Goal: Task Accomplishment & Management: Manage account settings

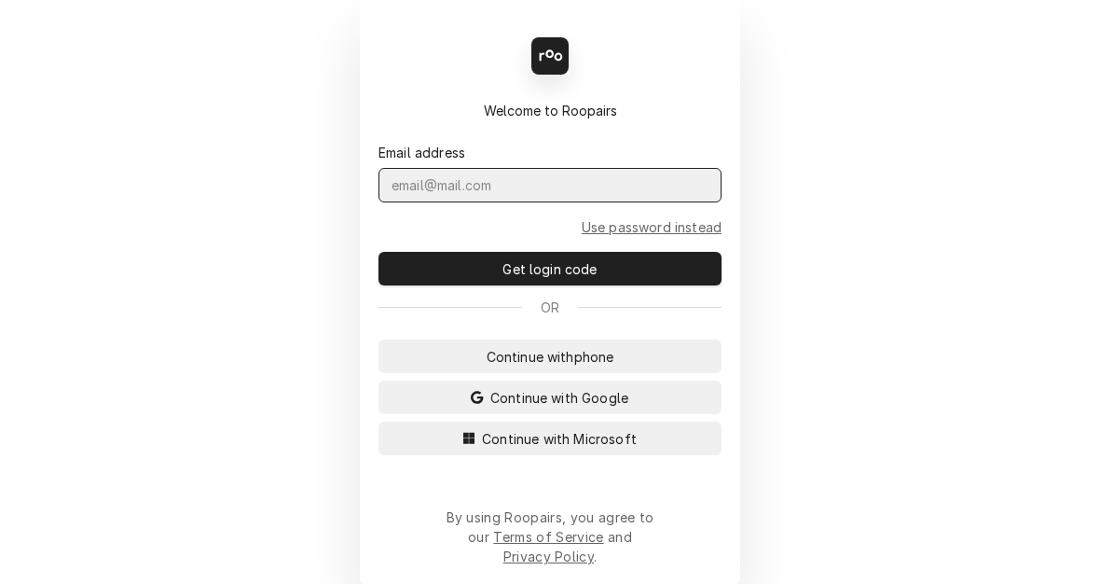
click at [456, 197] on input "Dynamic Content Wrapper" at bounding box center [550, 185] width 343 height 34
type input "kym.parson@csi1.com"
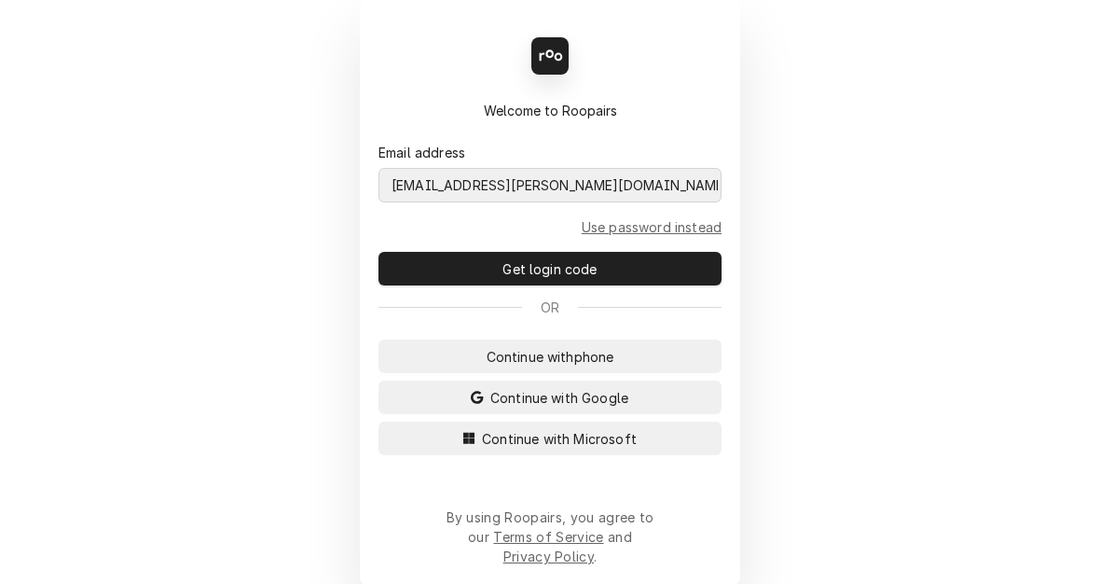
click at [379, 421] on button "Continue with Microsoft" at bounding box center [550, 438] width 343 height 34
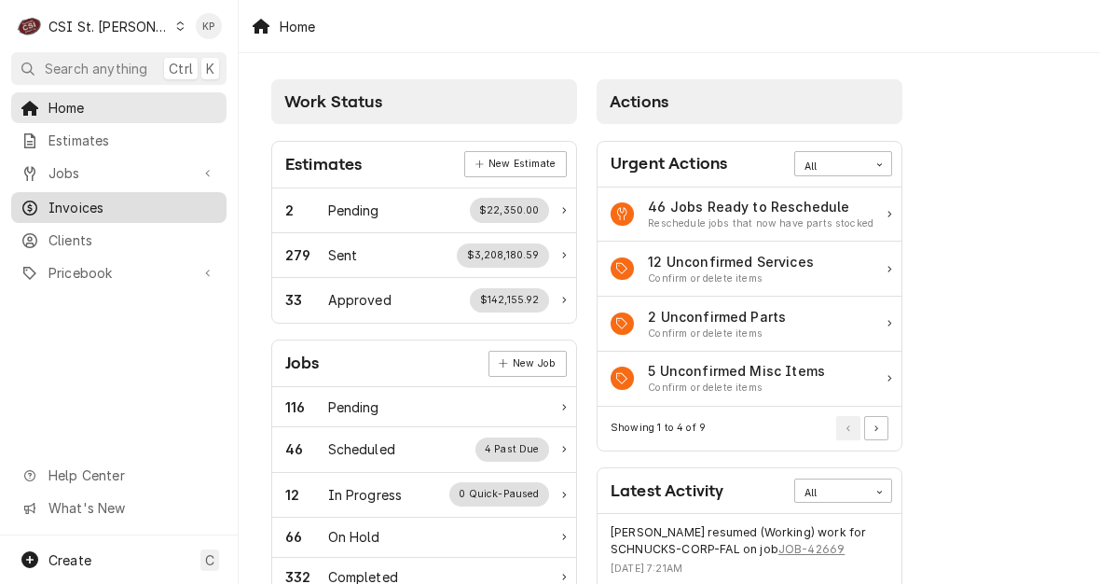
click at [74, 198] on span "Invoices" at bounding box center [132, 208] width 169 height 20
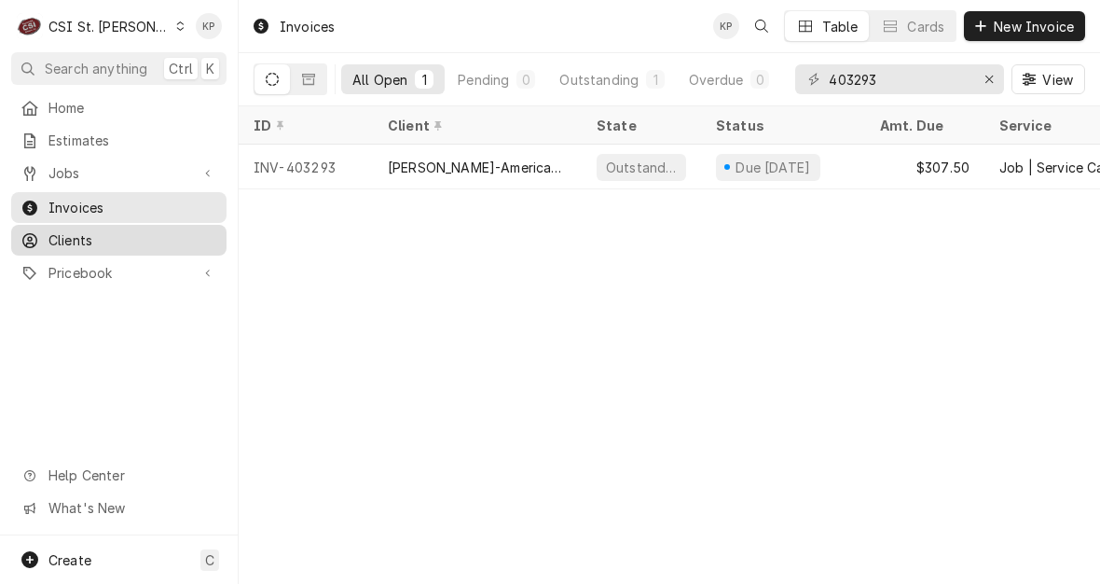
click at [77, 230] on span "Clients" at bounding box center [132, 240] width 169 height 20
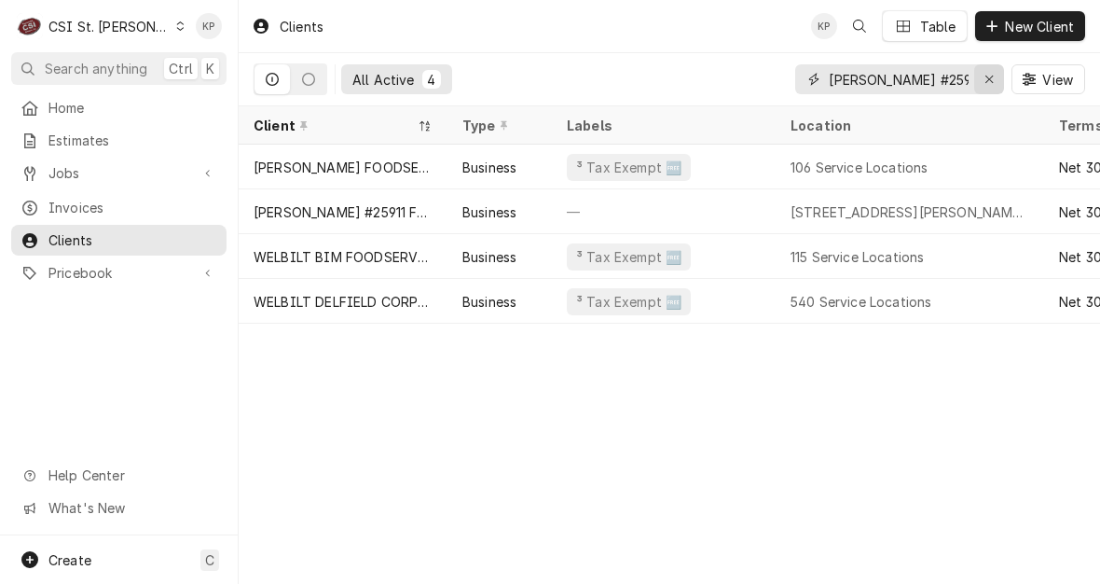
click at [988, 78] on icon "Erase input" at bounding box center [990, 79] width 10 height 13
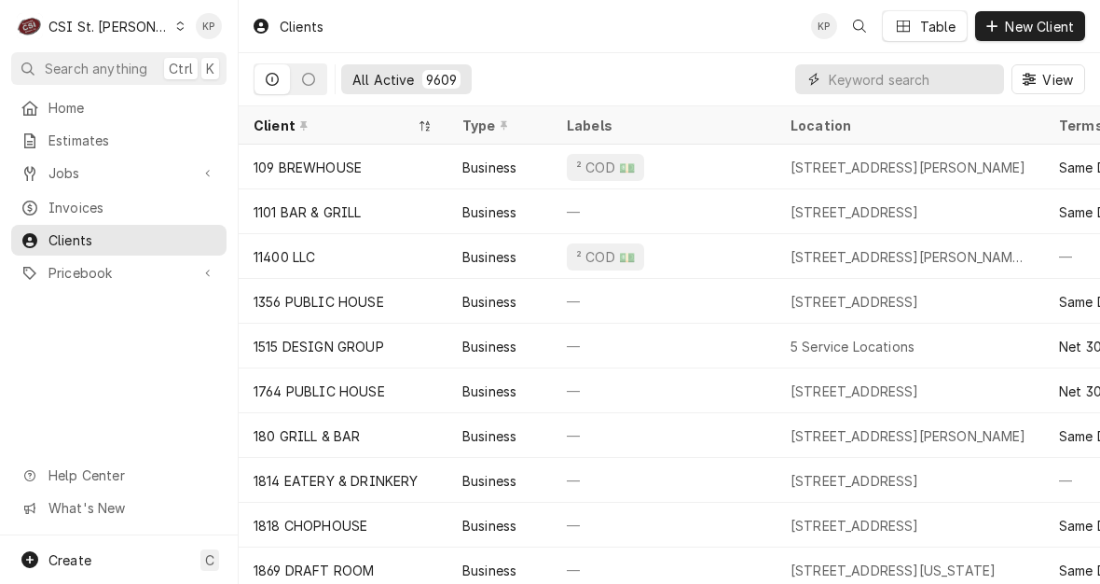
click at [829, 83] on input "Dynamic Content Wrapper" at bounding box center [912, 79] width 166 height 30
paste input "Clayton Wine Bar"
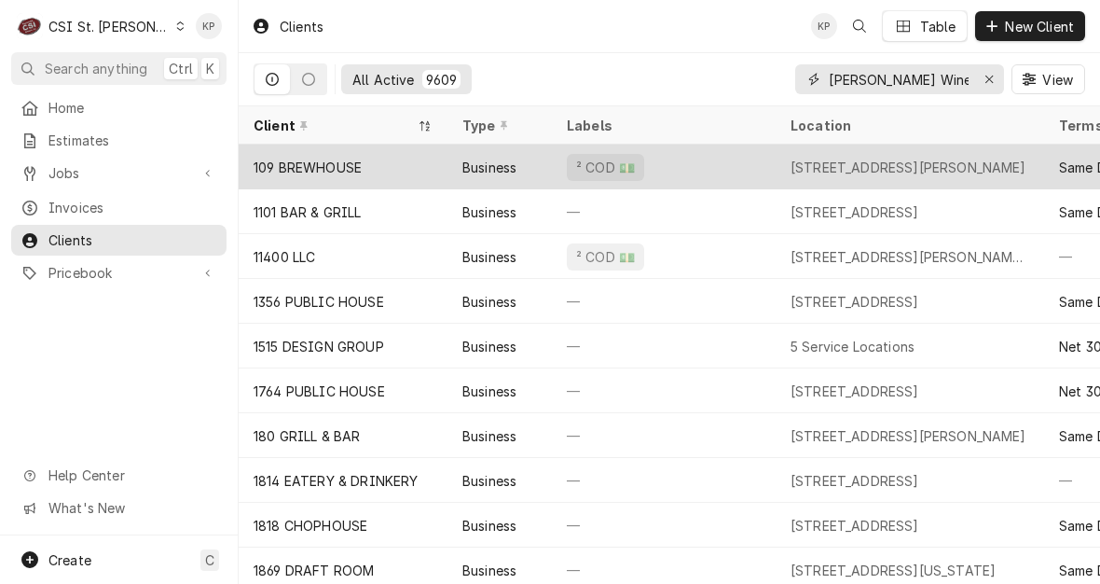
type input "Clayton Wine Bar"
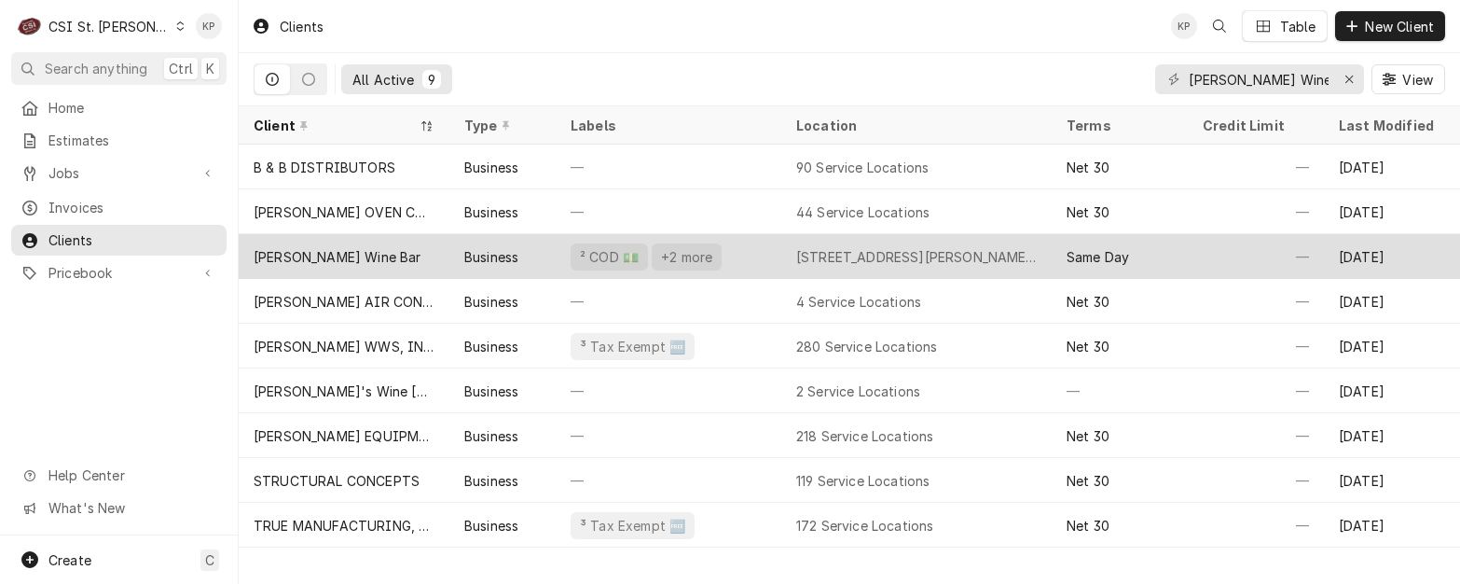
click at [287, 257] on div "Clayton Wine Bar" at bounding box center [338, 257] width 168 height 20
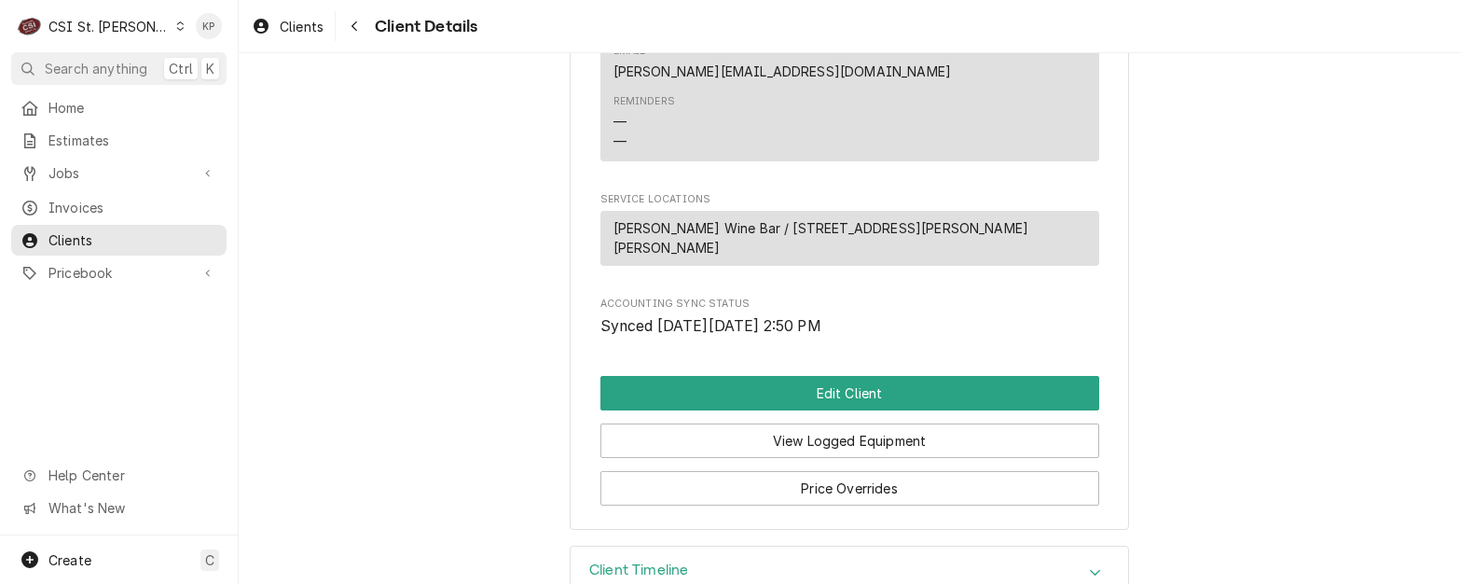
scroll to position [918, 0]
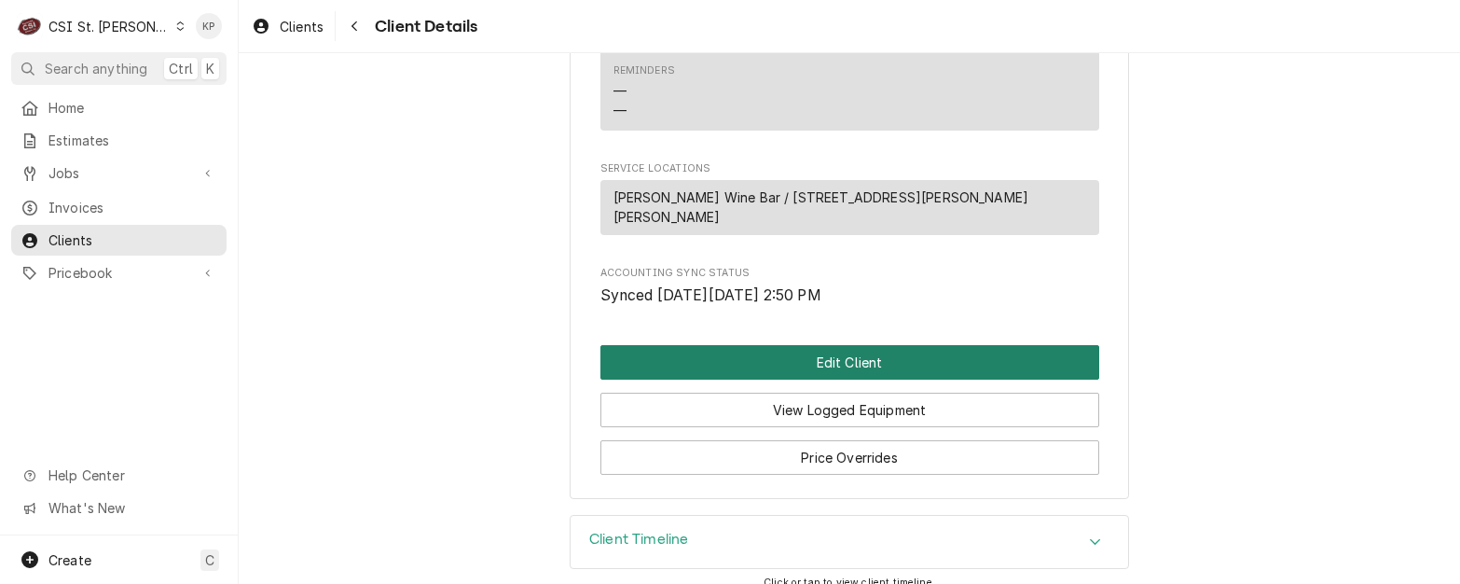
click at [783, 347] on button "Edit Client" at bounding box center [849, 362] width 499 height 34
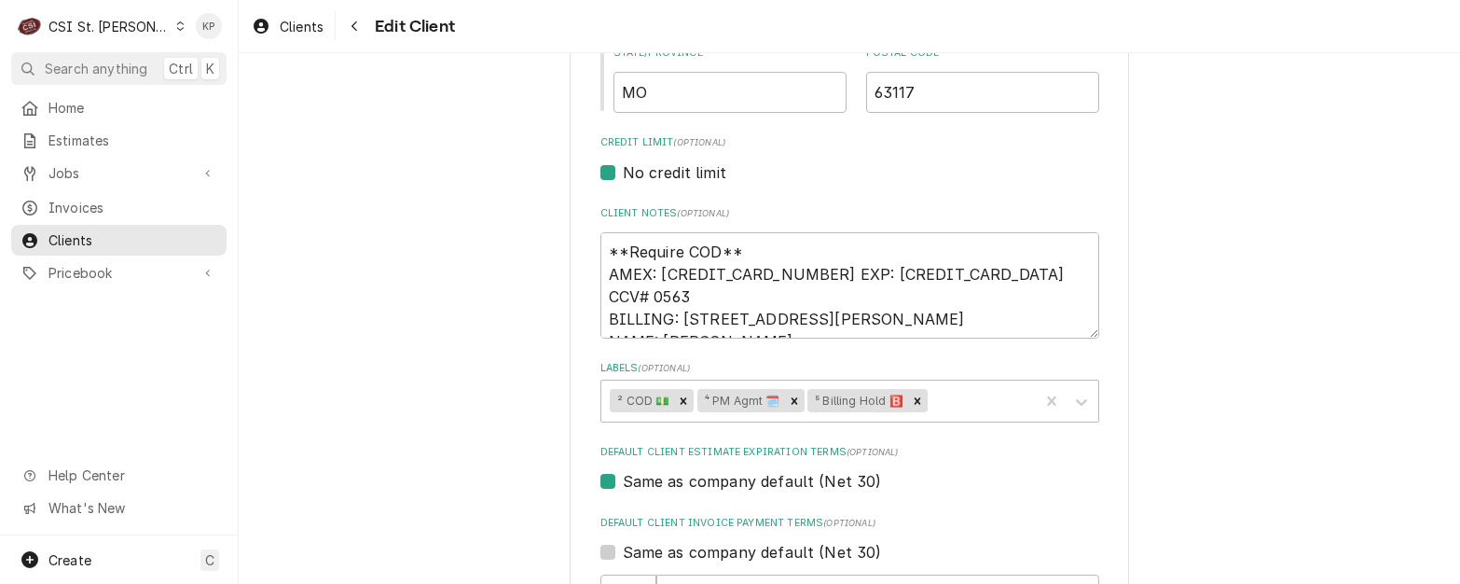
scroll to position [932, 0]
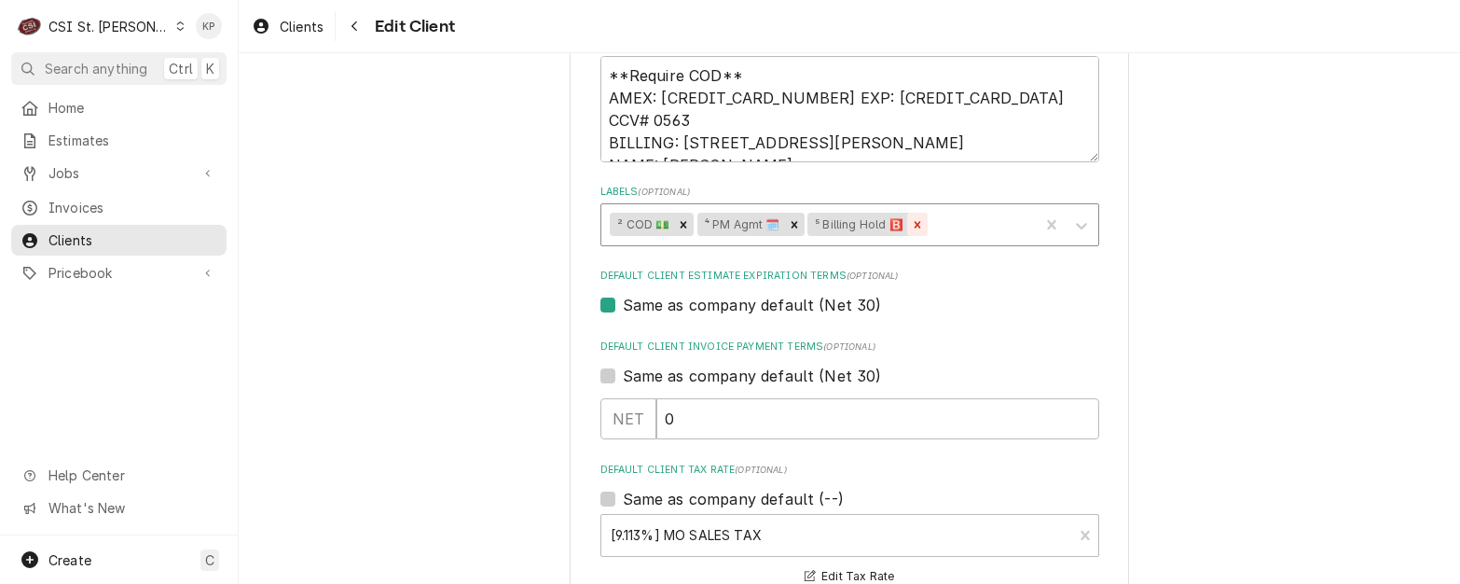
click at [914, 221] on icon "Remove ⁵ Billing Hold 🅱️" at bounding box center [917, 224] width 7 height 7
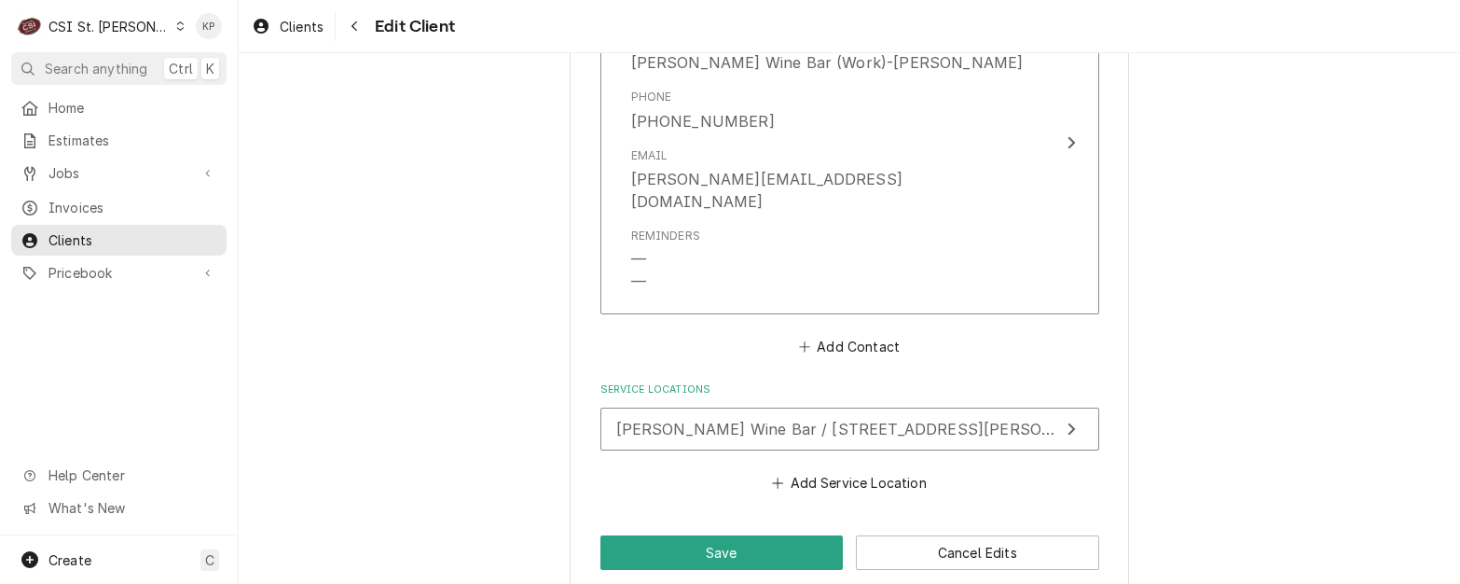
scroll to position [1602, 0]
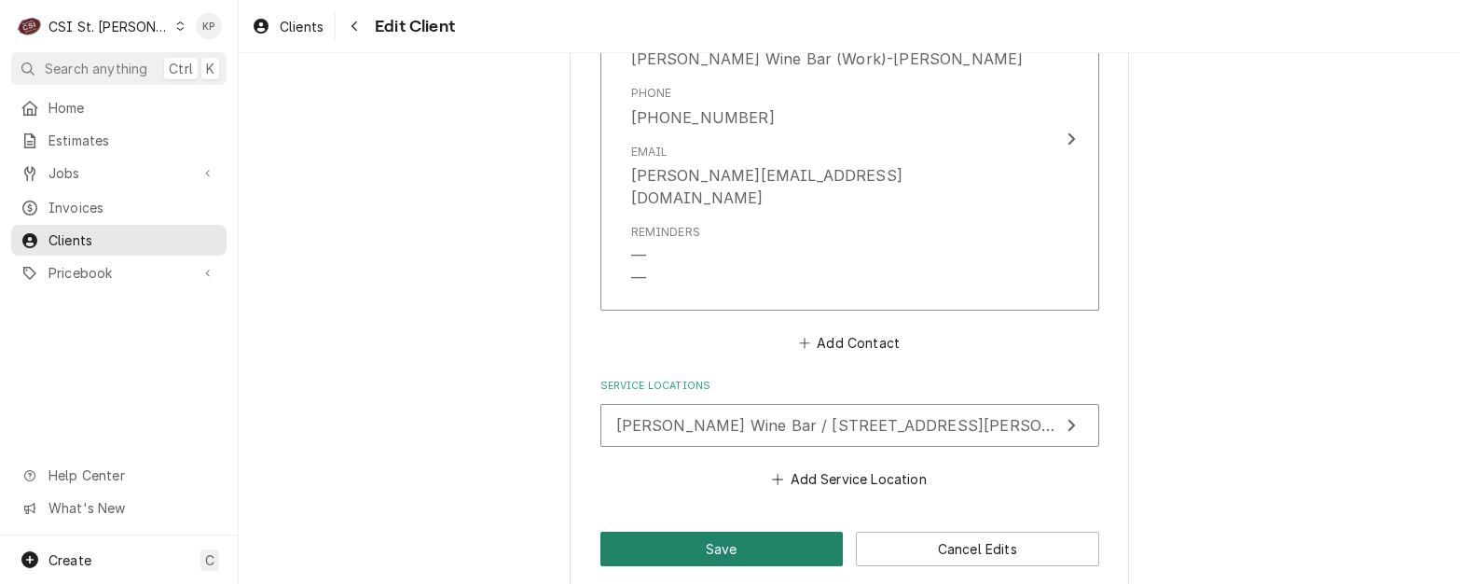
click at [701, 531] on button "Save" at bounding box center [721, 548] width 243 height 34
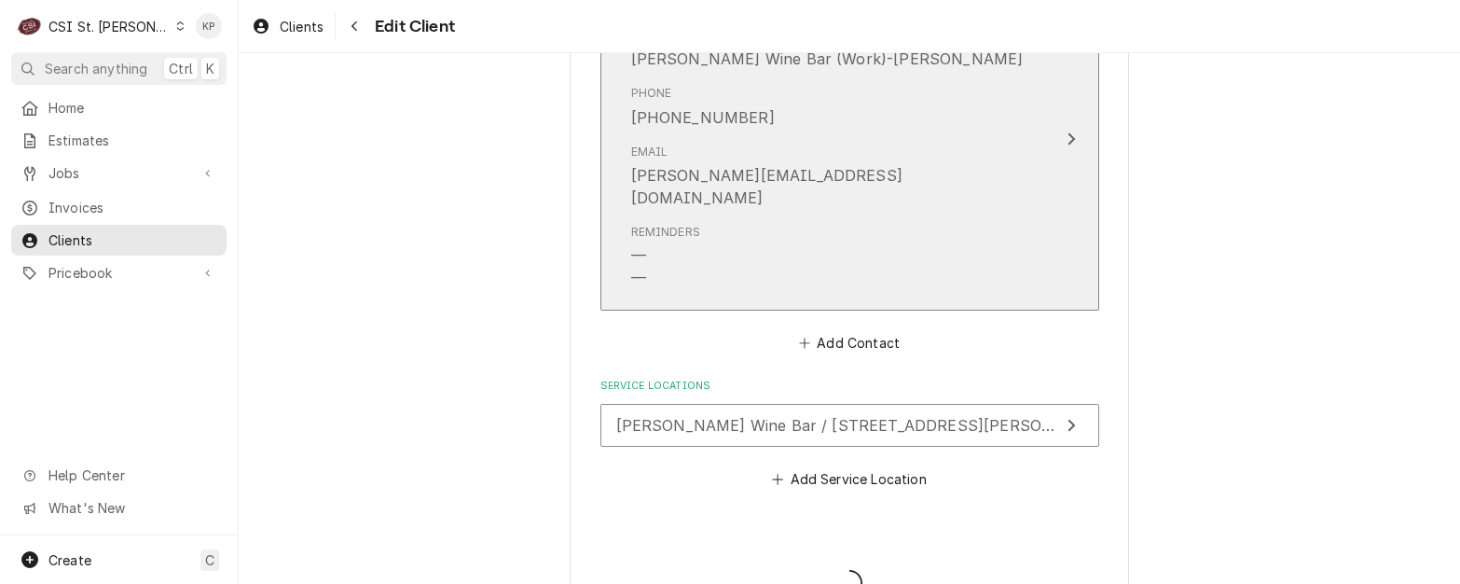
type textarea "x"
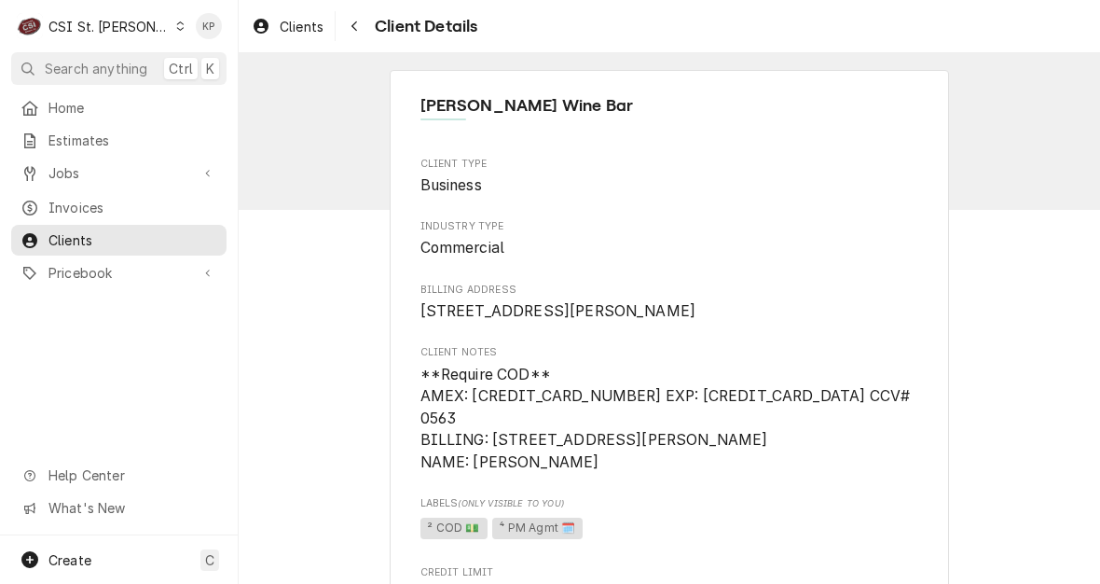
drag, startPoint x: 467, startPoint y: 417, endPoint x: 592, endPoint y: 425, distance: 125.2
click at [592, 425] on span "**Require COD** AMEX: 377978436901021 EXP: 04/26 CCV# 0563 BILLING: 7911 CLAYTO…" at bounding box center [667, 418] width 494 height 106
copy span "377978436901021"
click at [672, 507] on span "Labels (Only Visible to You)" at bounding box center [669, 503] width 499 height 15
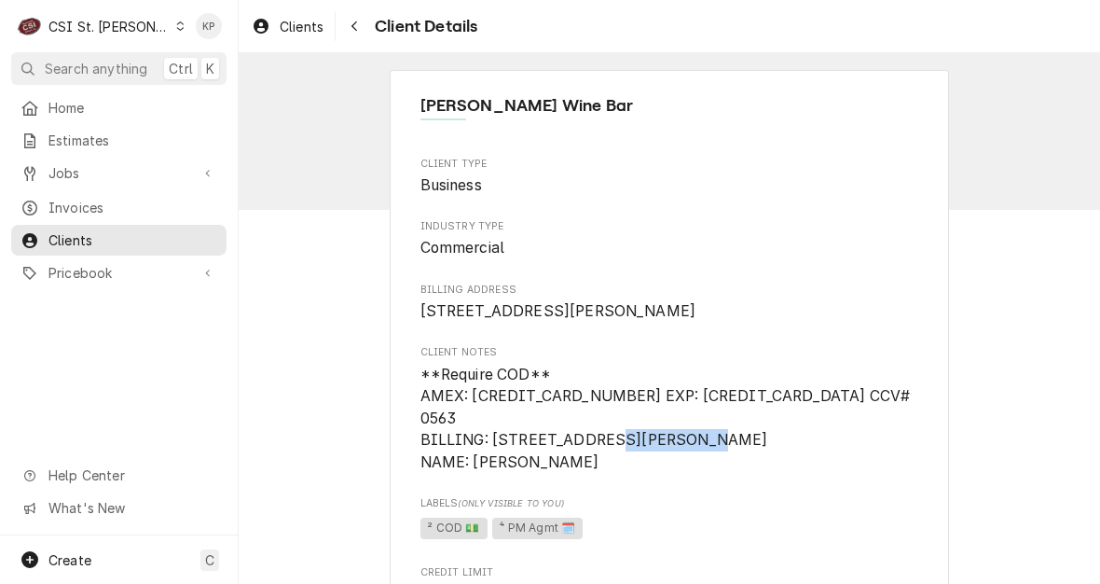
drag, startPoint x: 466, startPoint y: 463, endPoint x: 575, endPoint y: 468, distance: 109.2
click at [575, 468] on span "**Require COD** AMEX: 377978436901021 EXP: 04/26 CCV# 0563 BILLING: 7911 CLAYTO…" at bounding box center [669, 419] width 499 height 110
copy span "SHAWN BOLES"
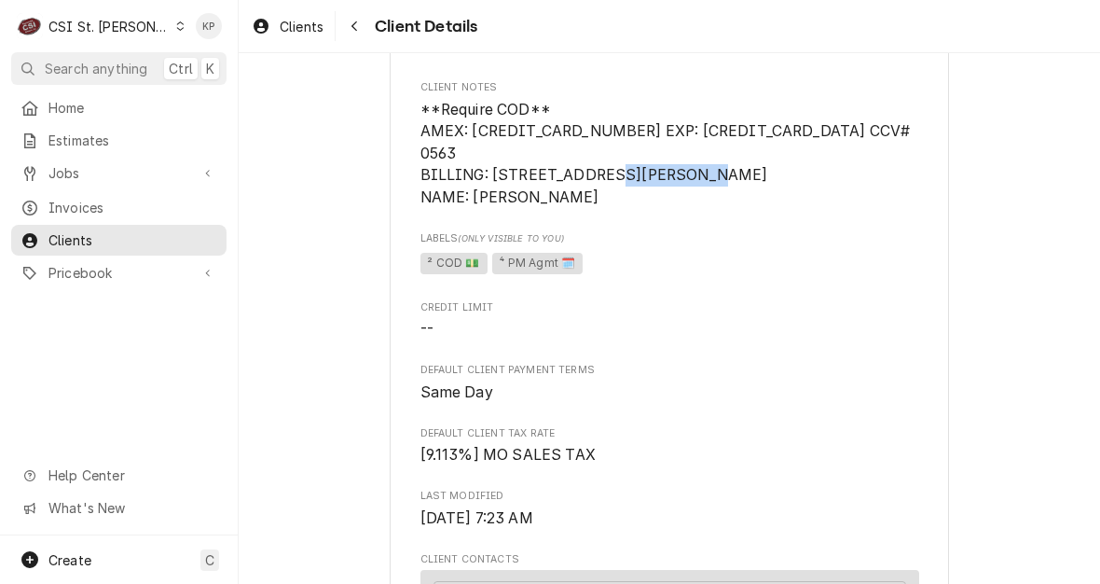
scroll to position [93, 0]
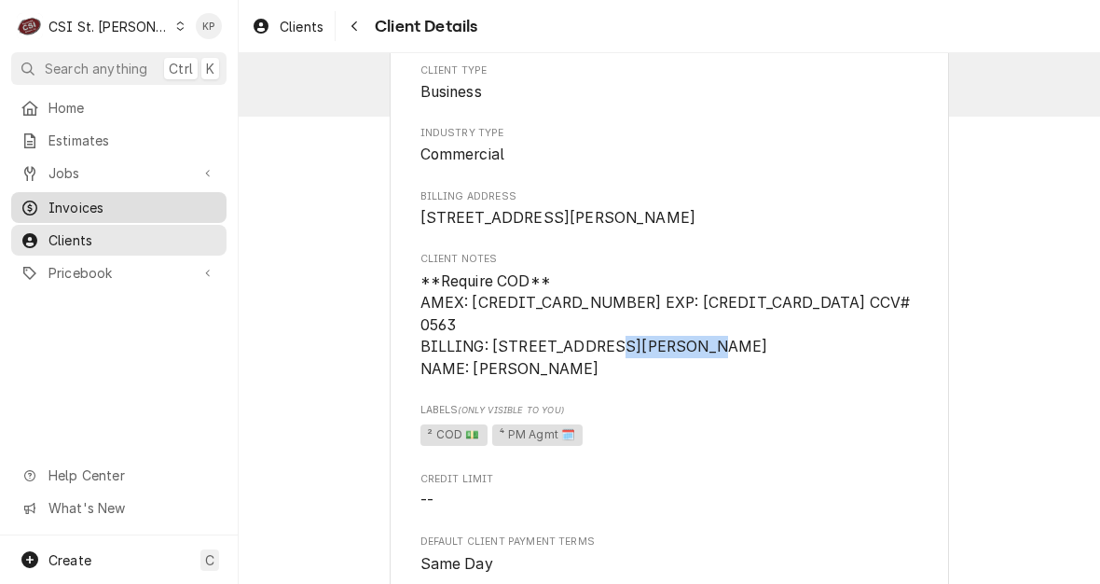
click at [60, 198] on span "Invoices" at bounding box center [132, 208] width 169 height 20
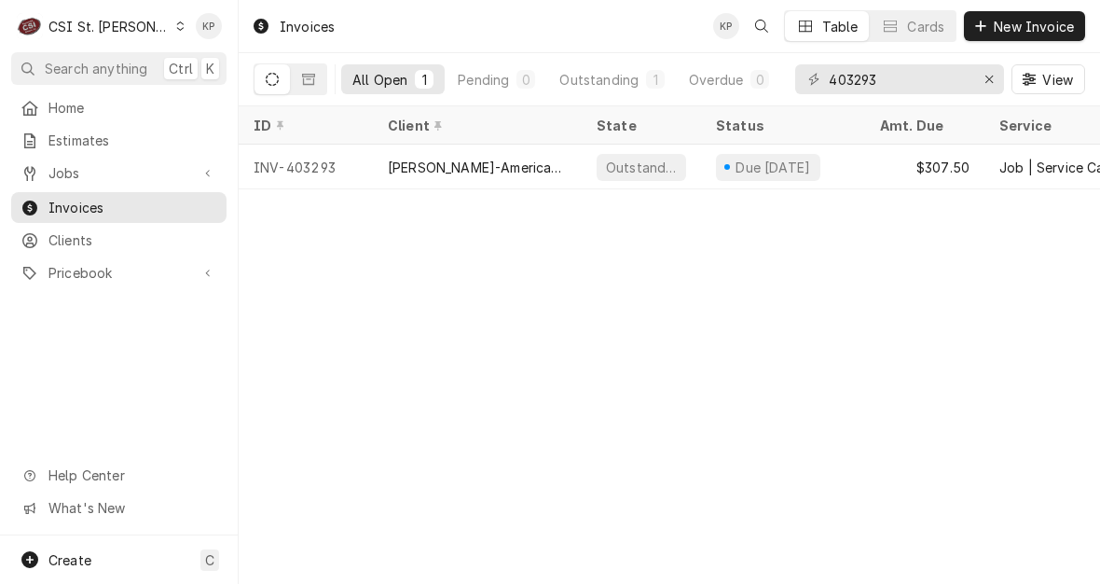
click at [293, 25] on div "Invoices" at bounding box center [293, 26] width 98 height 31
click at [312, 29] on div "Invoices" at bounding box center [293, 26] width 98 height 31
click at [989, 77] on icon "Erase input" at bounding box center [990, 79] width 10 height 13
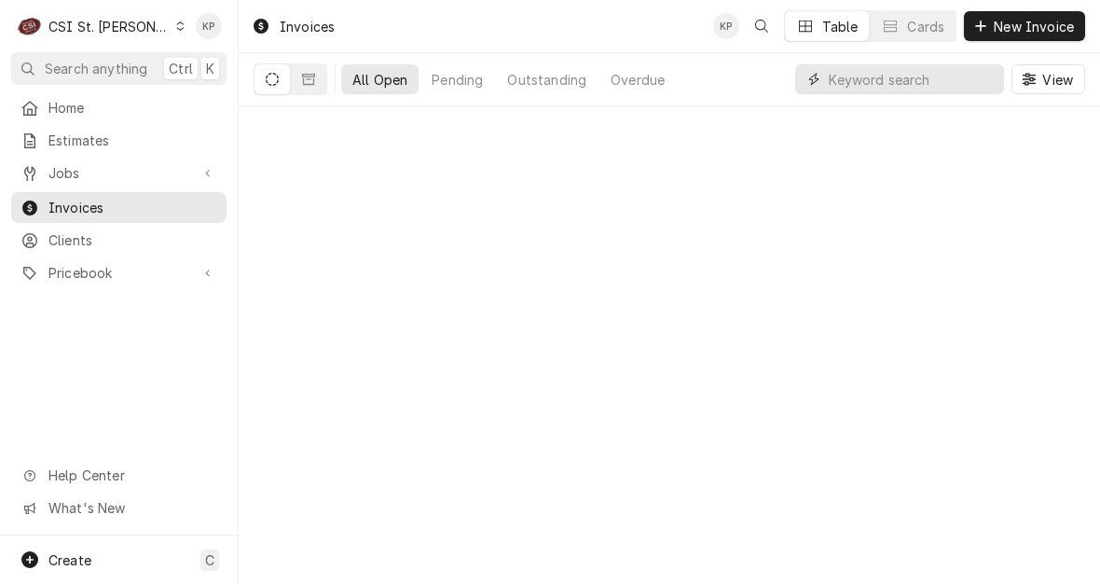
click at [908, 80] on input "Dynamic Content Wrapper" at bounding box center [912, 79] width 166 height 30
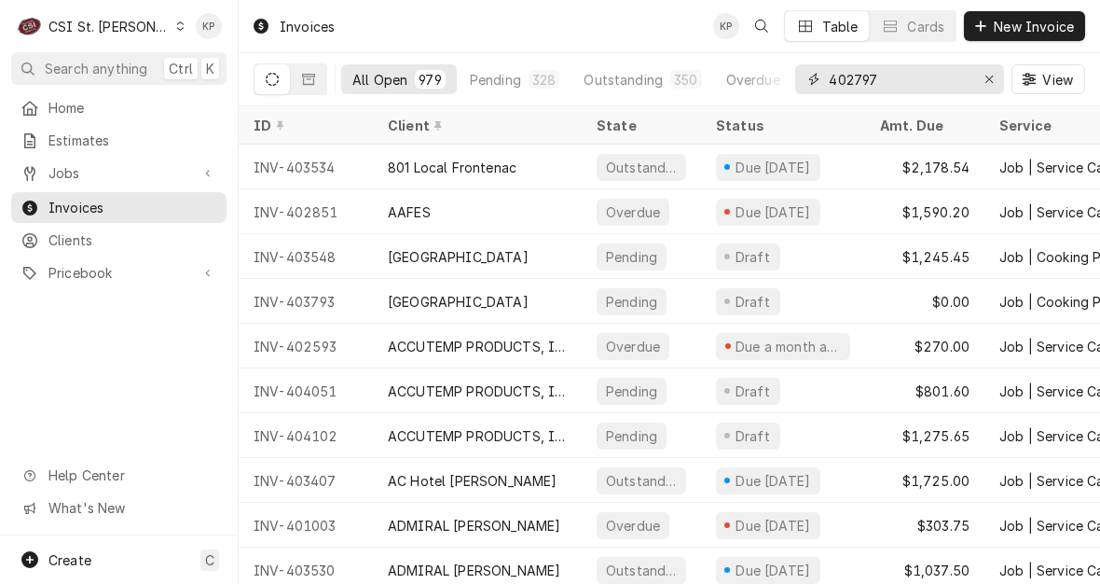
type input "402797"
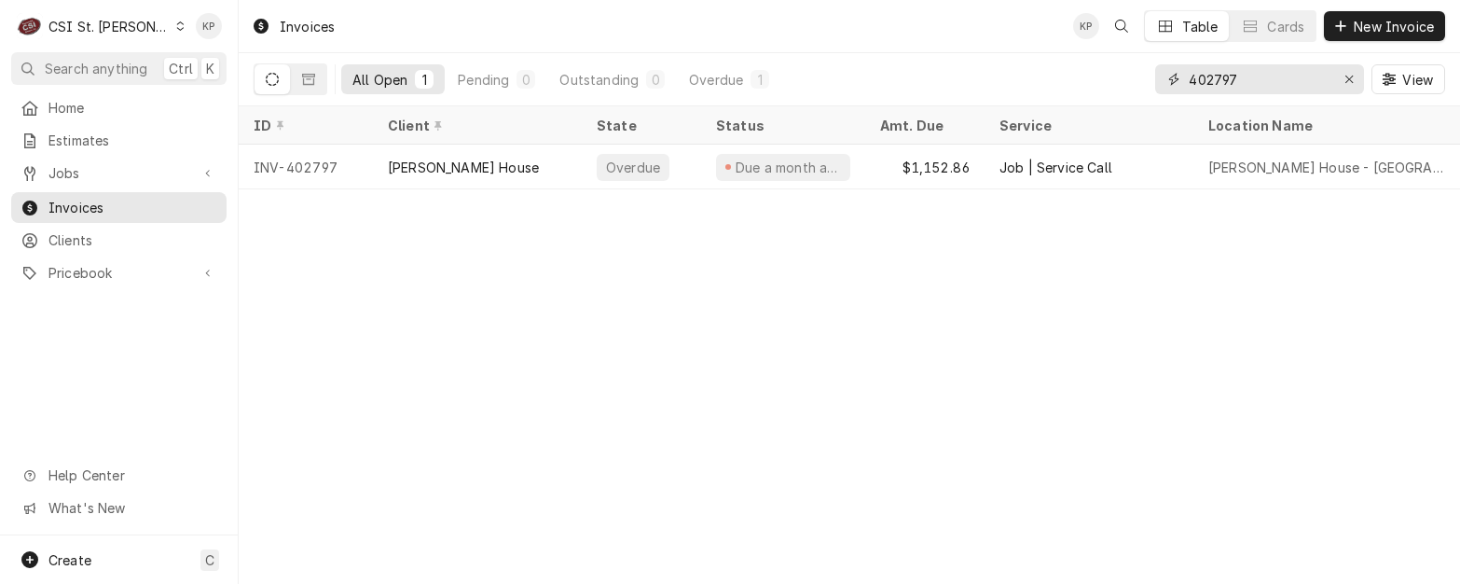
drag, startPoint x: 1352, startPoint y: 77, endPoint x: 1276, endPoint y: 82, distance: 75.7
click at [1099, 77] on icon "Erase input" at bounding box center [1349, 79] width 10 height 13
click at [1099, 80] on input "Dynamic Content Wrapper" at bounding box center [1276, 79] width 175 height 30
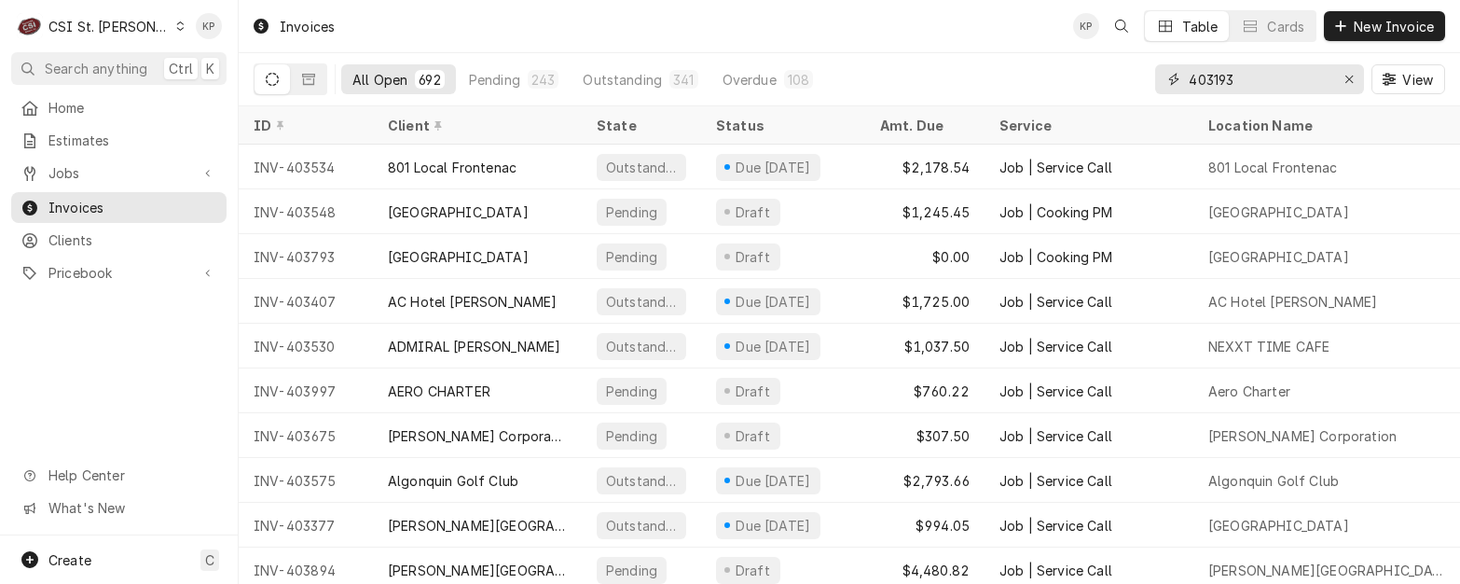
type input "403193"
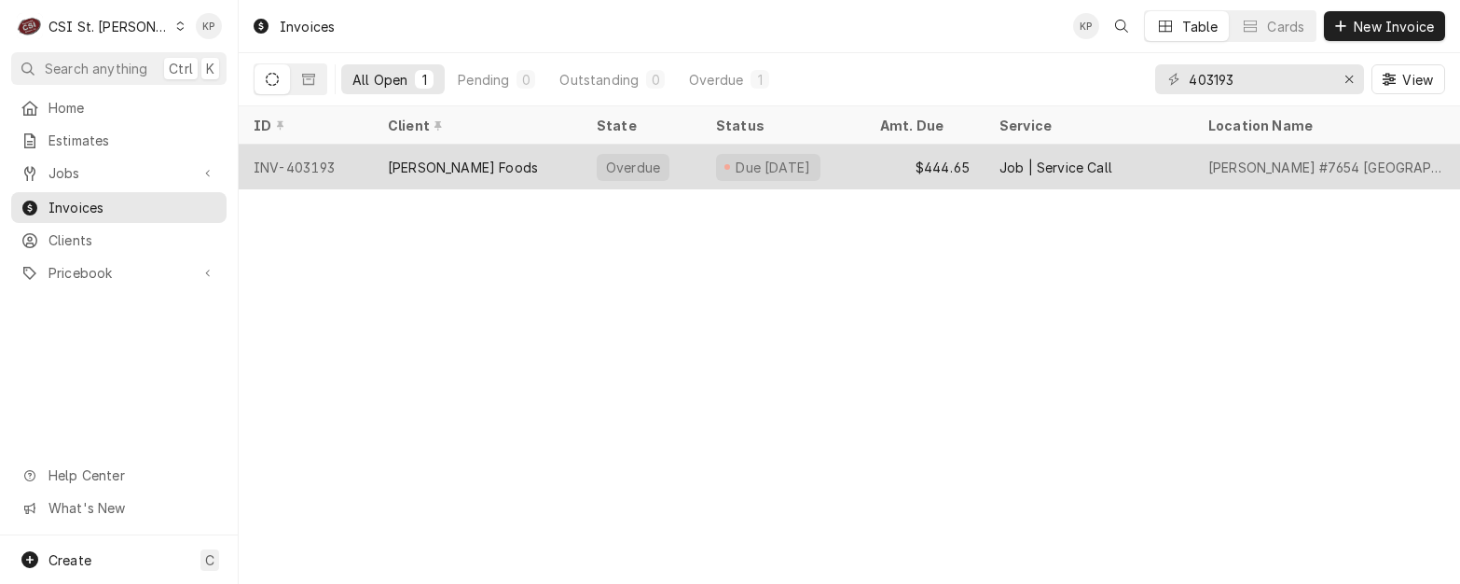
click at [284, 159] on div "INV-403193" at bounding box center [306, 167] width 134 height 45
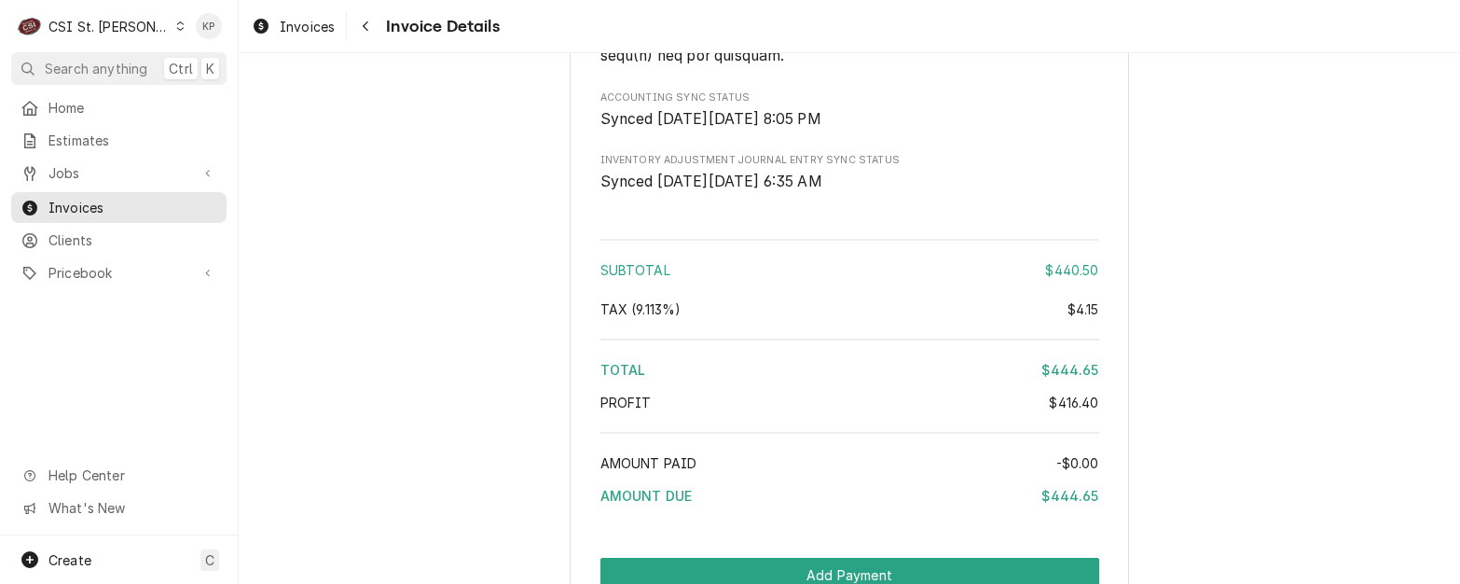
scroll to position [3756, 0]
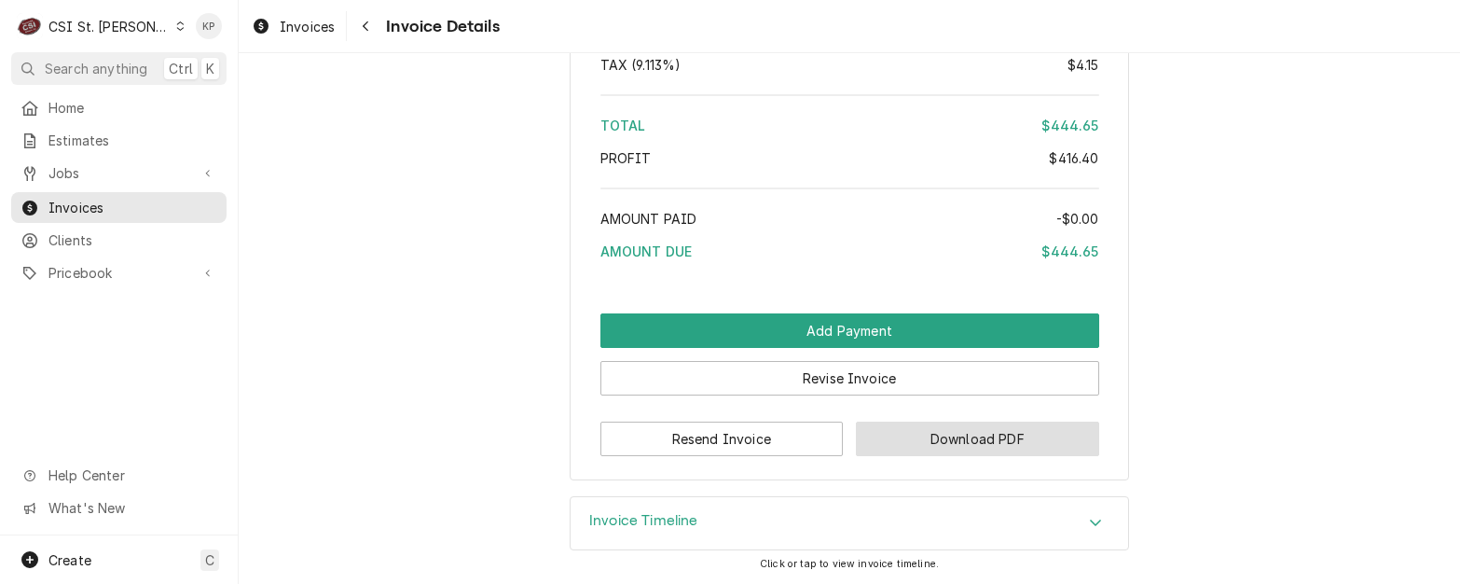
click at [879, 434] on button "Download PDF" at bounding box center [977, 438] width 243 height 34
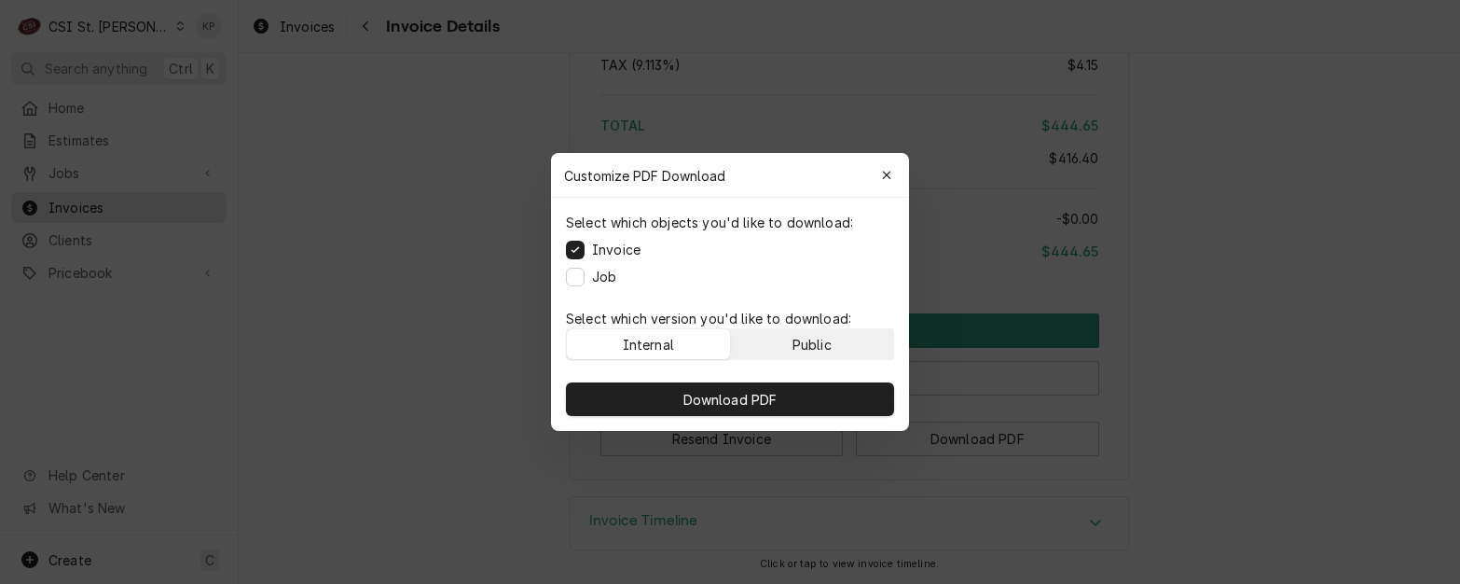
click at [841, 340] on button "Public" at bounding box center [812, 344] width 163 height 30
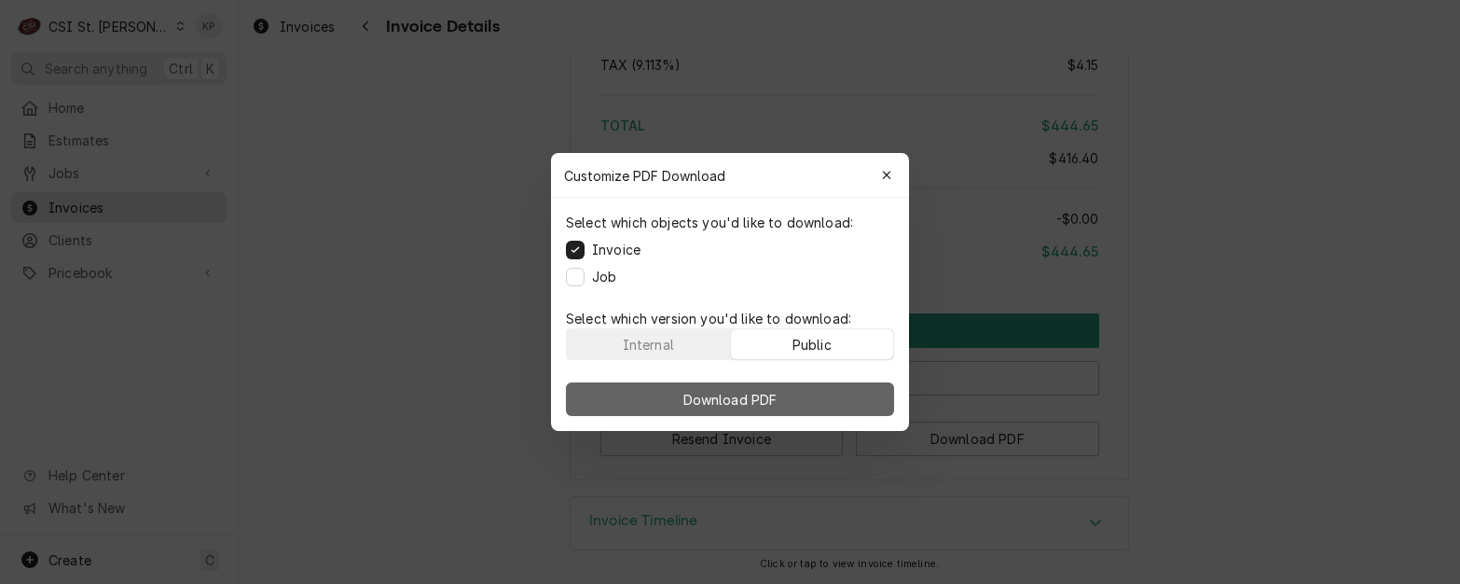
click at [807, 393] on button "Download PDF" at bounding box center [730, 399] width 328 height 34
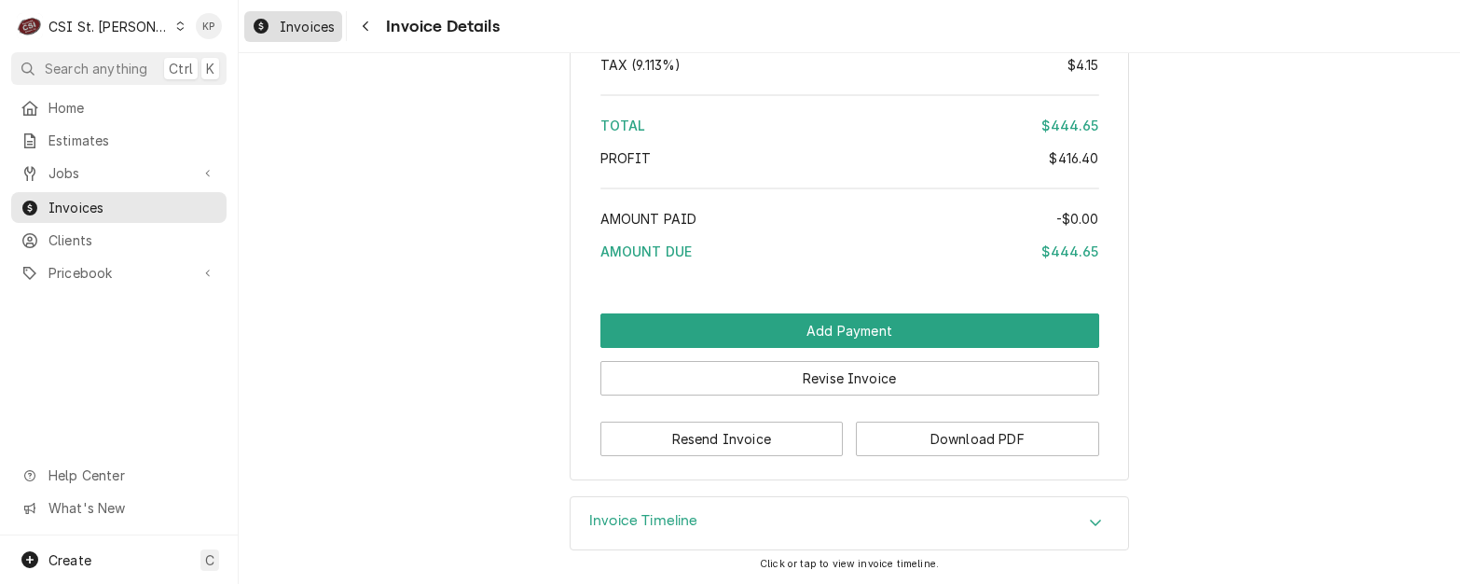
click at [324, 21] on span "Invoices" at bounding box center [307, 27] width 55 height 20
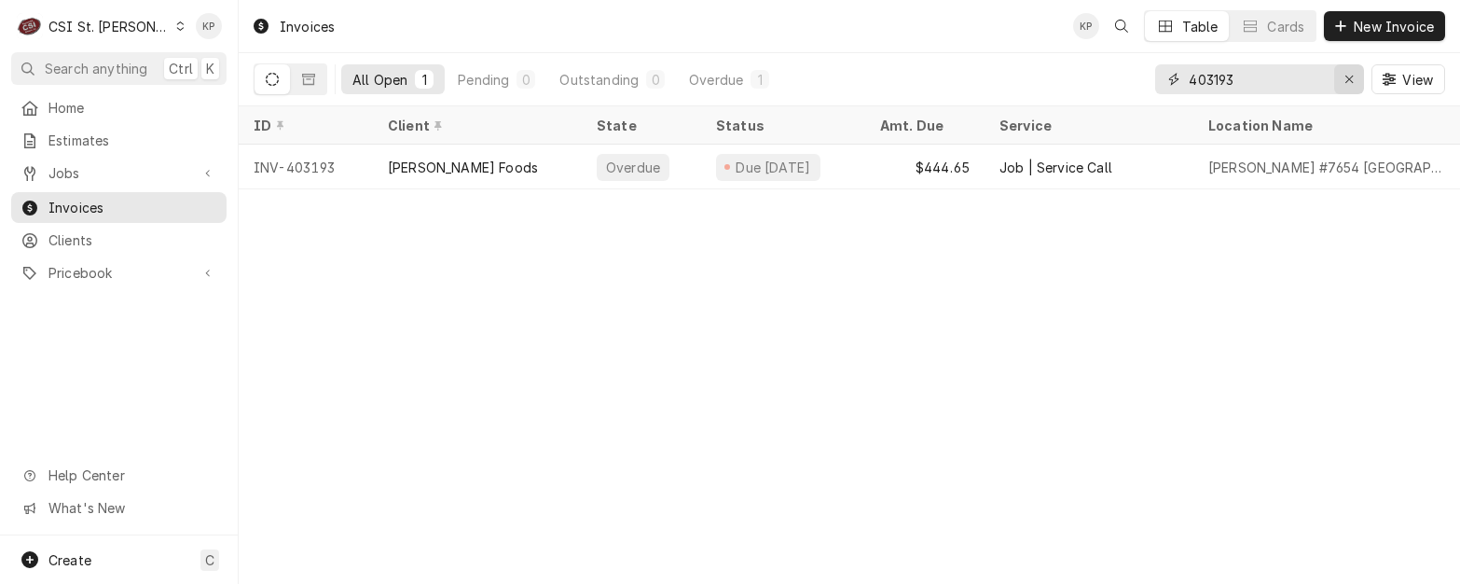
click at [1353, 73] on icon "Erase input" at bounding box center [1349, 79] width 10 height 13
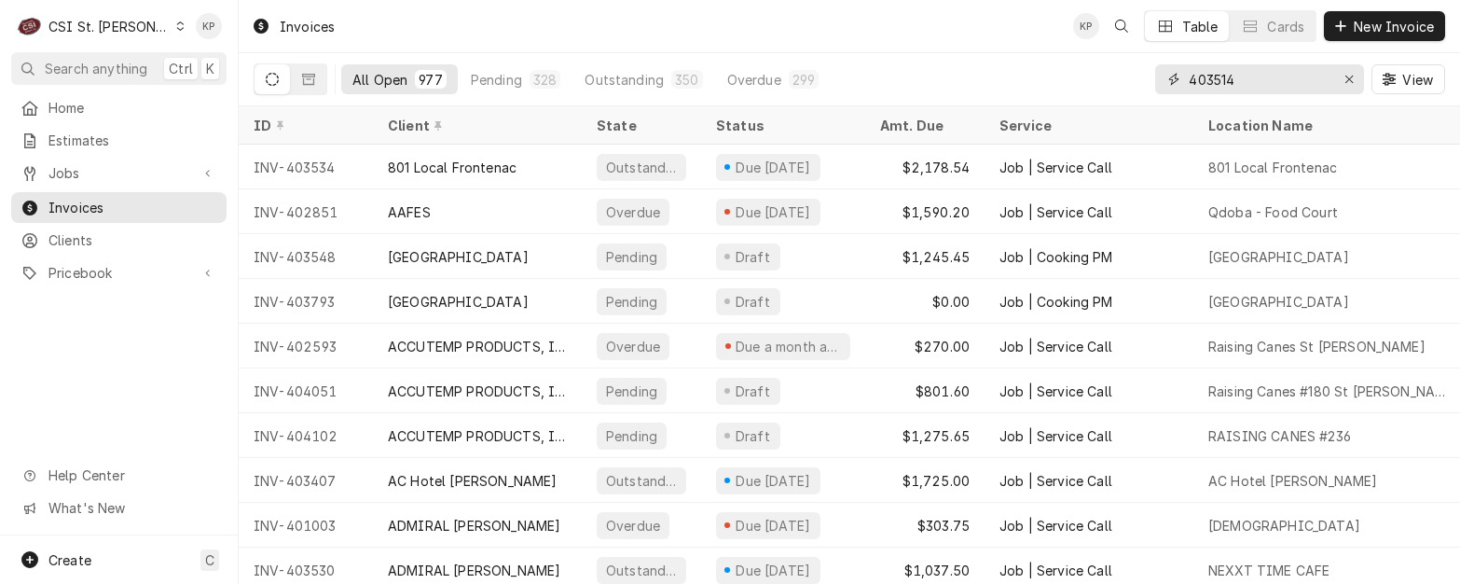
type input "403514"
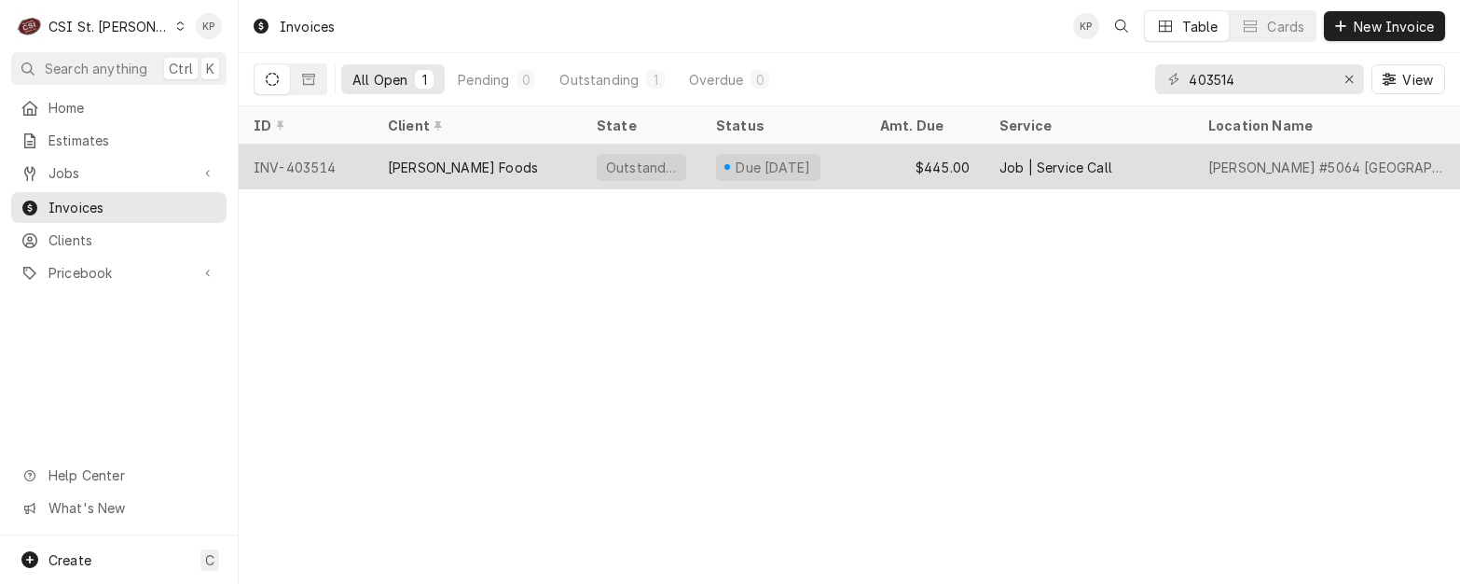
click at [296, 171] on div "INV-403514" at bounding box center [306, 167] width 134 height 45
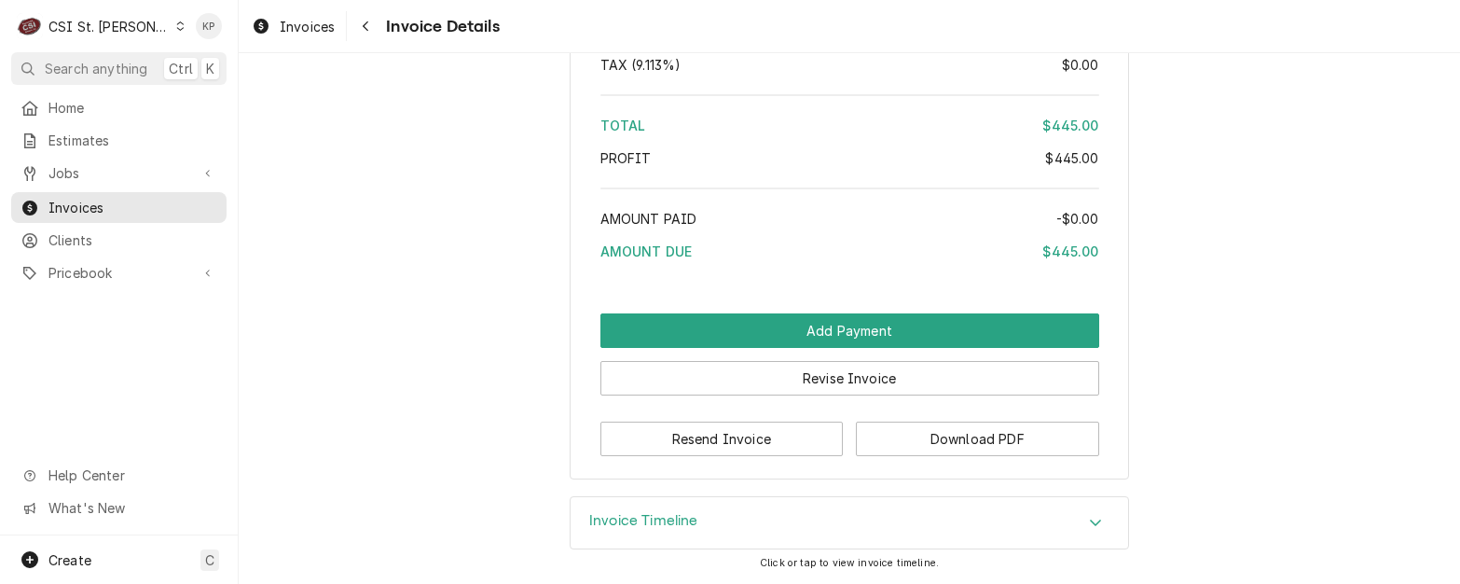
scroll to position [3311, 0]
click at [896, 429] on button "Download PDF" at bounding box center [977, 438] width 243 height 34
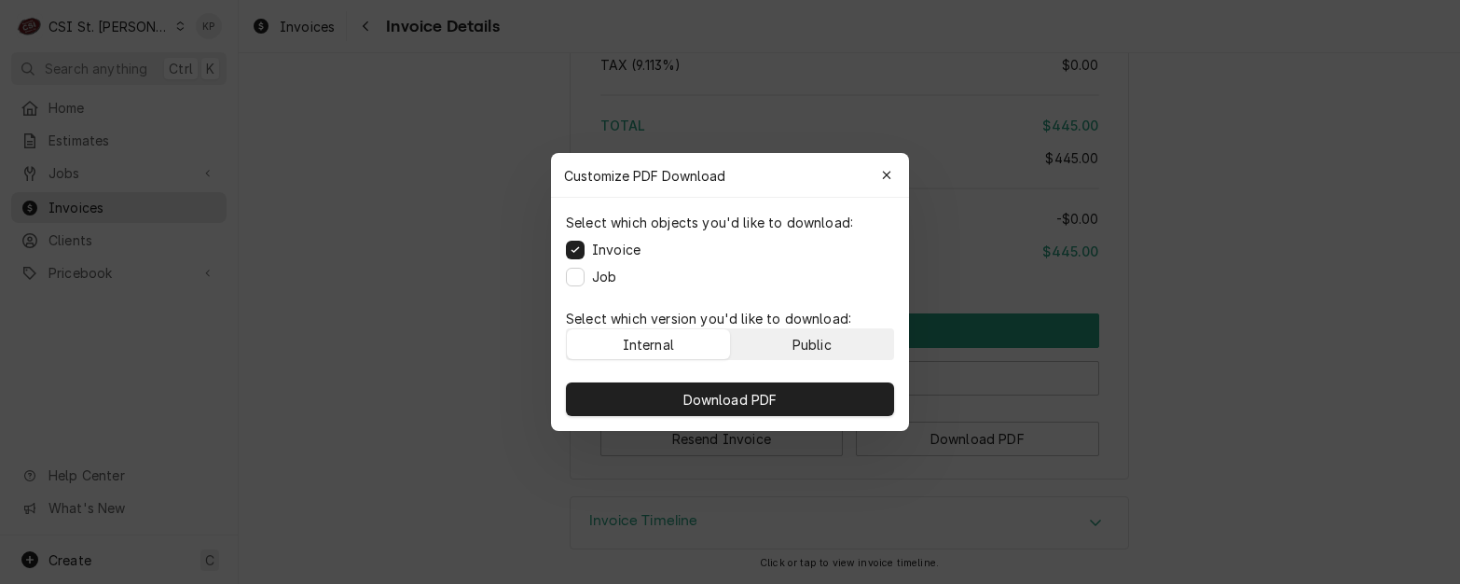
click at [832, 347] on div "Public" at bounding box center [812, 345] width 39 height 20
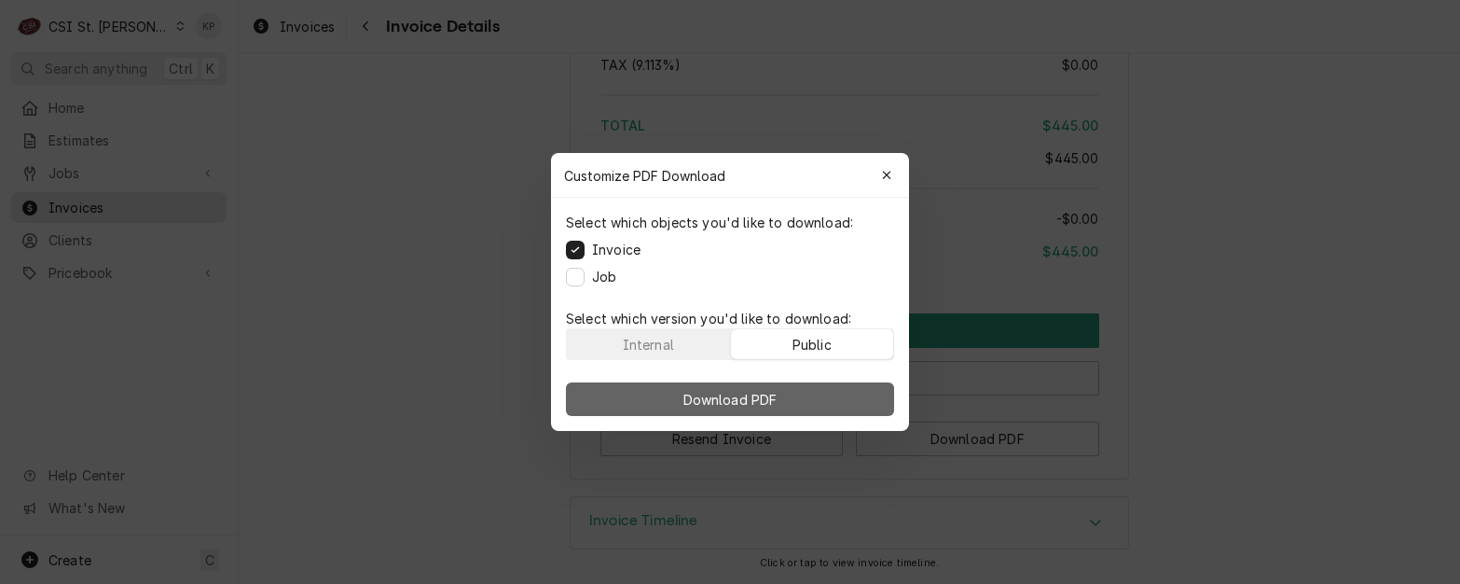
click at [834, 388] on button "Download PDF" at bounding box center [730, 399] width 328 height 34
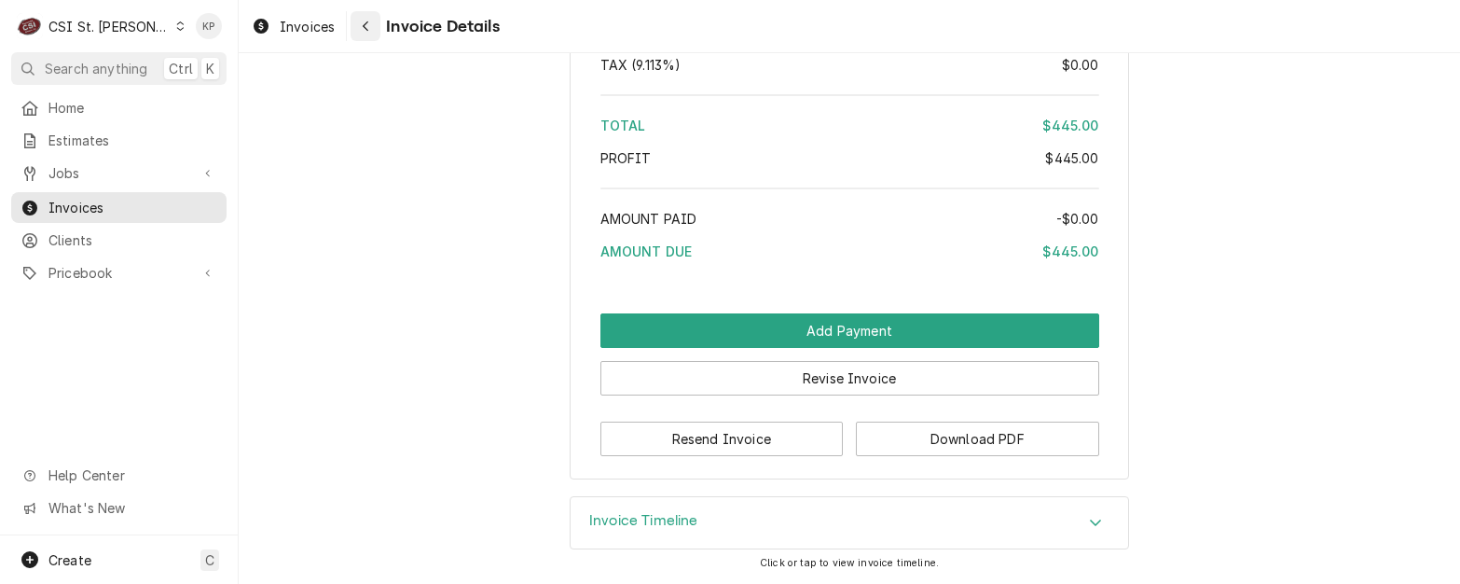
drag, startPoint x: 294, startPoint y: 24, endPoint x: 360, endPoint y: 31, distance: 66.5
click at [294, 24] on span "Invoices" at bounding box center [307, 27] width 55 height 20
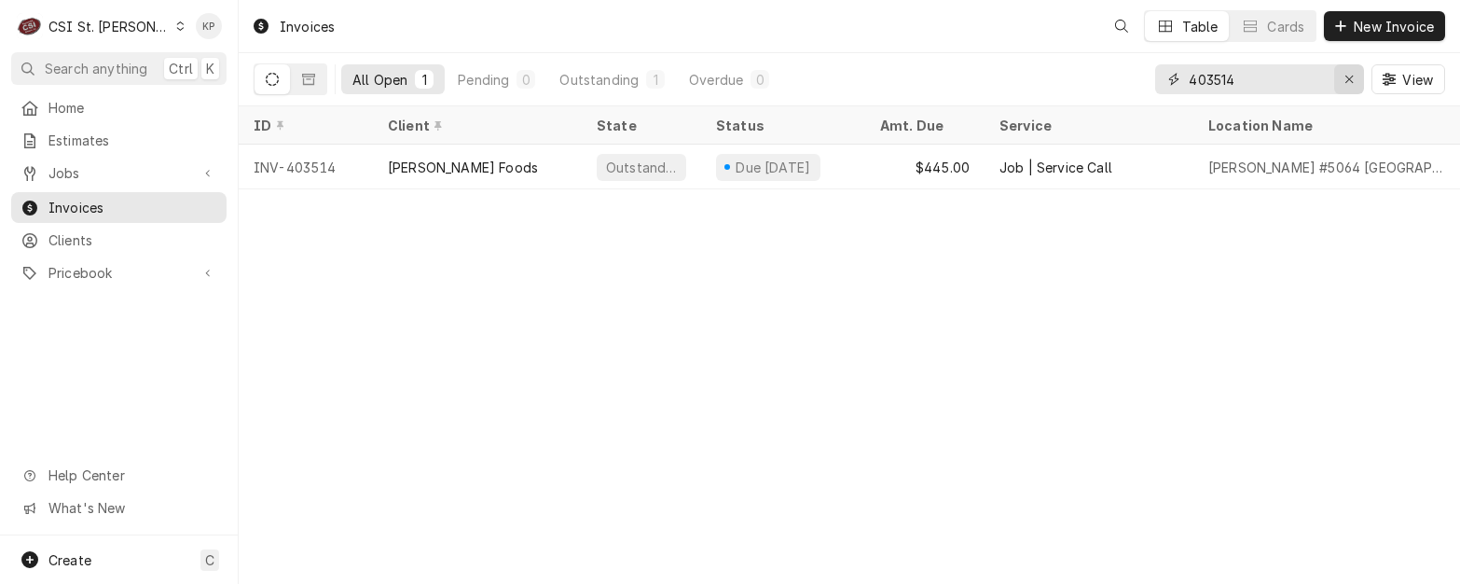
click at [1345, 76] on icon "Erase input" at bounding box center [1349, 79] width 10 height 13
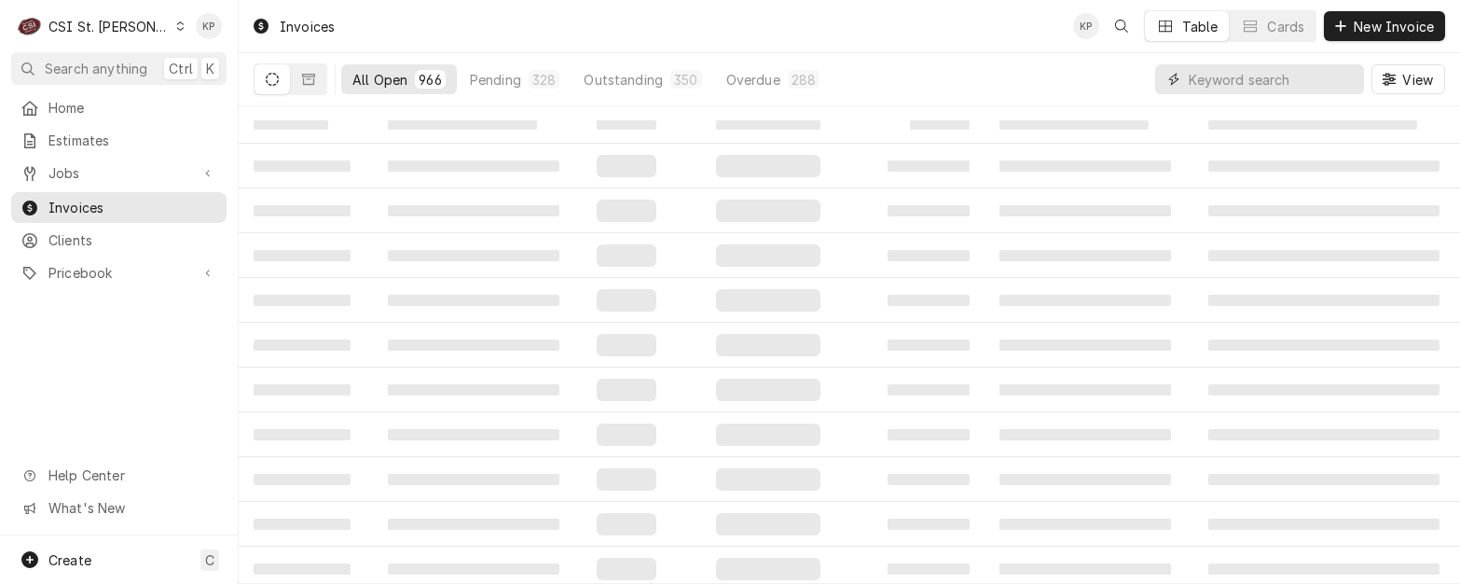
click at [1197, 81] on input "Dynamic Content Wrapper" at bounding box center [1272, 79] width 166 height 30
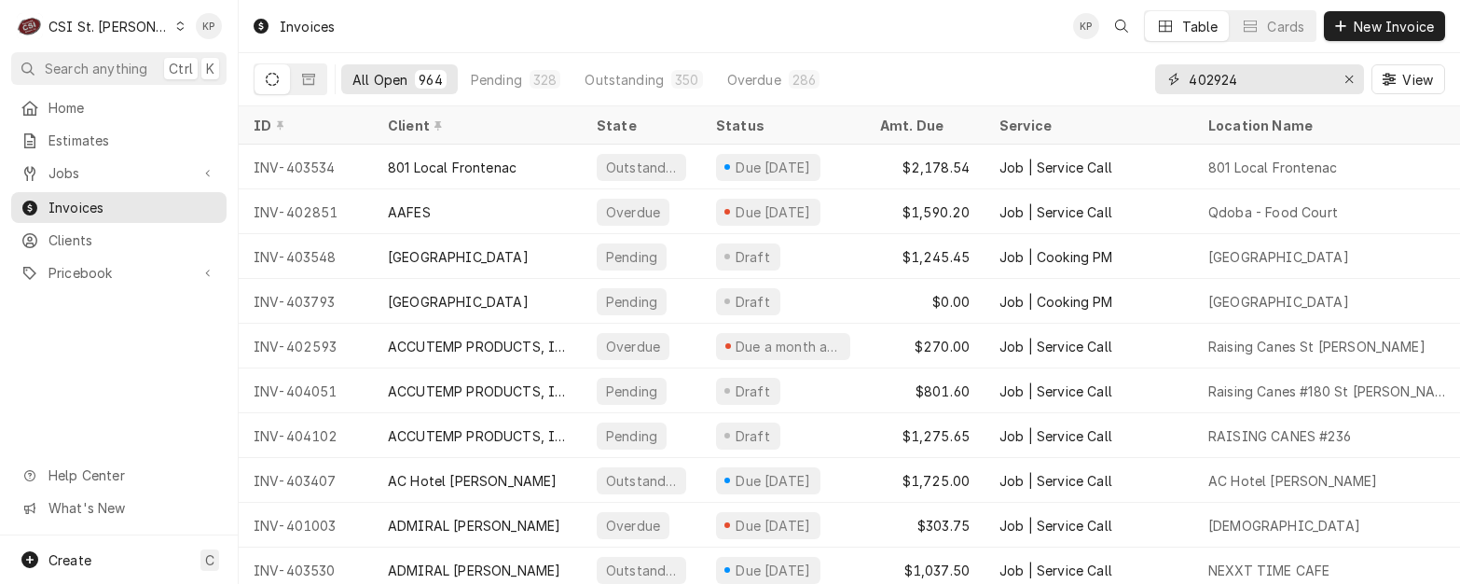
type input "402924"
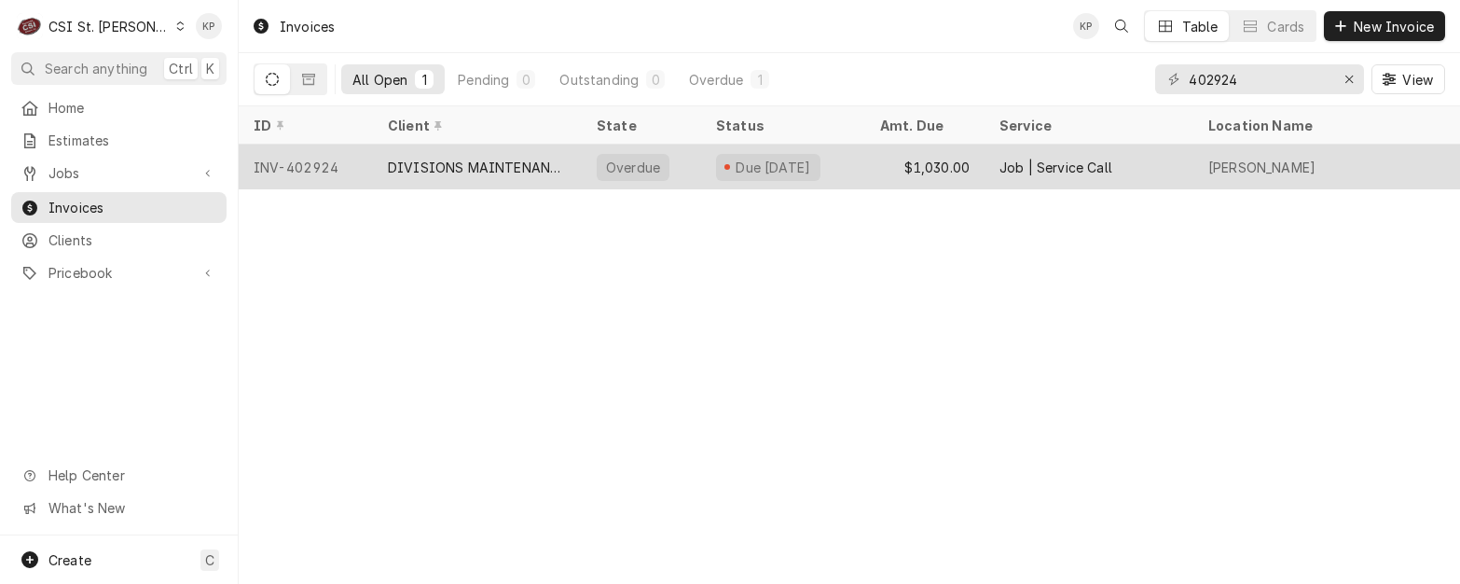
click at [445, 167] on div "DIVISIONS MAINTENANCE GROUP" at bounding box center [477, 168] width 179 height 20
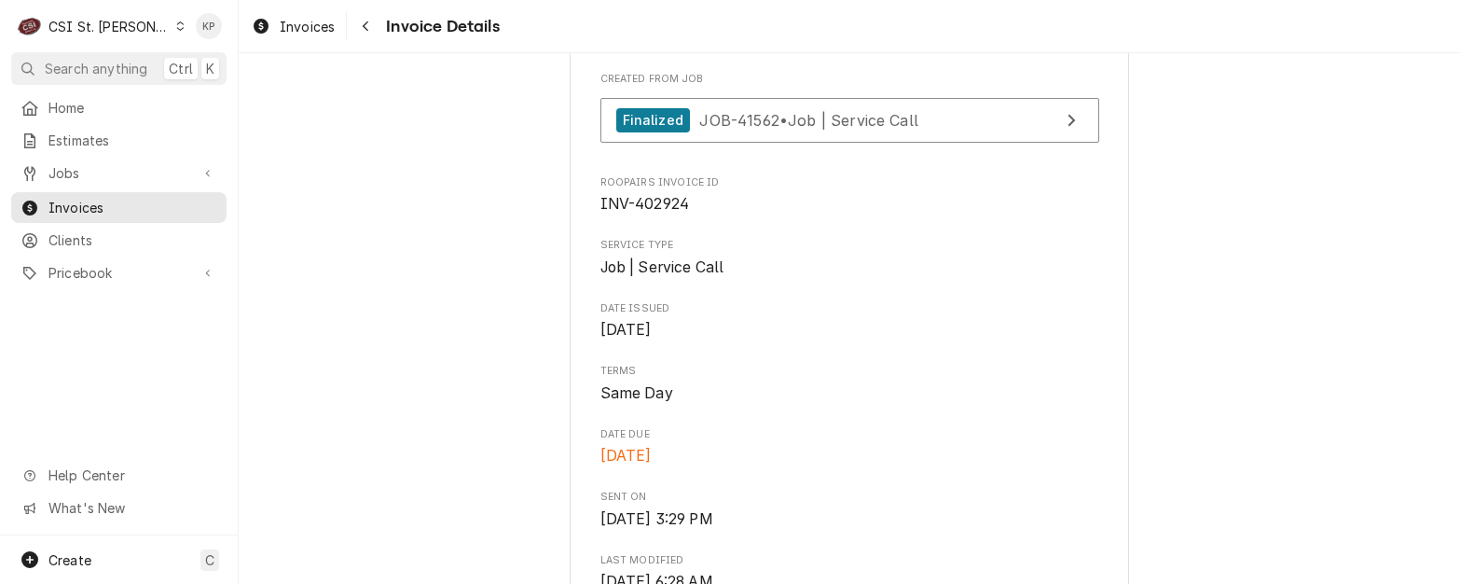
scroll to position [466, 0]
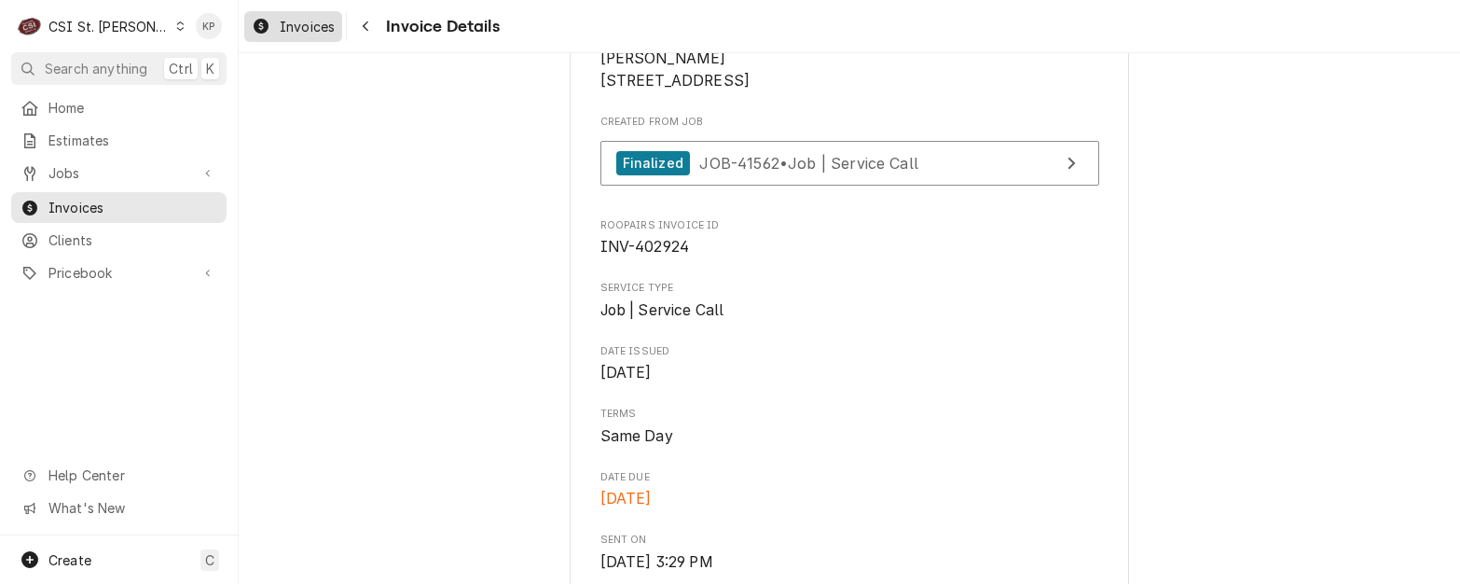
click at [311, 18] on span "Invoices" at bounding box center [307, 27] width 55 height 20
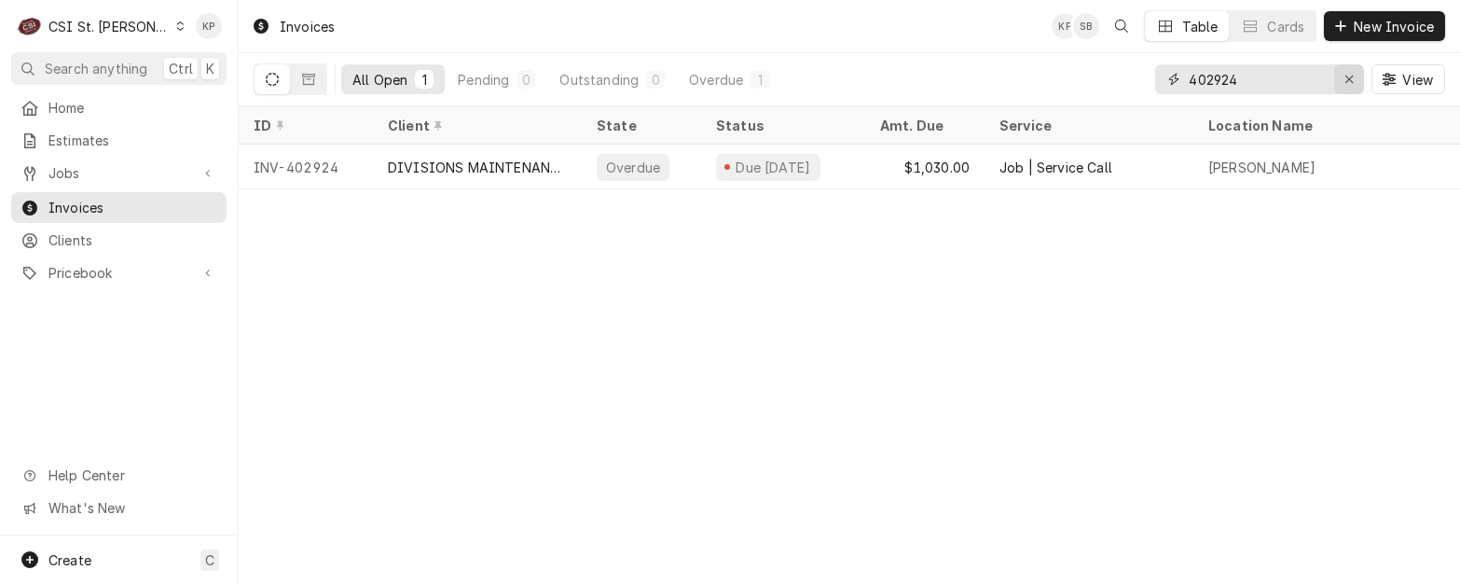
click at [1351, 80] on icon "Erase input" at bounding box center [1349, 79] width 10 height 13
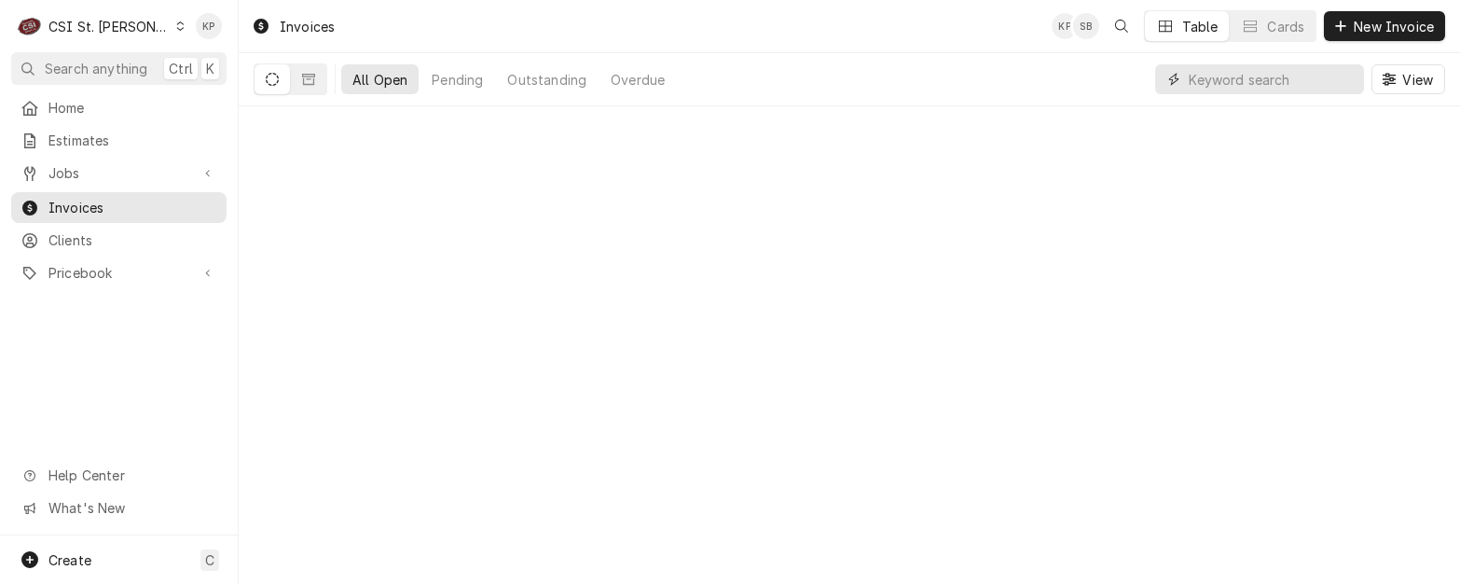
click at [1251, 77] on input "Dynamic Content Wrapper" at bounding box center [1272, 79] width 166 height 30
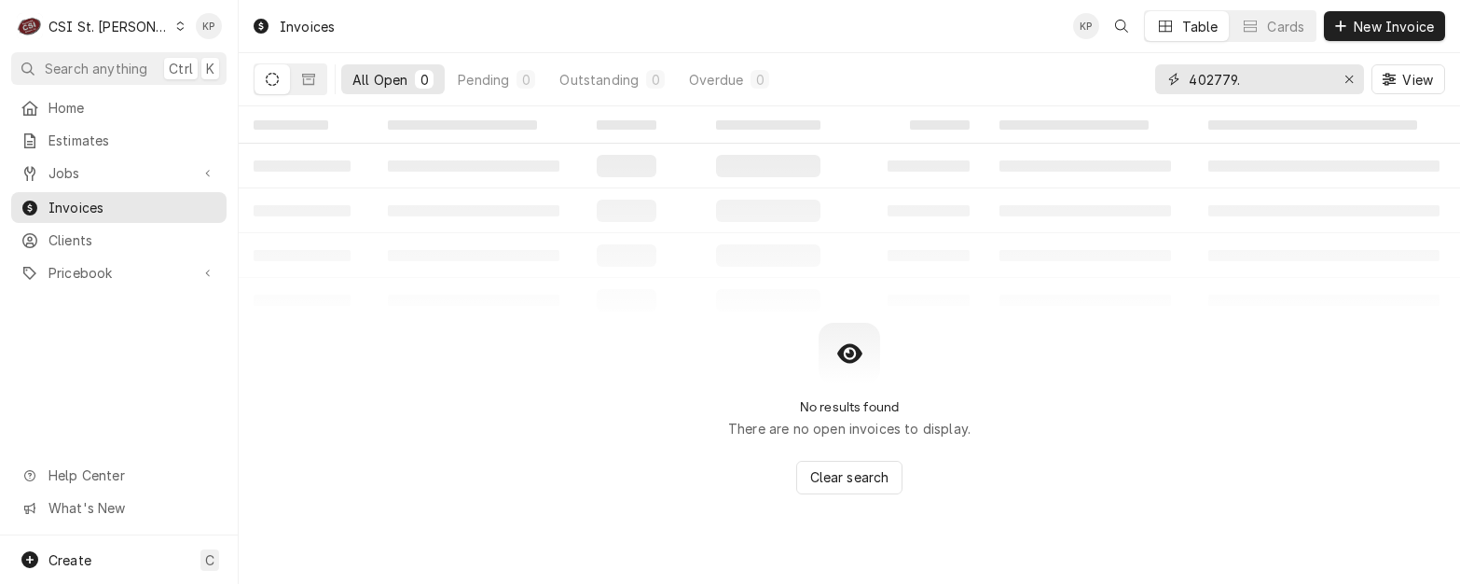
type input "402779"
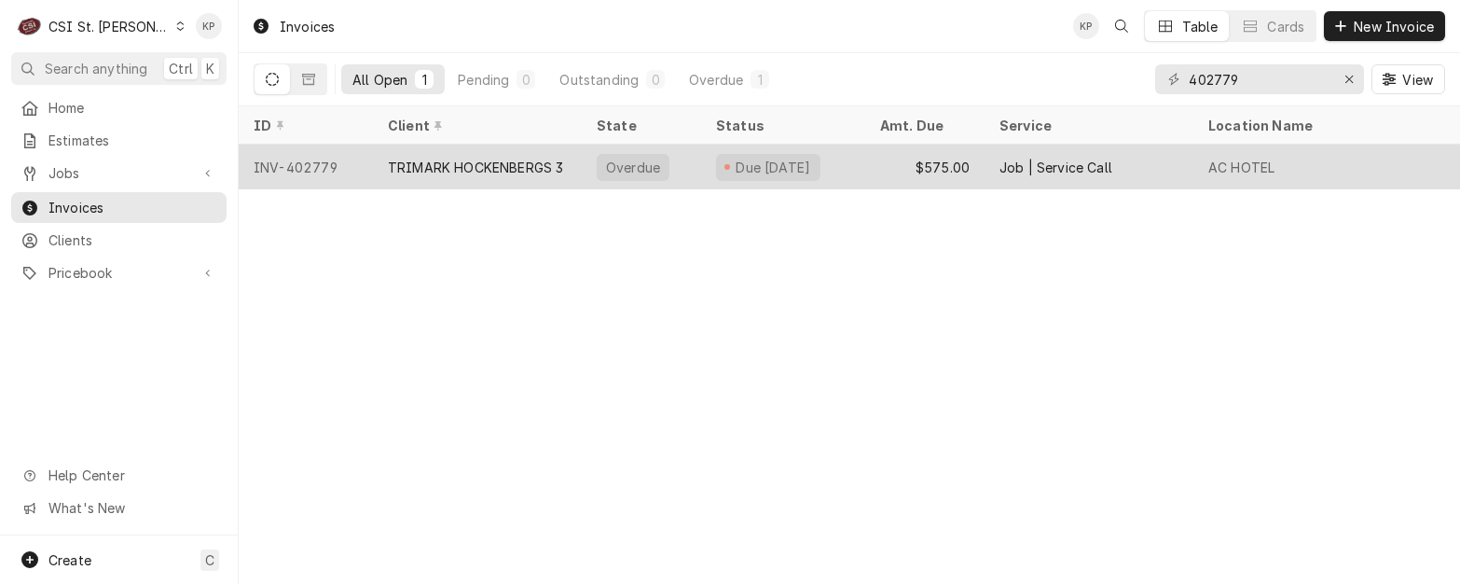
click at [314, 163] on div "INV-402779" at bounding box center [306, 167] width 134 height 45
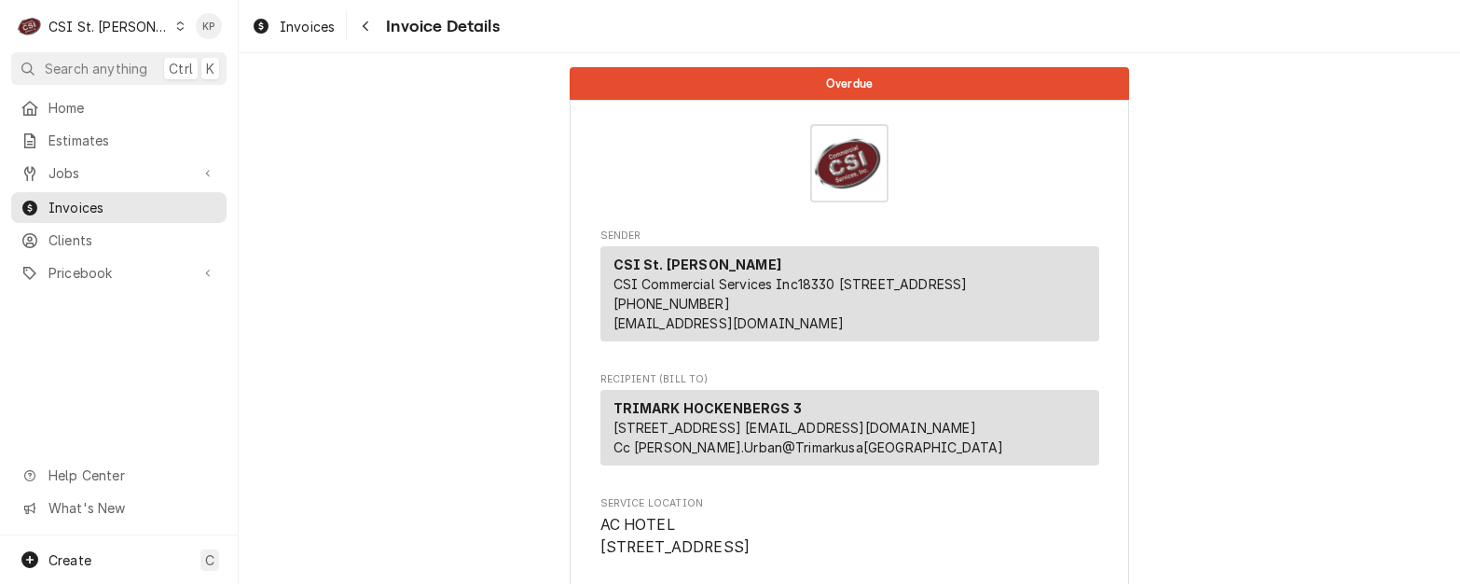
scroll to position [186, 0]
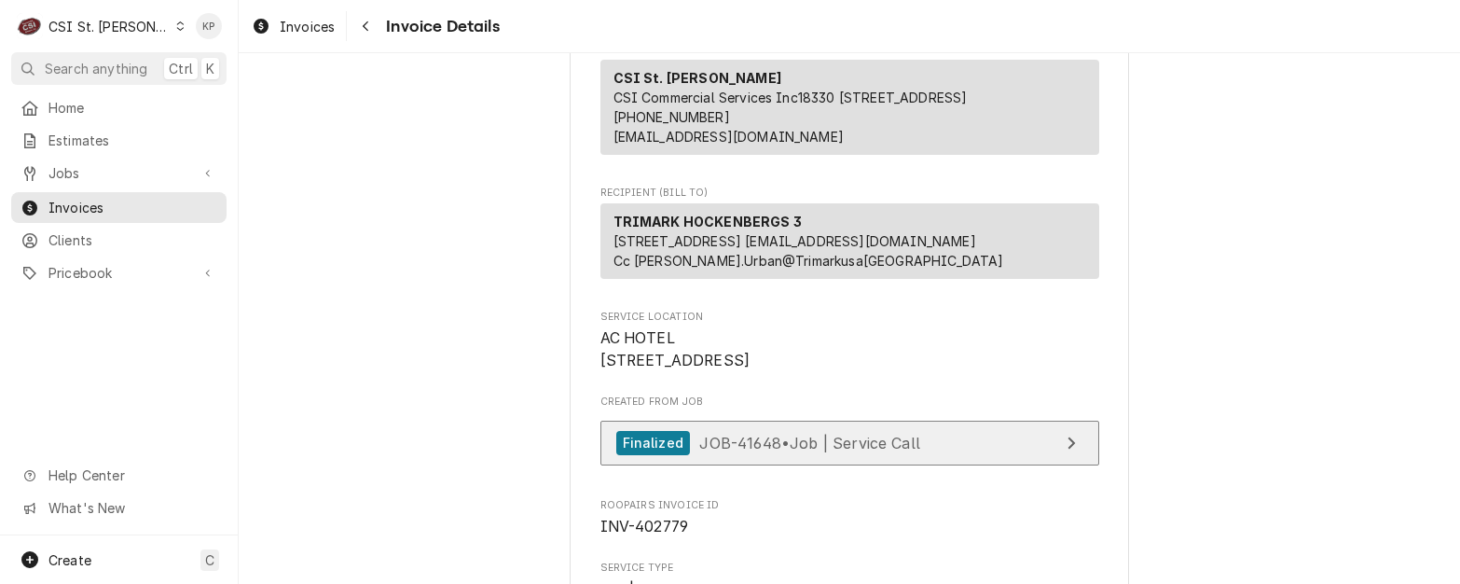
click at [647, 456] on div "Finalized" at bounding box center [653, 443] width 74 height 25
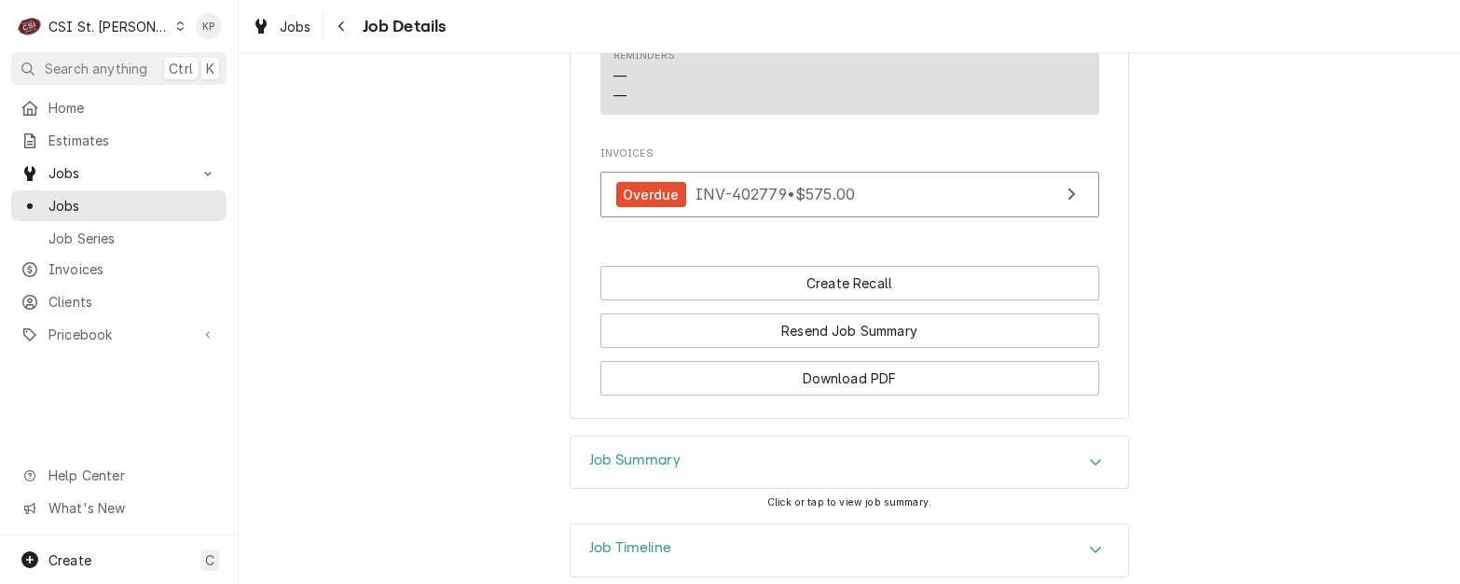
scroll to position [1678, 0]
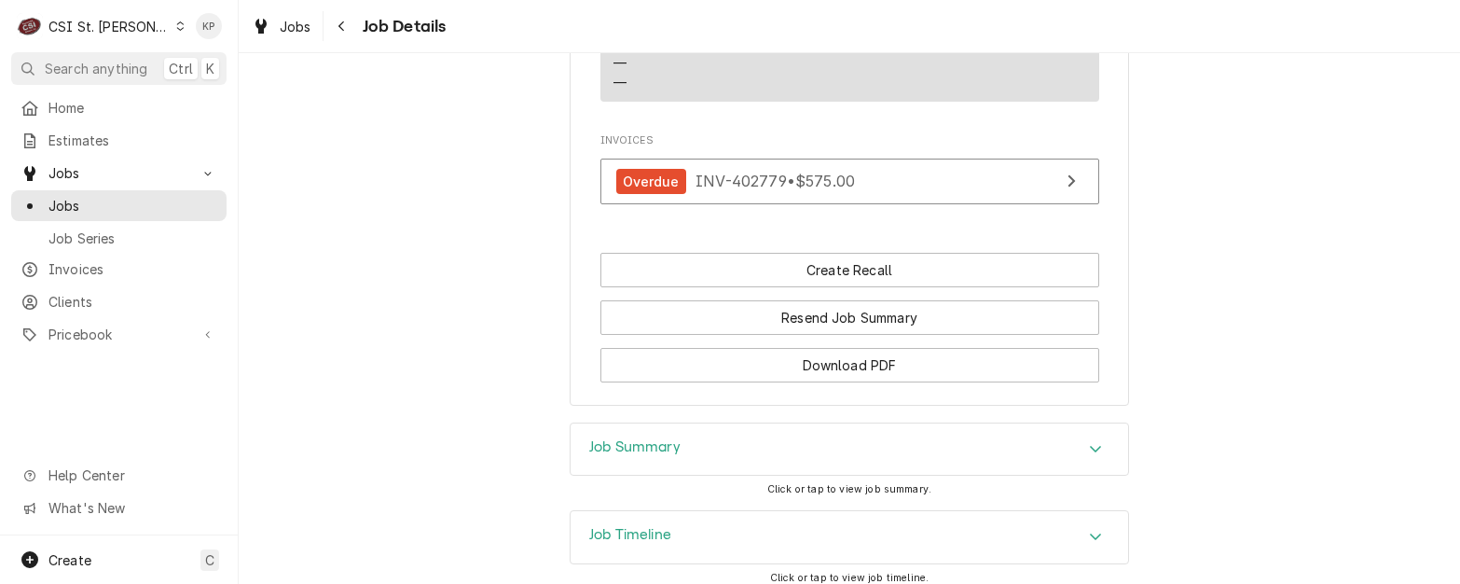
click at [861, 473] on div "Job Summary" at bounding box center [850, 449] width 558 height 52
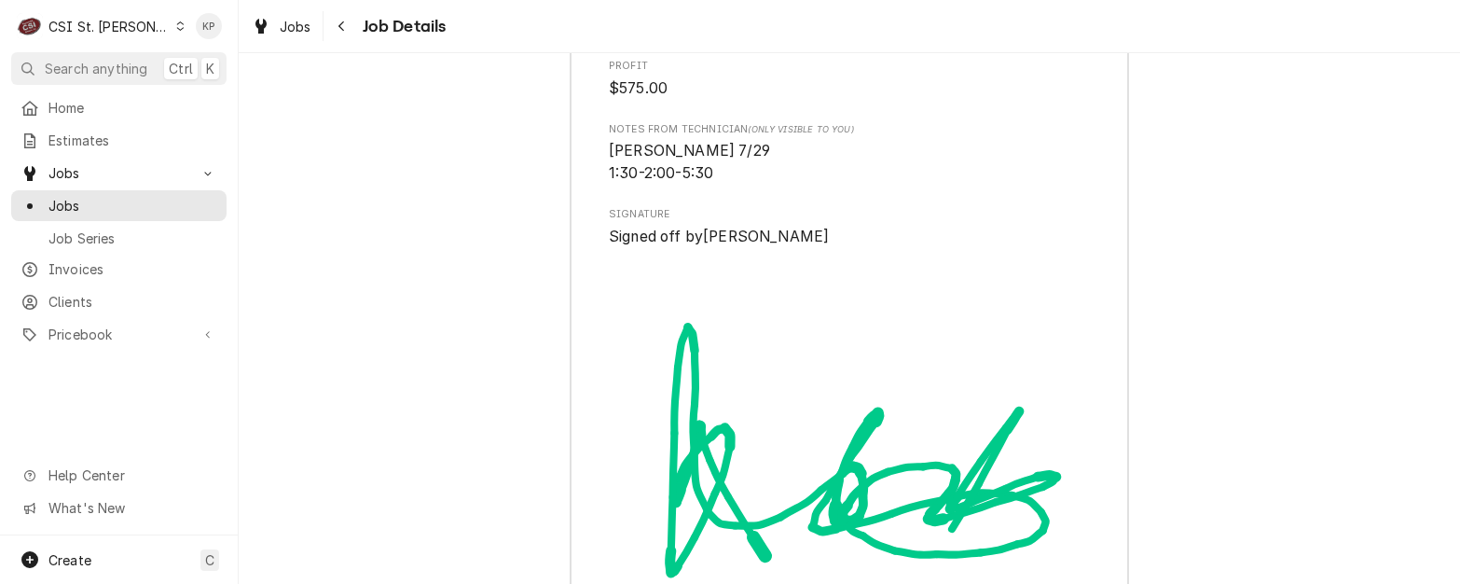
scroll to position [4615, 0]
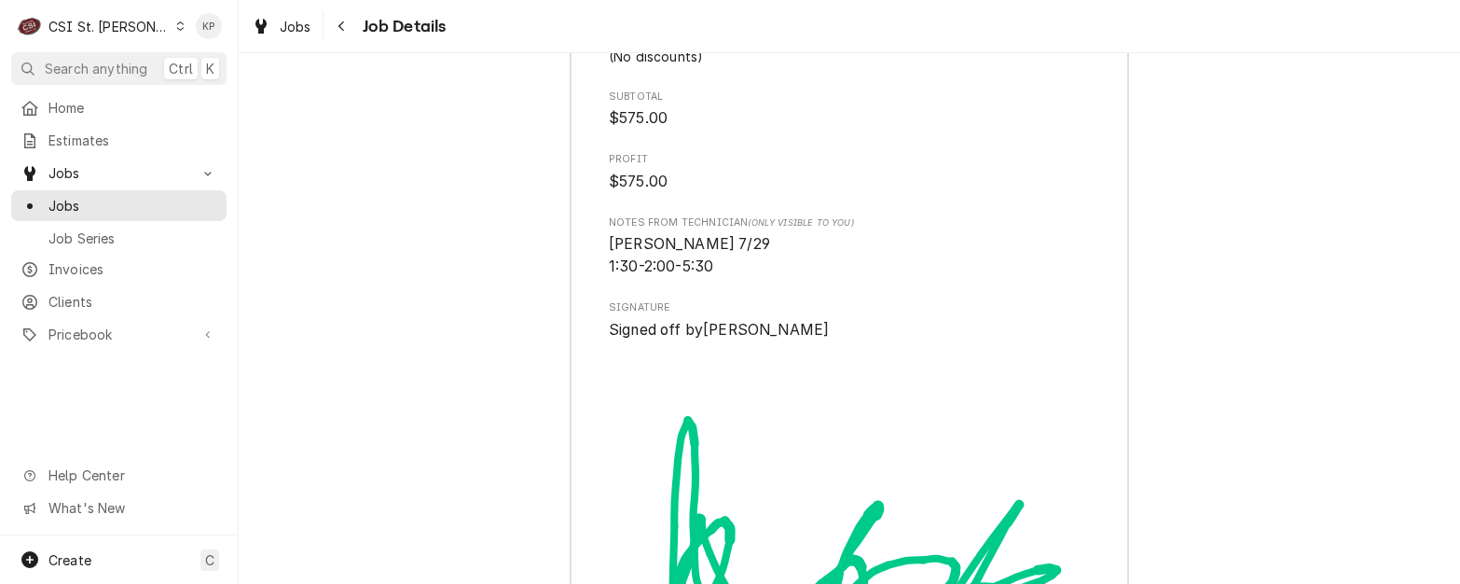
click at [808, 330] on span "Signed off by Isaiah Hernton" at bounding box center [849, 330] width 481 height 22
drag, startPoint x: 807, startPoint y: 330, endPoint x: 597, endPoint y: 333, distance: 210.7
drag, startPoint x: 597, startPoint y: 333, endPoint x: 610, endPoint y: 331, distance: 13.2
copy span "Signed off by Isaiah Hernton"
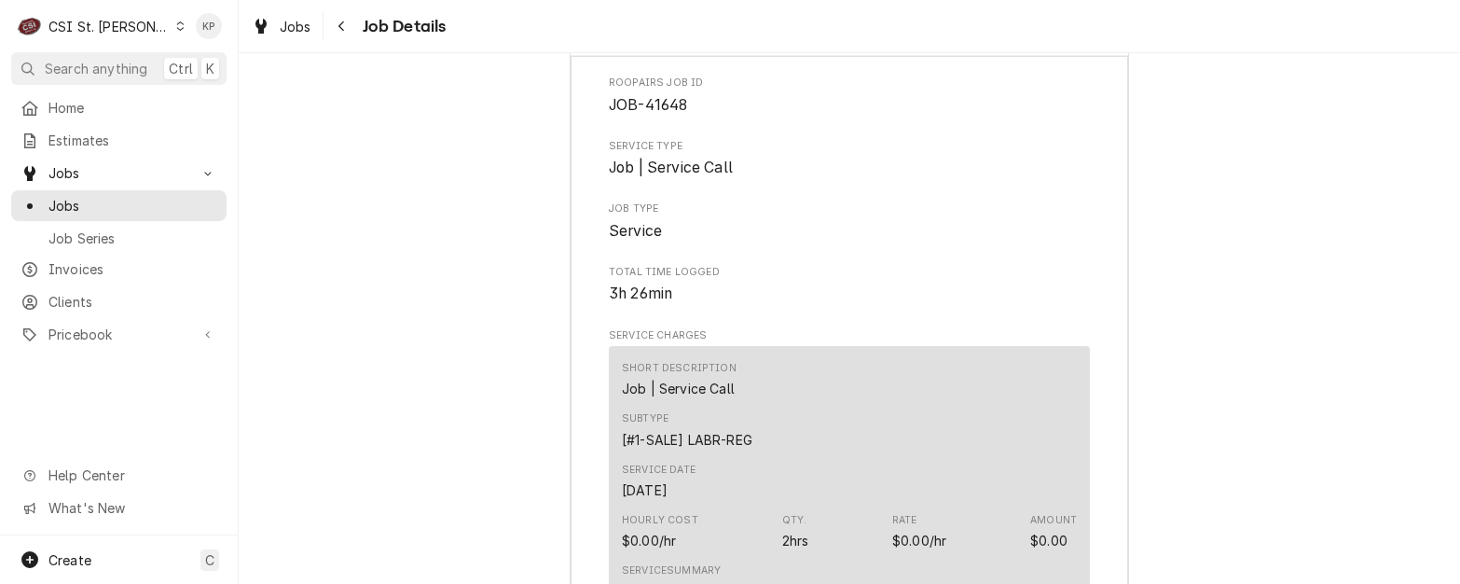
scroll to position [2005, 0]
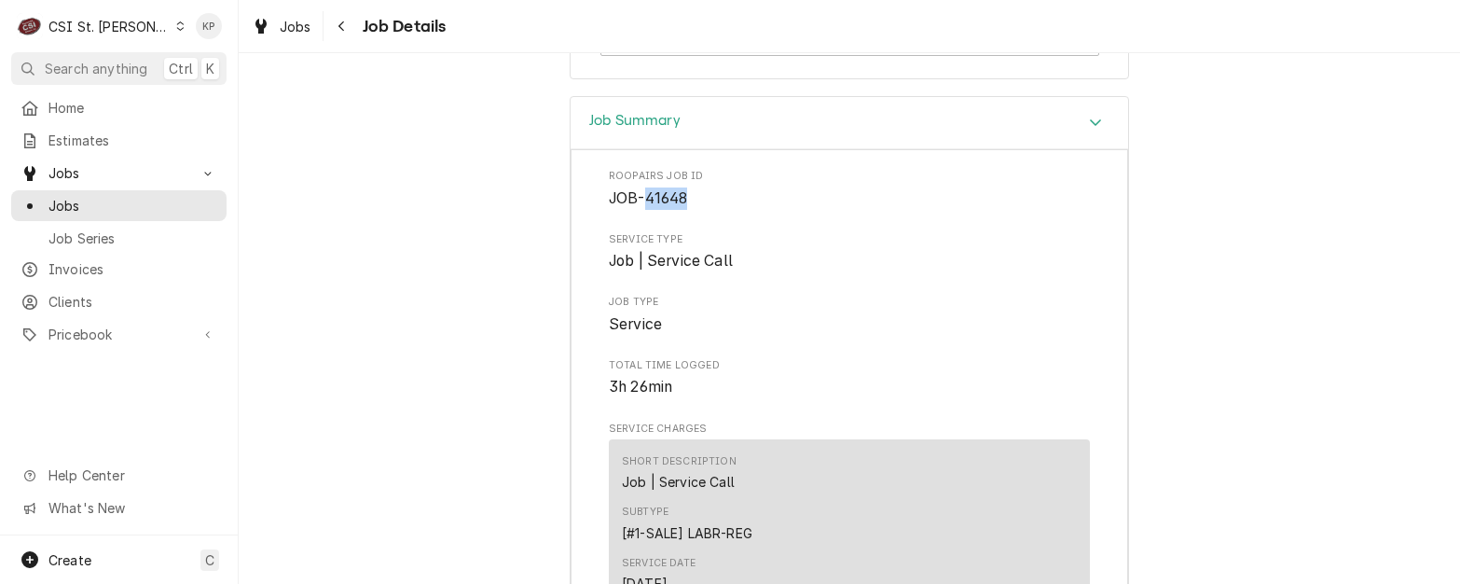
drag, startPoint x: 640, startPoint y: 218, endPoint x: 682, endPoint y: 221, distance: 43.0
click at [682, 210] on span "JOB-41648" at bounding box center [849, 198] width 481 height 22
copy span "41648"
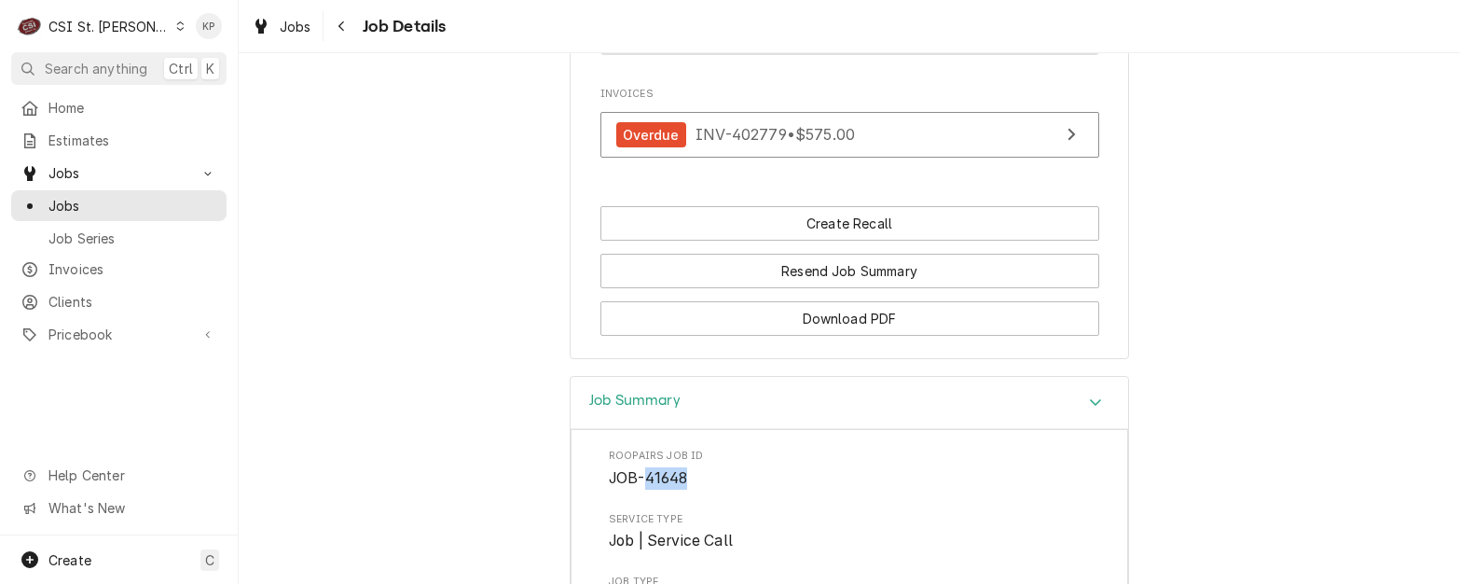
scroll to position [1538, 0]
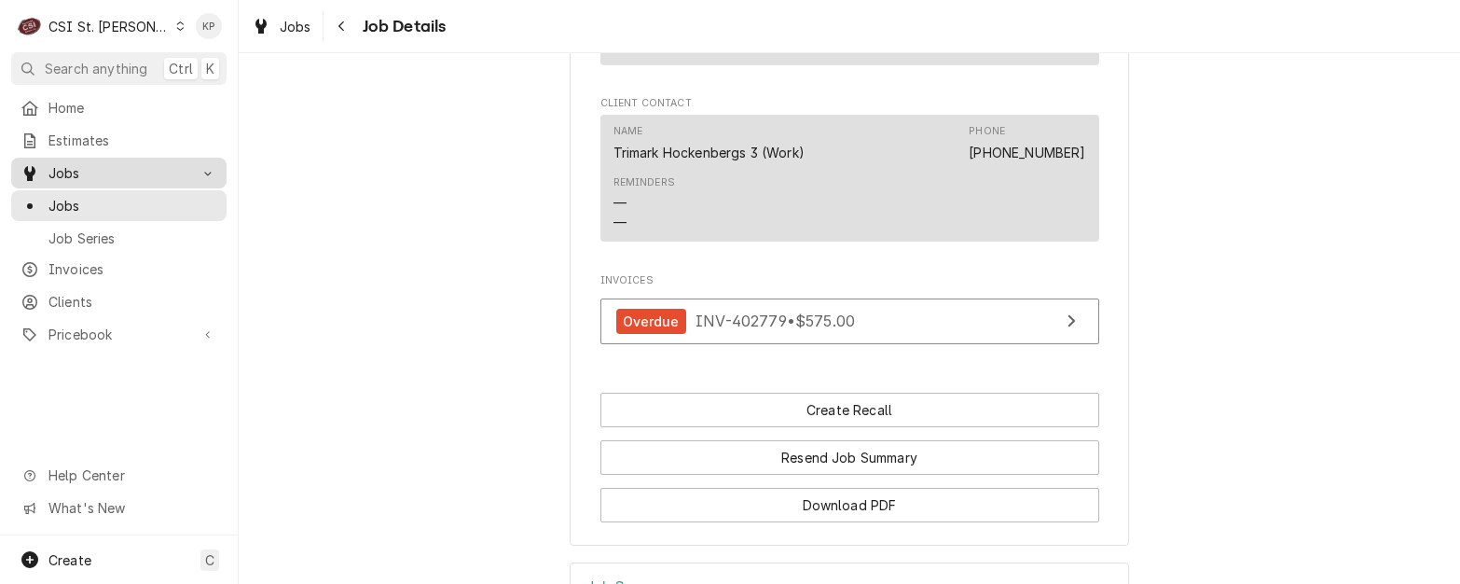
click at [77, 170] on span "Jobs" at bounding box center [118, 173] width 141 height 20
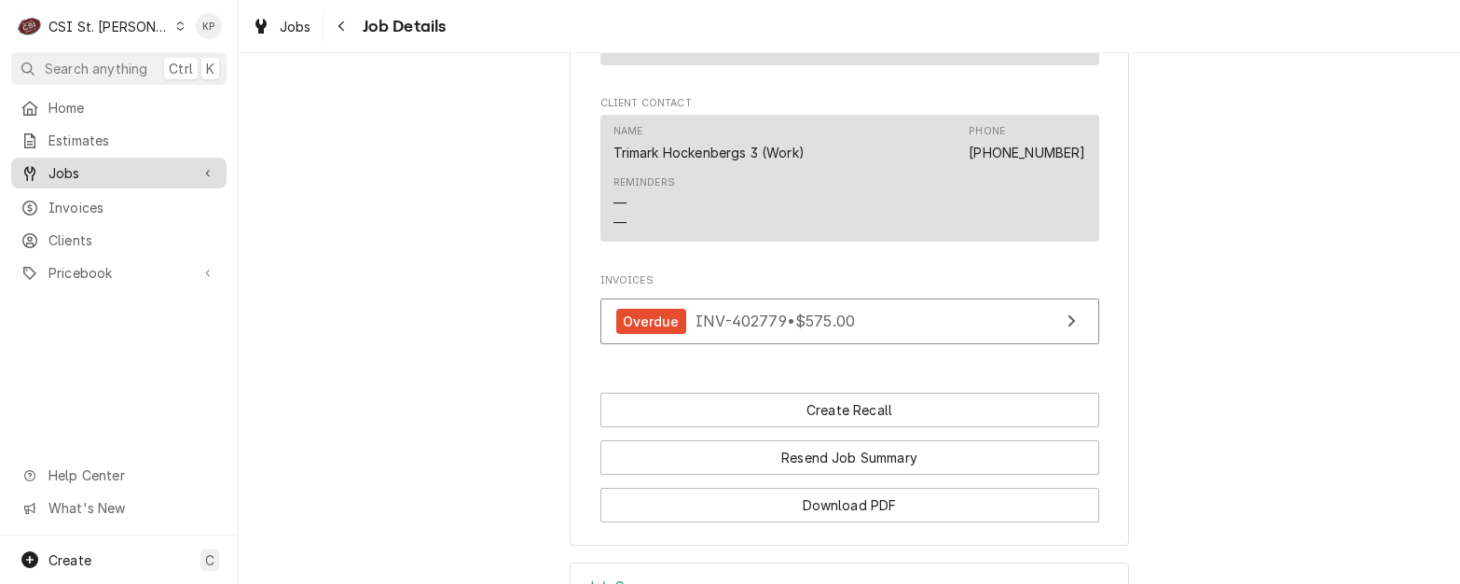
click at [77, 170] on span "Jobs" at bounding box center [118, 173] width 141 height 20
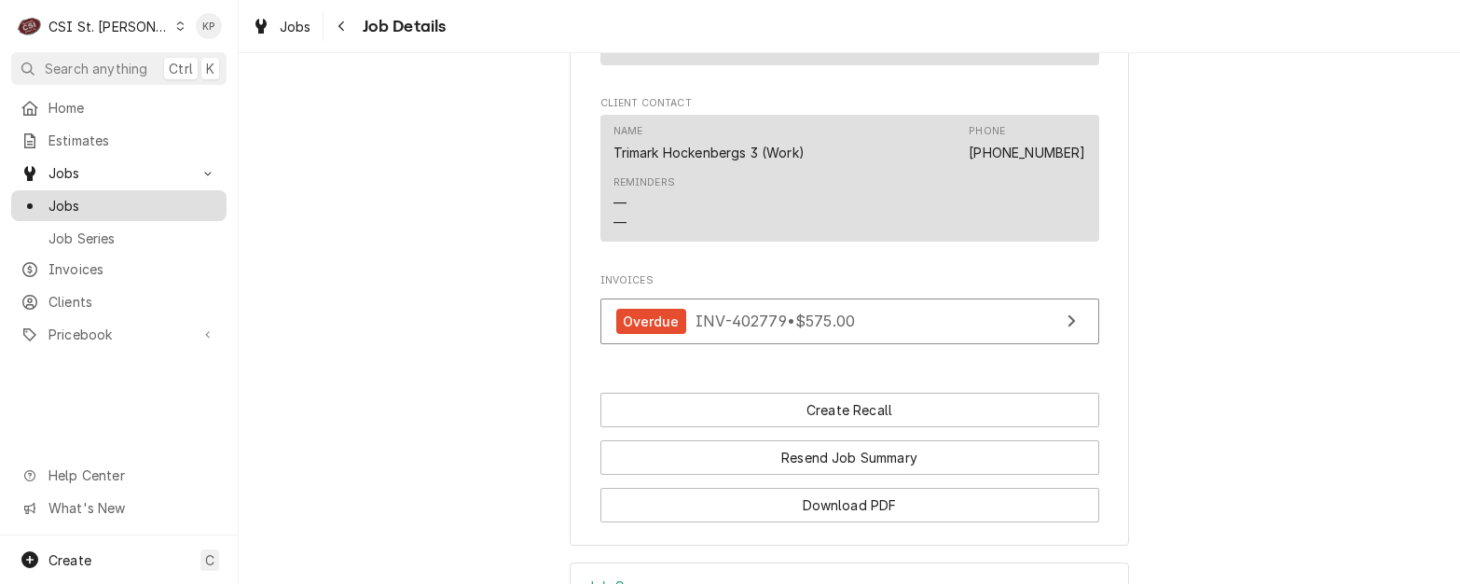
click at [78, 199] on span "Jobs" at bounding box center [132, 206] width 169 height 20
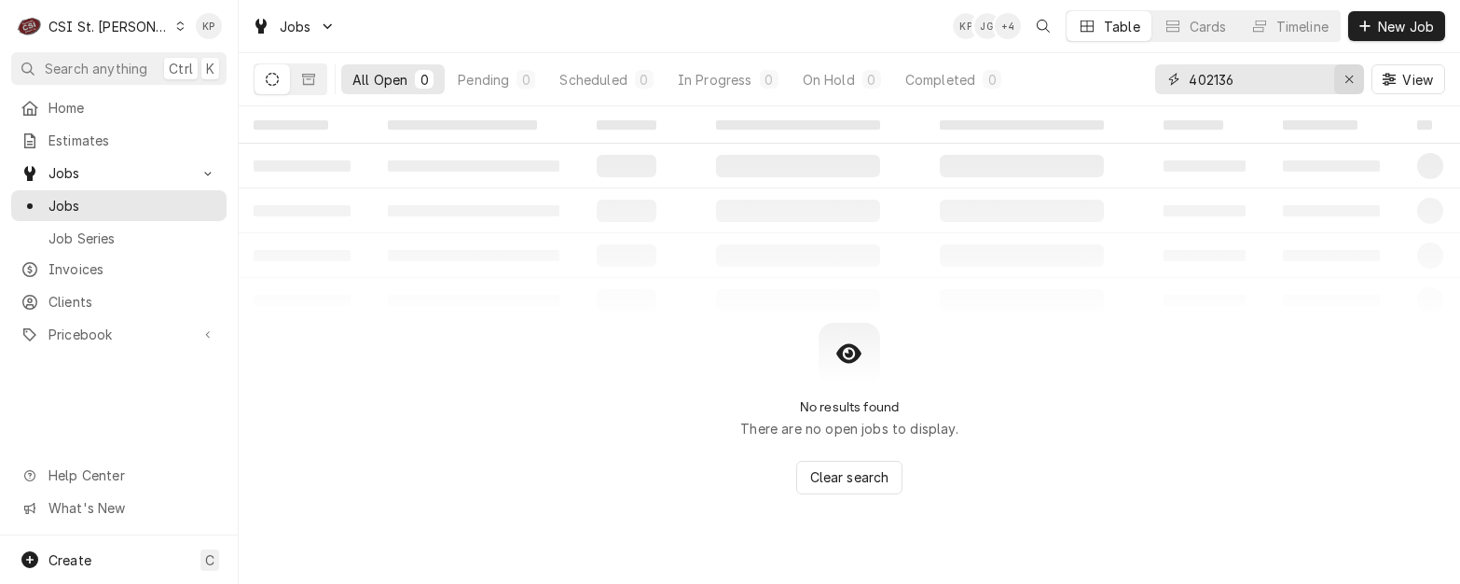
click at [1348, 78] on icon "Erase input" at bounding box center [1349, 79] width 10 height 13
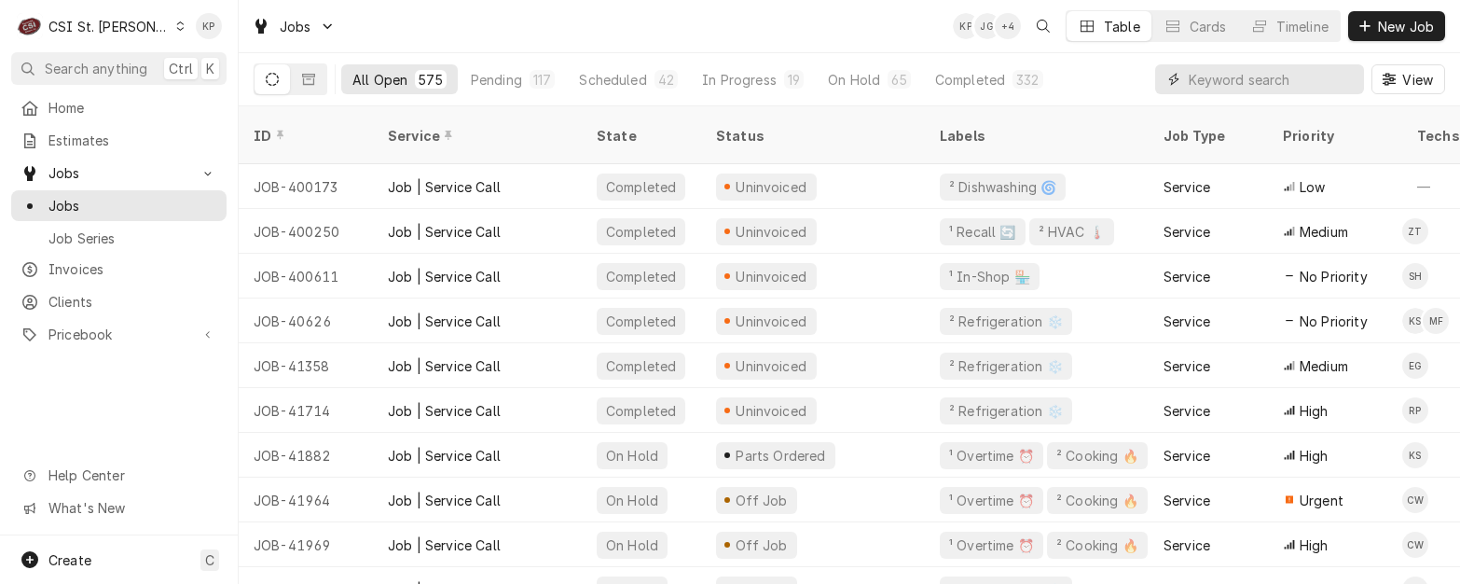
paste input "41648"
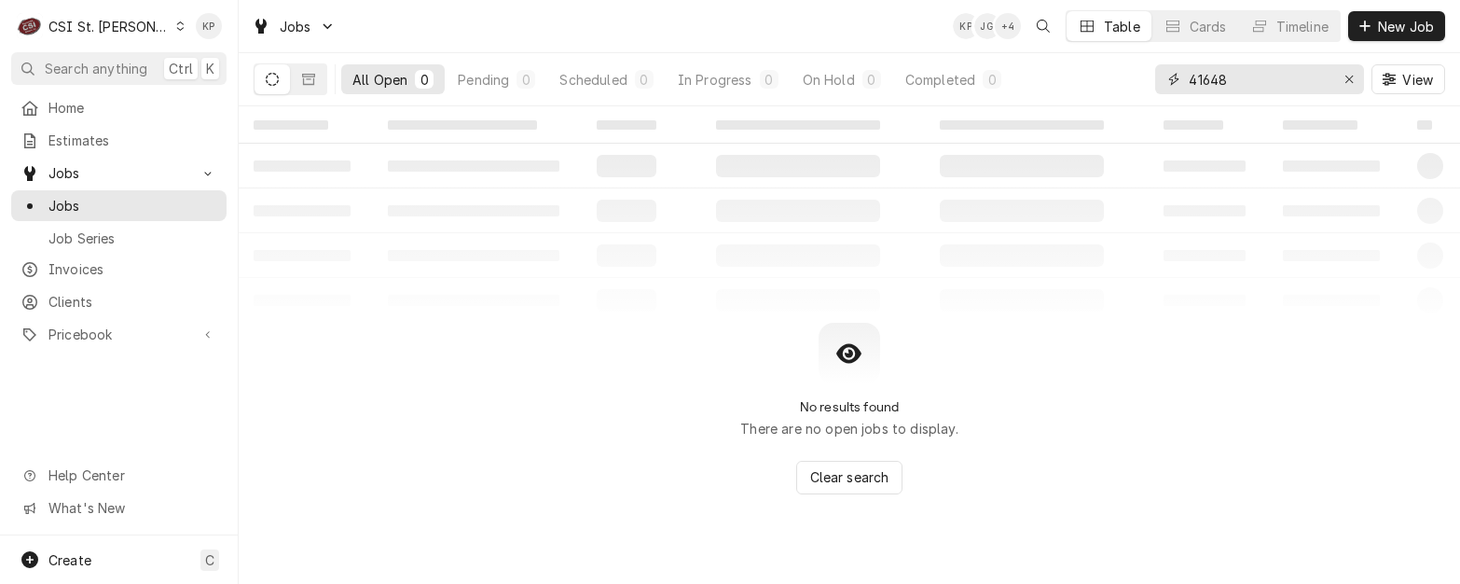
type input "41648"
click at [275, 76] on icon "Dynamic Content Wrapper" at bounding box center [272, 79] width 13 height 13
click at [304, 79] on icon "Dynamic Content Wrapper" at bounding box center [308, 79] width 13 height 11
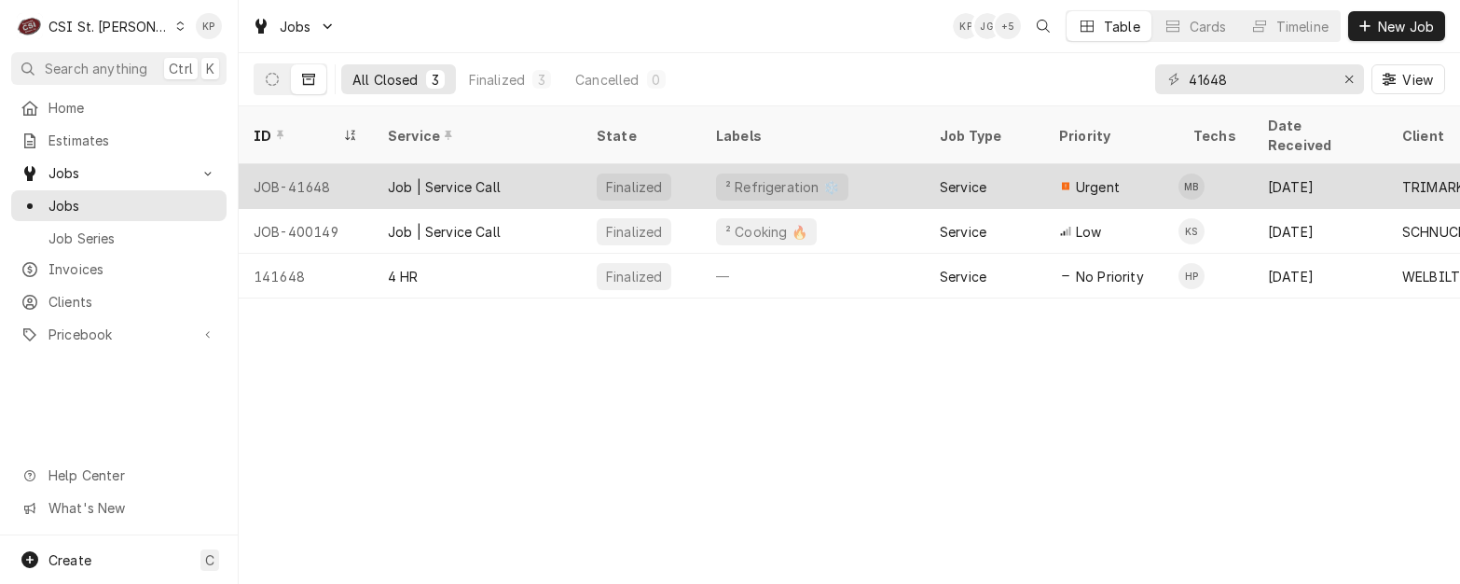
click at [310, 165] on div "JOB-41648" at bounding box center [306, 186] width 134 height 45
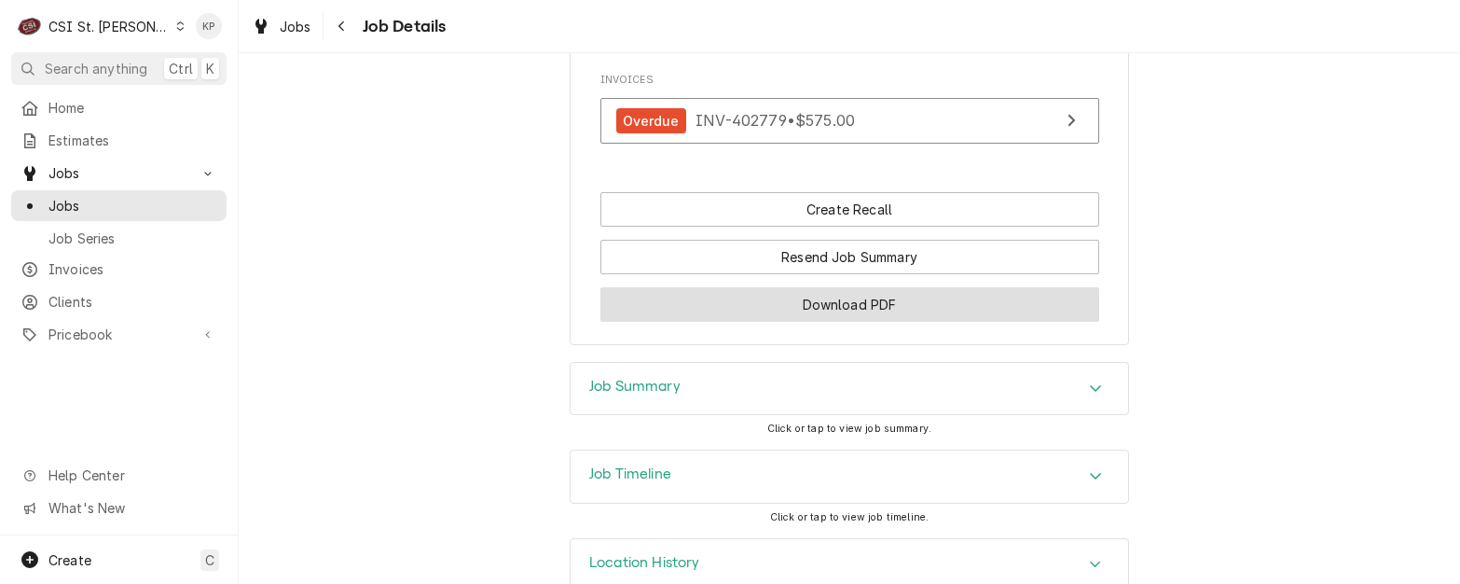
scroll to position [1772, 0]
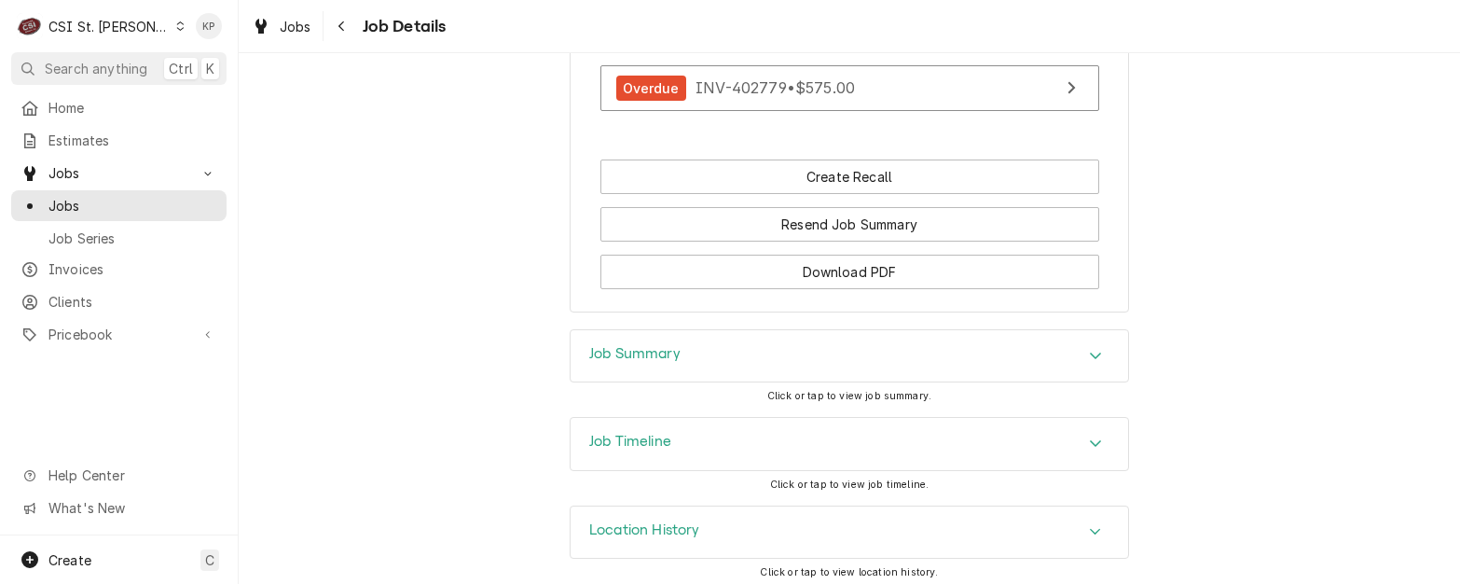
click at [826, 365] on div "Job Summary" at bounding box center [850, 356] width 558 height 52
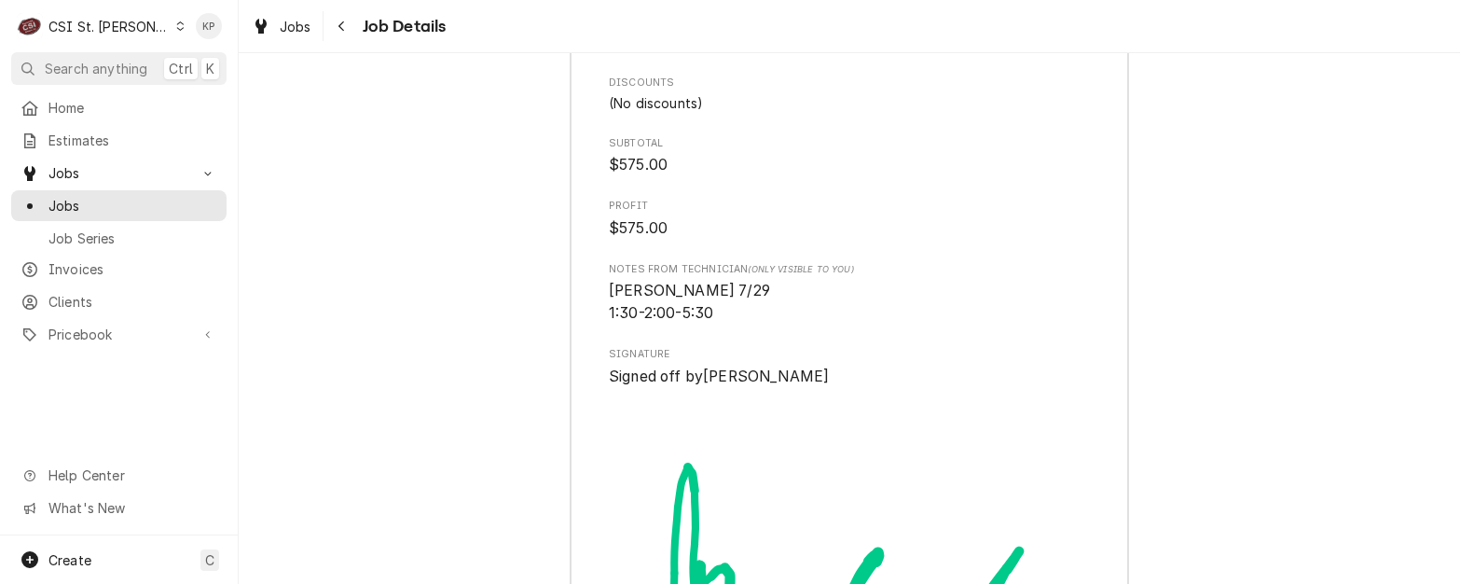
scroll to position [4662, 0]
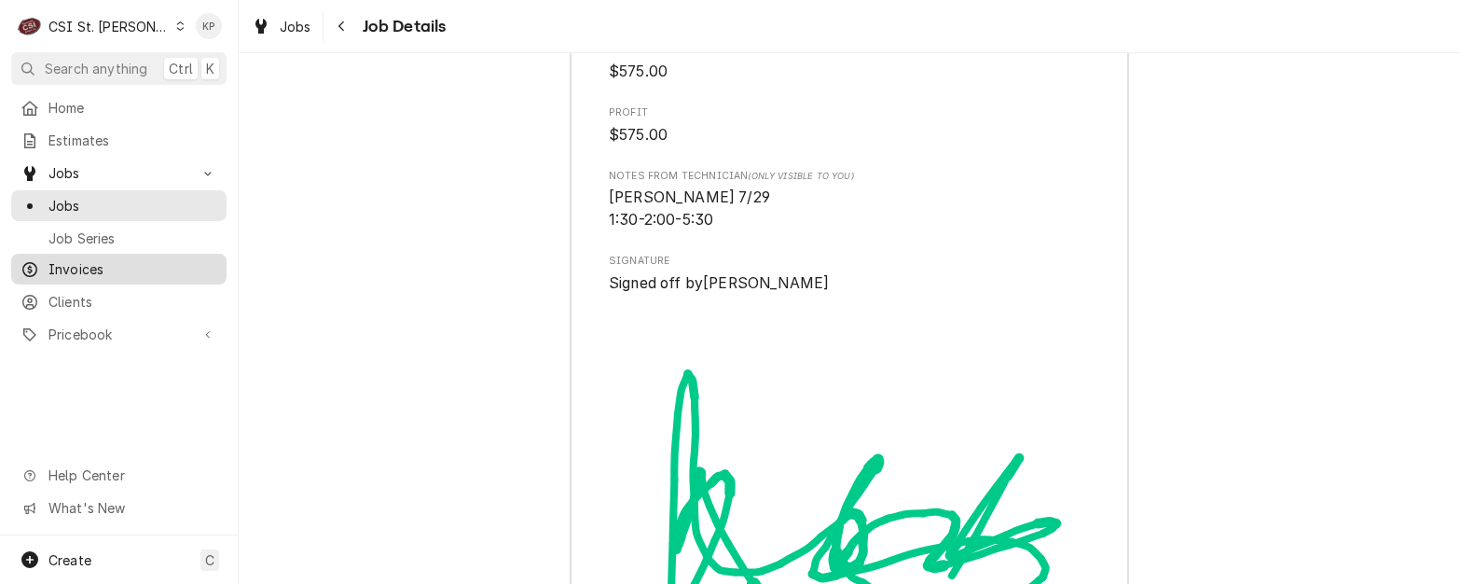
click at [76, 268] on span "Invoices" at bounding box center [132, 269] width 169 height 20
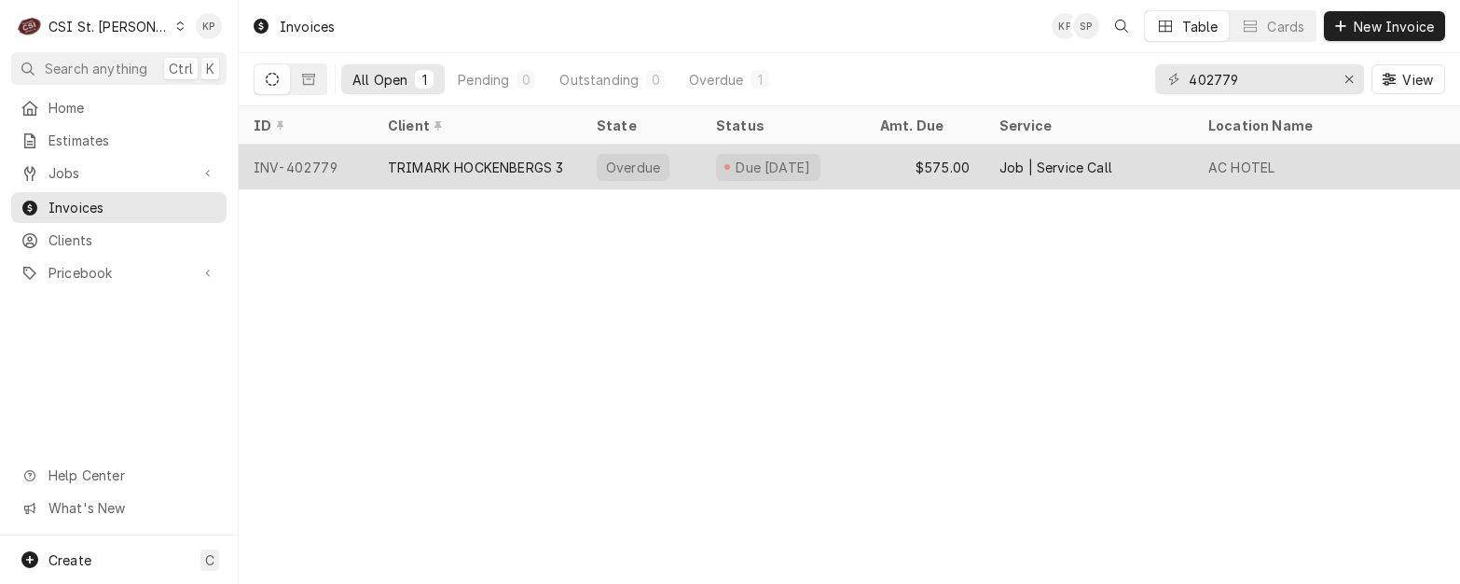
click at [292, 164] on div "INV-402779" at bounding box center [306, 167] width 134 height 45
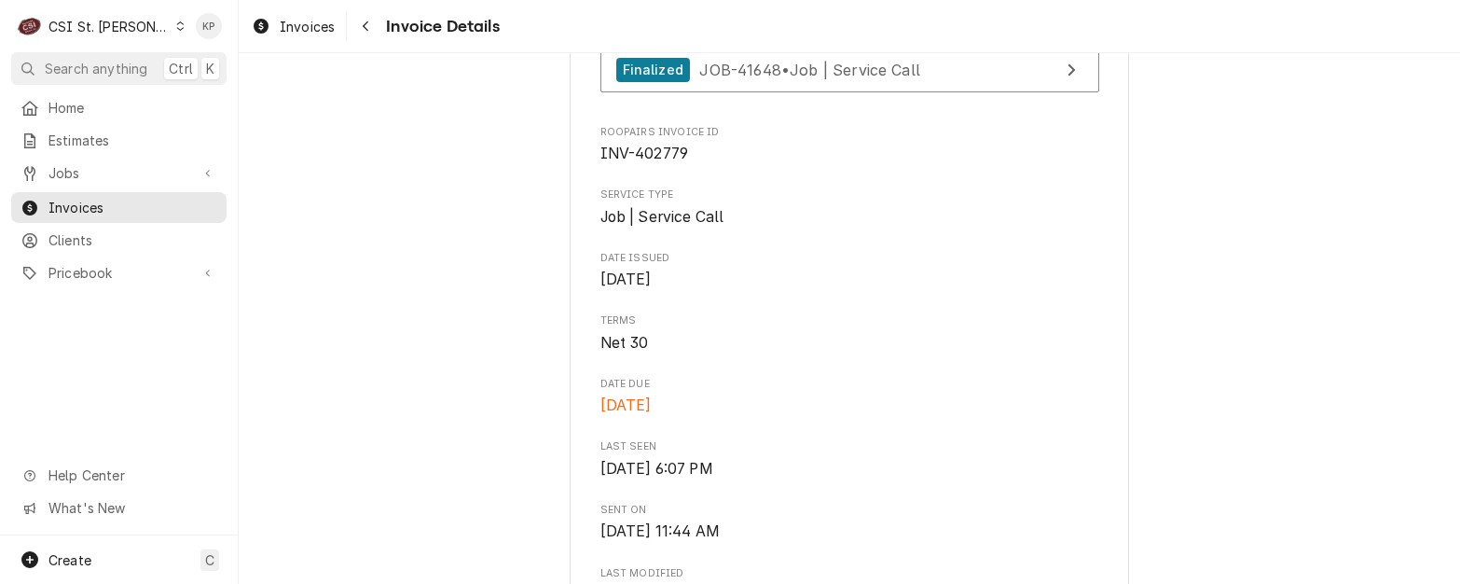
scroll to position [280, 0]
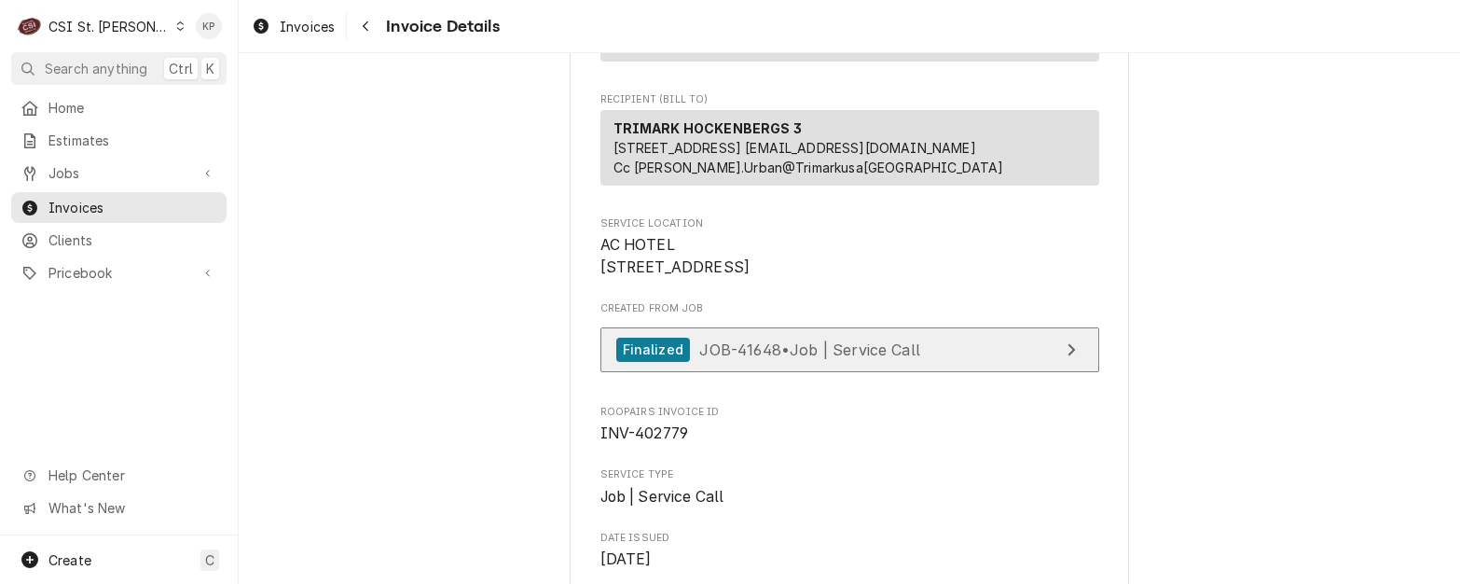
click at [979, 373] on link "Finalized JOB-41648 • Job | Service Call" at bounding box center [849, 350] width 499 height 46
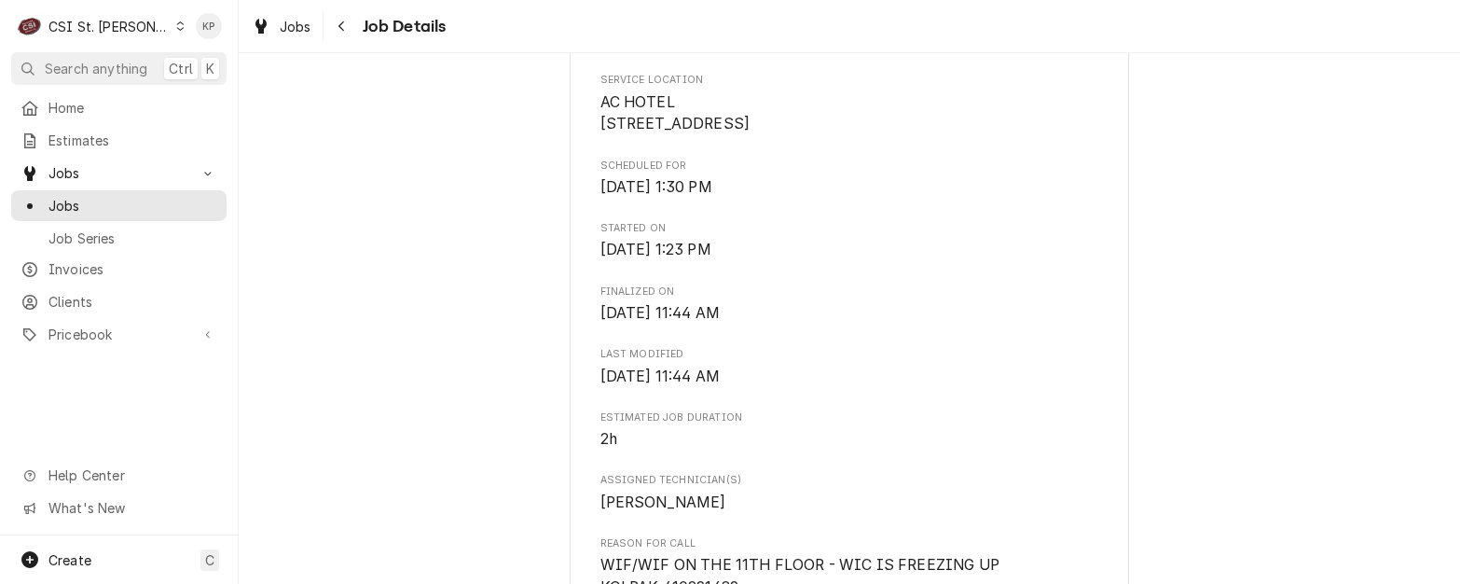
scroll to position [559, 0]
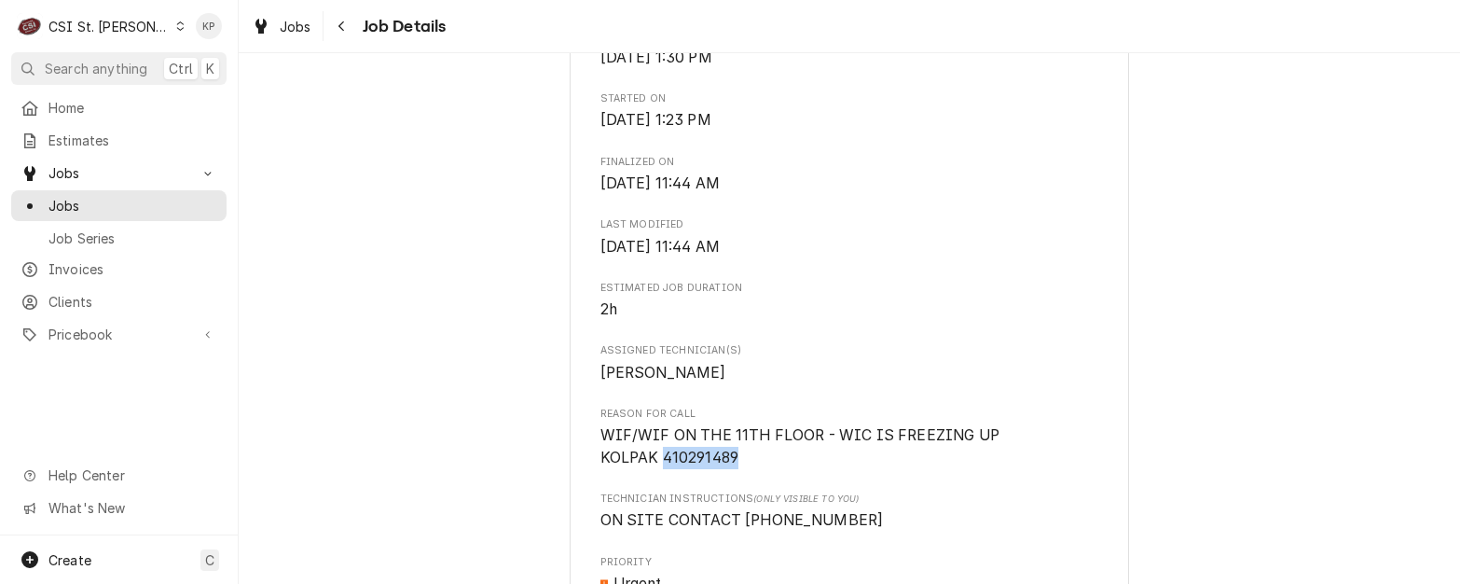
drag, startPoint x: 654, startPoint y: 476, endPoint x: 738, endPoint y: 475, distance: 83.9
click at [738, 468] on span "WIF/WIF ON THE 11TH FLOOR - WIC IS FREEZING UP KOLPAK 410291489" at bounding box center [849, 446] width 499 height 44
drag, startPoint x: 738, startPoint y: 475, endPoint x: 724, endPoint y: 476, distance: 13.1
copy span "410291489"
click at [894, 358] on span "Assigned Technician(s)" at bounding box center [849, 350] width 499 height 15
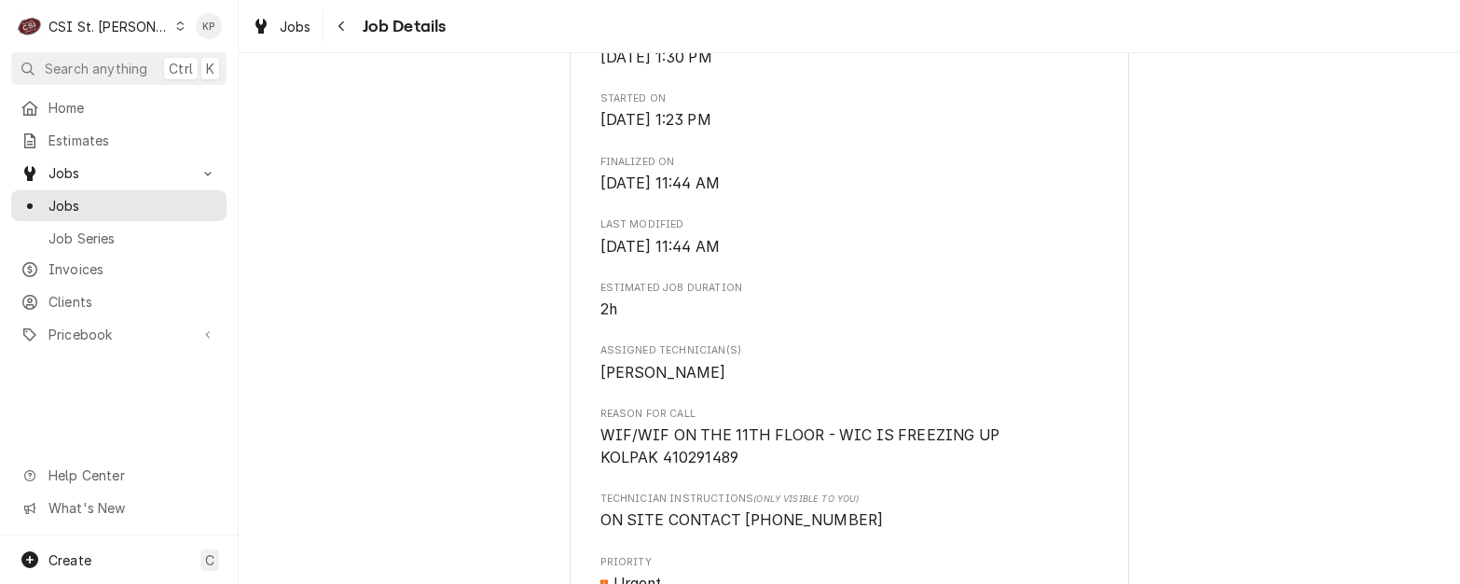
scroll to position [653, 0]
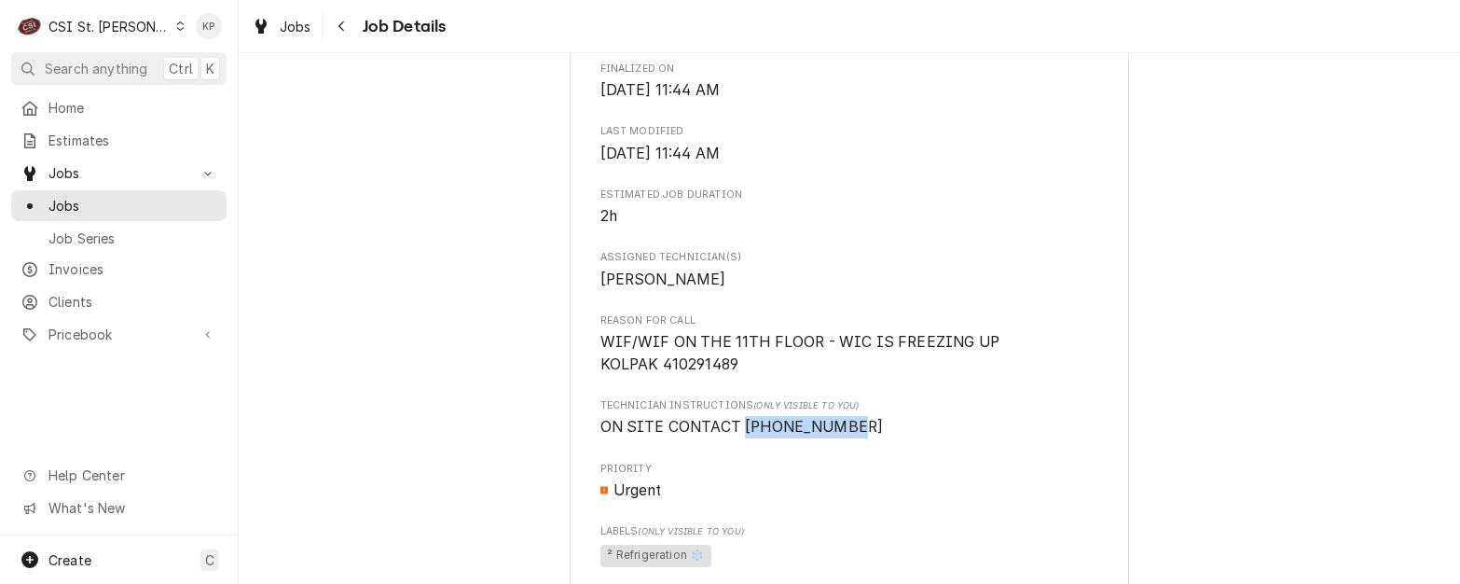
drag, startPoint x: 736, startPoint y: 445, endPoint x: 839, endPoint y: 442, distance: 103.5
click at [839, 438] on span "ON SITE CONTACT 636-698-5899" at bounding box center [849, 427] width 499 height 22
drag, startPoint x: 839, startPoint y: 442, endPoint x: 828, endPoint y: 443, distance: 11.2
copy span "636-698-5899"
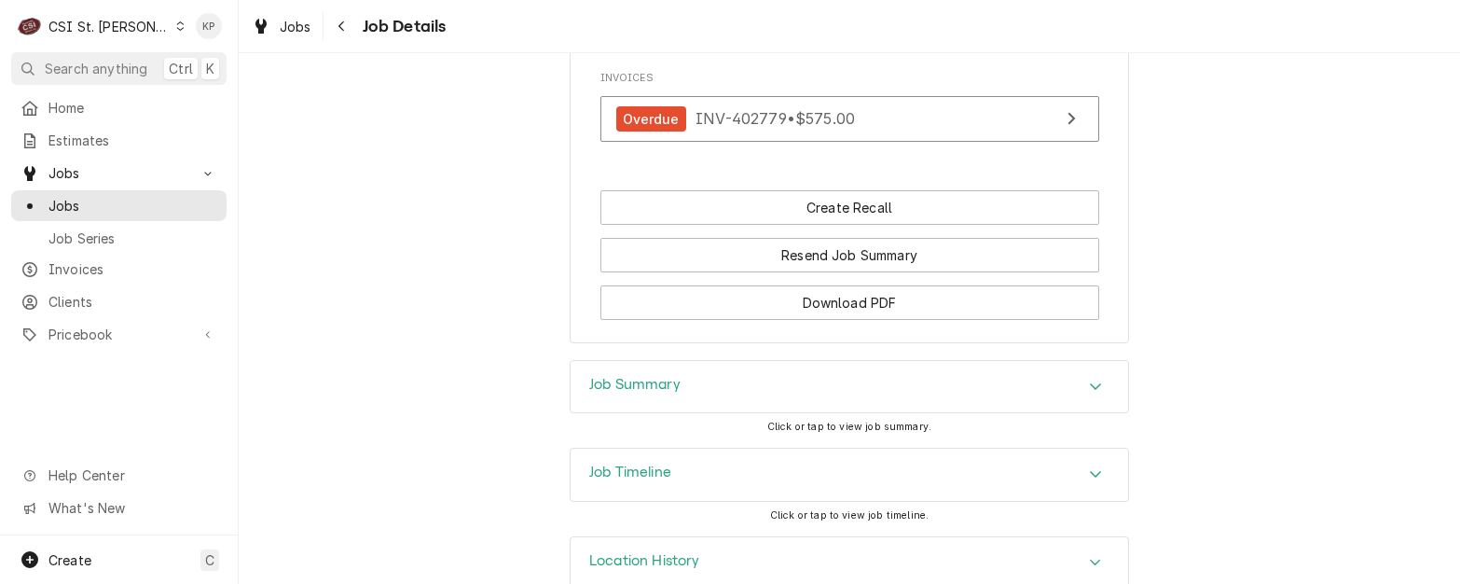
scroll to position [1772, 0]
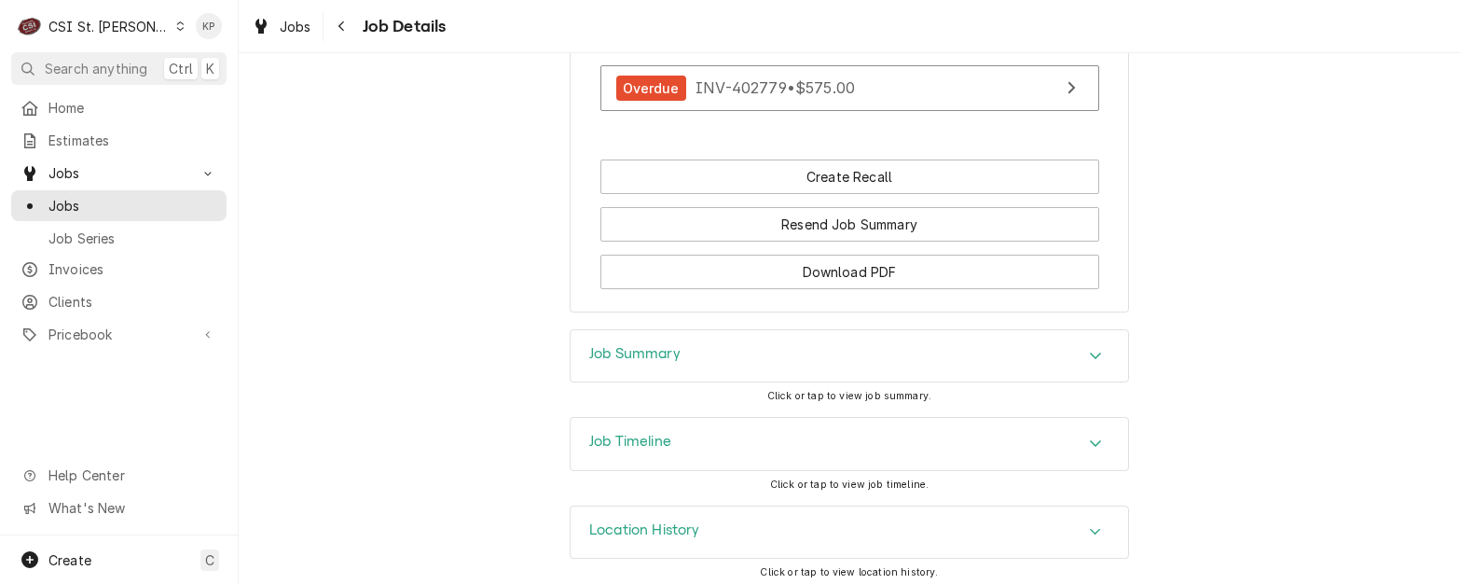
click at [893, 382] on div "Job Summary" at bounding box center [850, 356] width 558 height 52
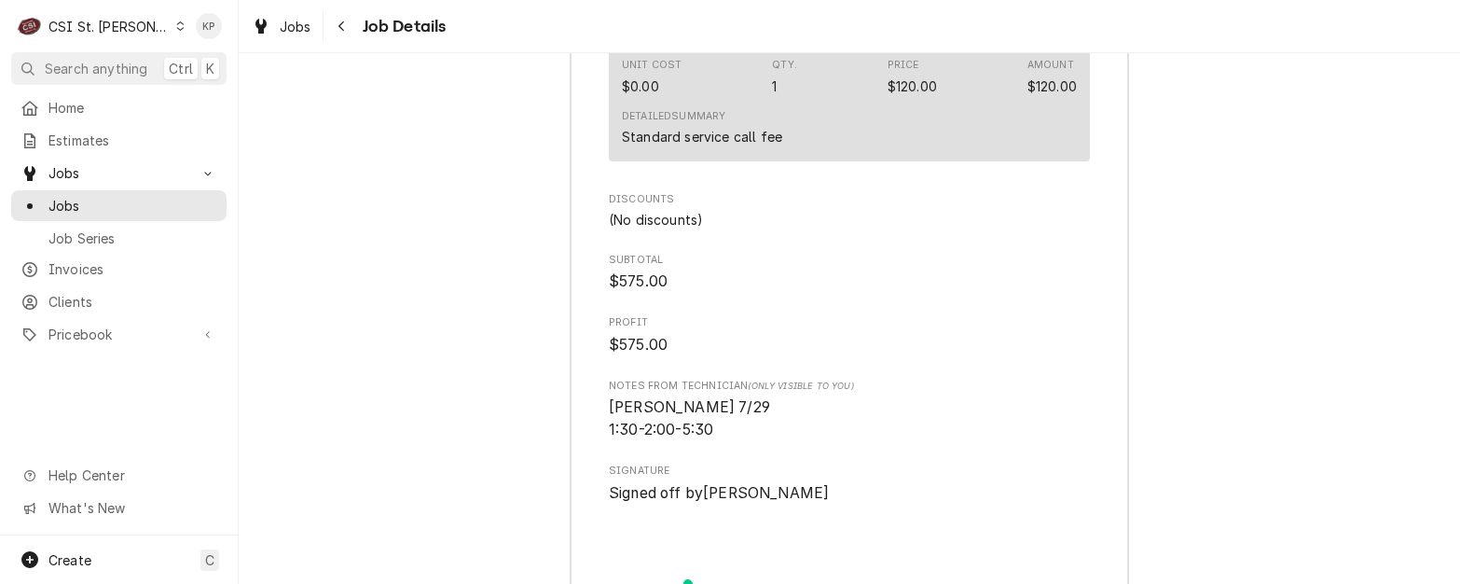
scroll to position [4289, 0]
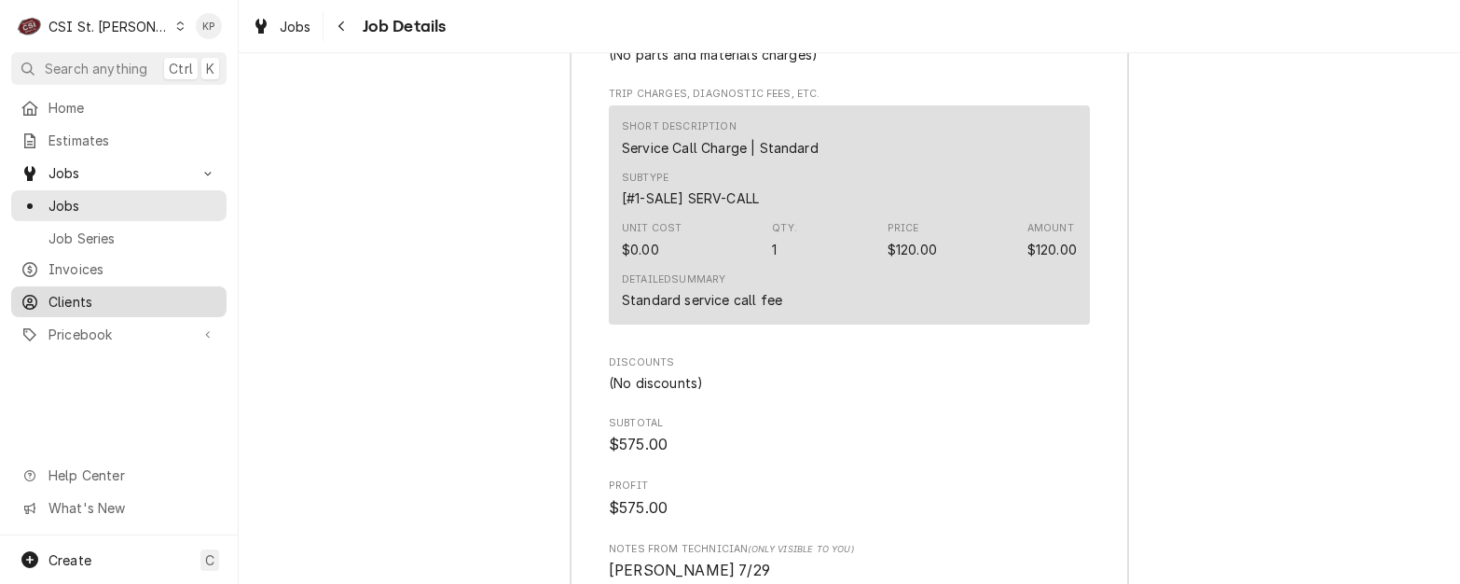
drag, startPoint x: 62, startPoint y: 294, endPoint x: 73, endPoint y: 293, distance: 10.3
click at [62, 294] on span "Clients" at bounding box center [132, 302] width 169 height 20
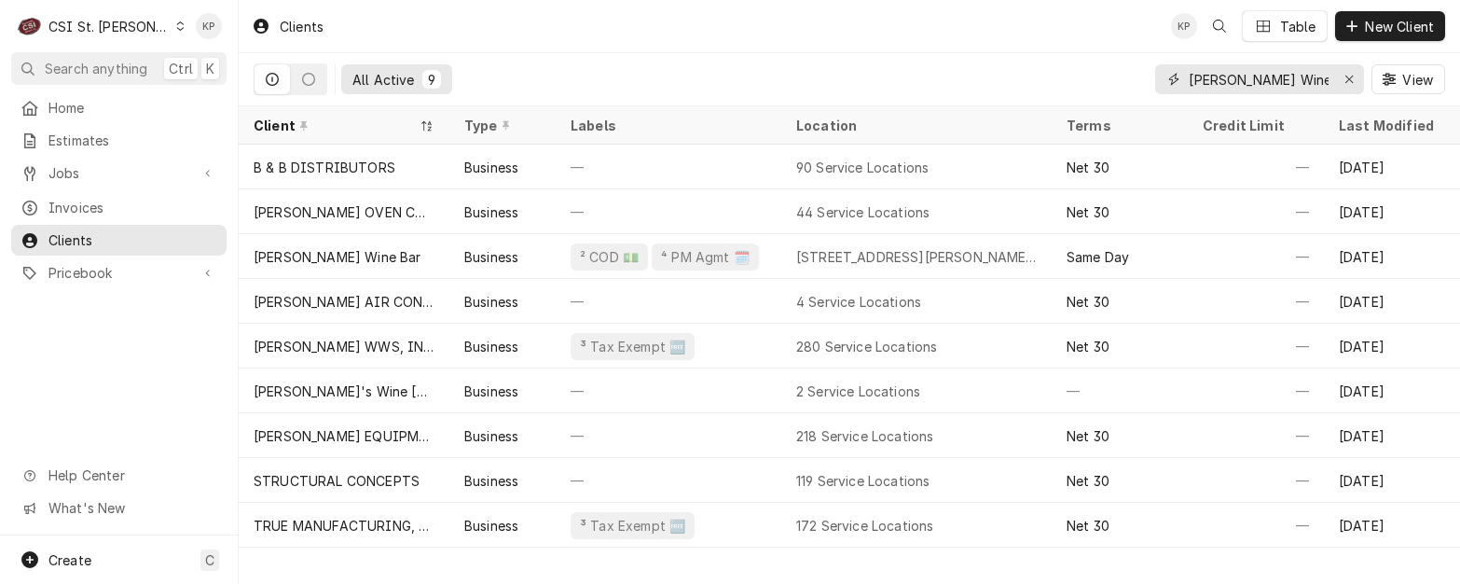
click at [1347, 76] on icon "Erase input" at bounding box center [1349, 79] width 10 height 13
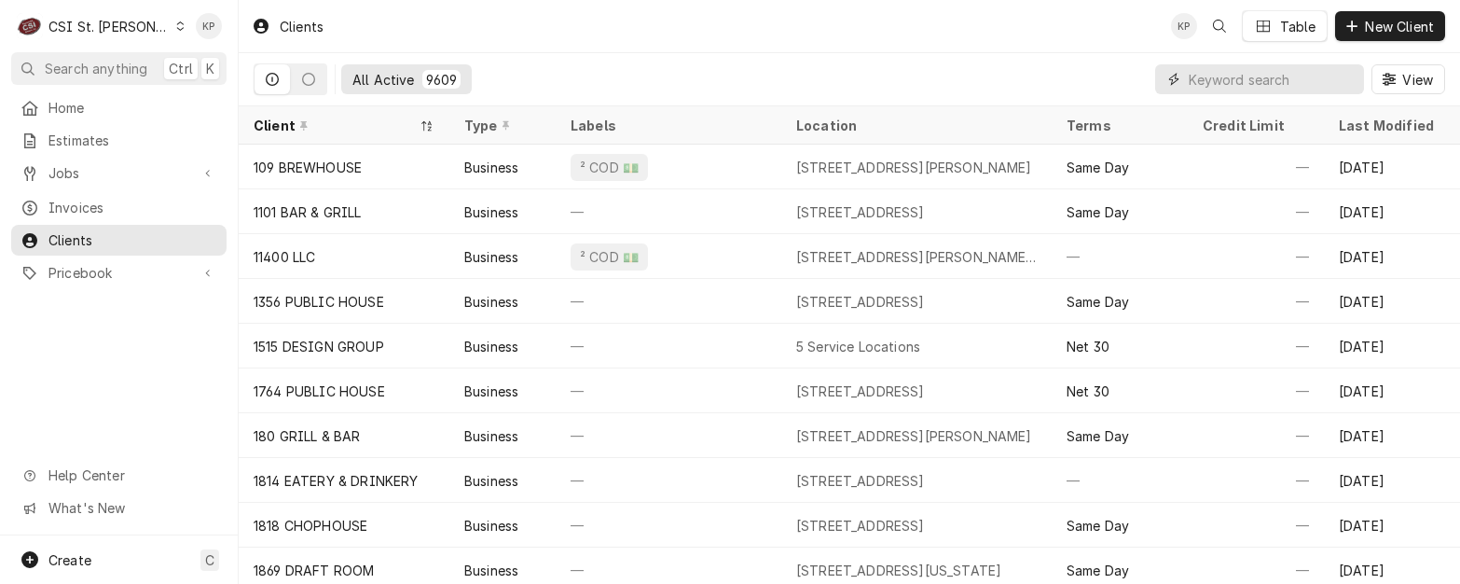
paste input "TRIMARK HOCKENBERGS 3"
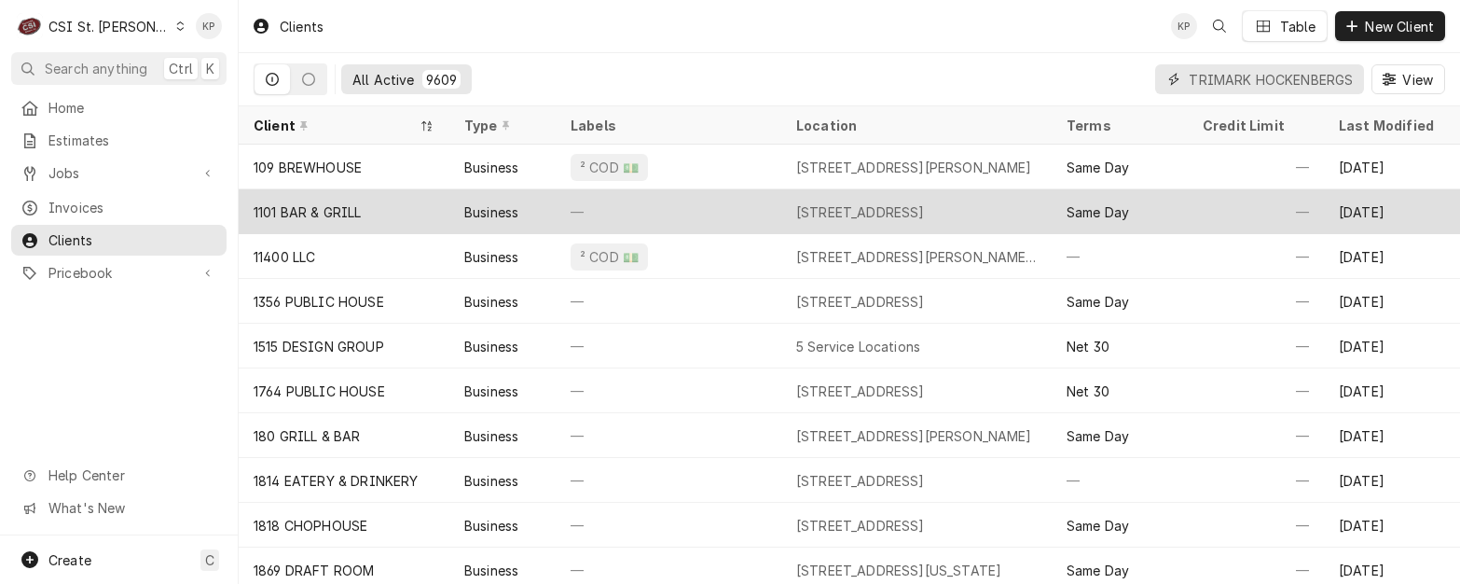
scroll to position [0, 39]
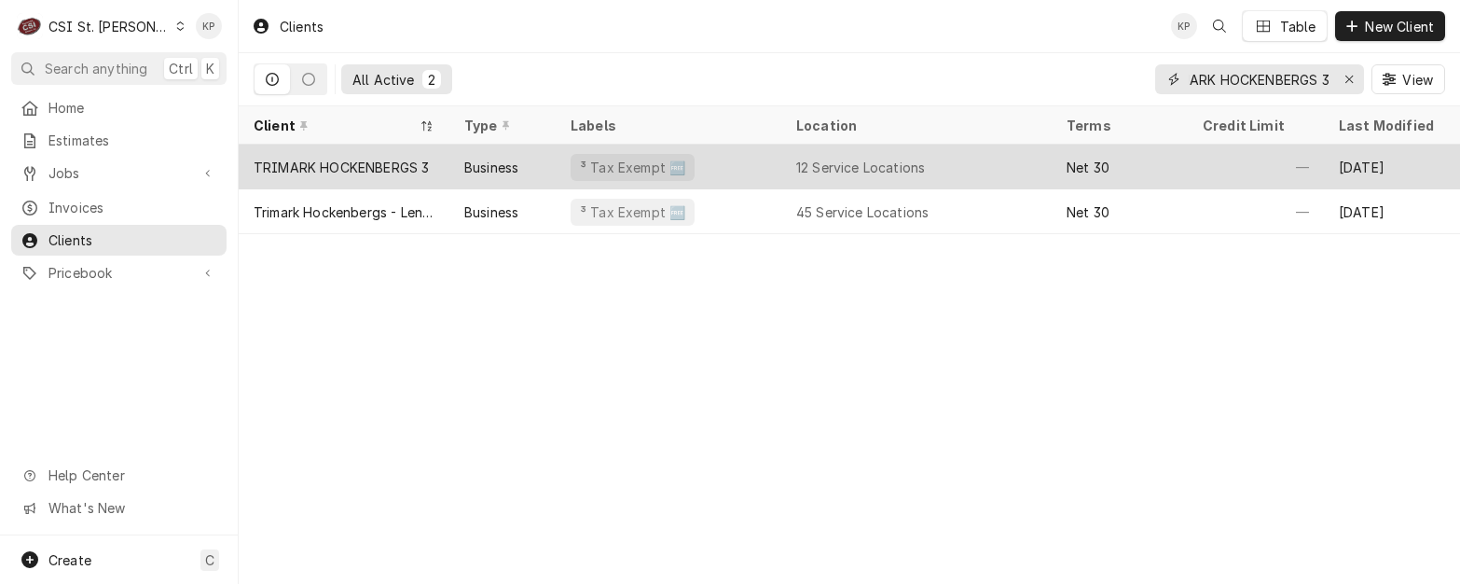
type input "TRIMARK HOCKENBERGS 3"
click at [422, 171] on div "TRIMARK HOCKENBERGS 3" at bounding box center [341, 168] width 175 height 20
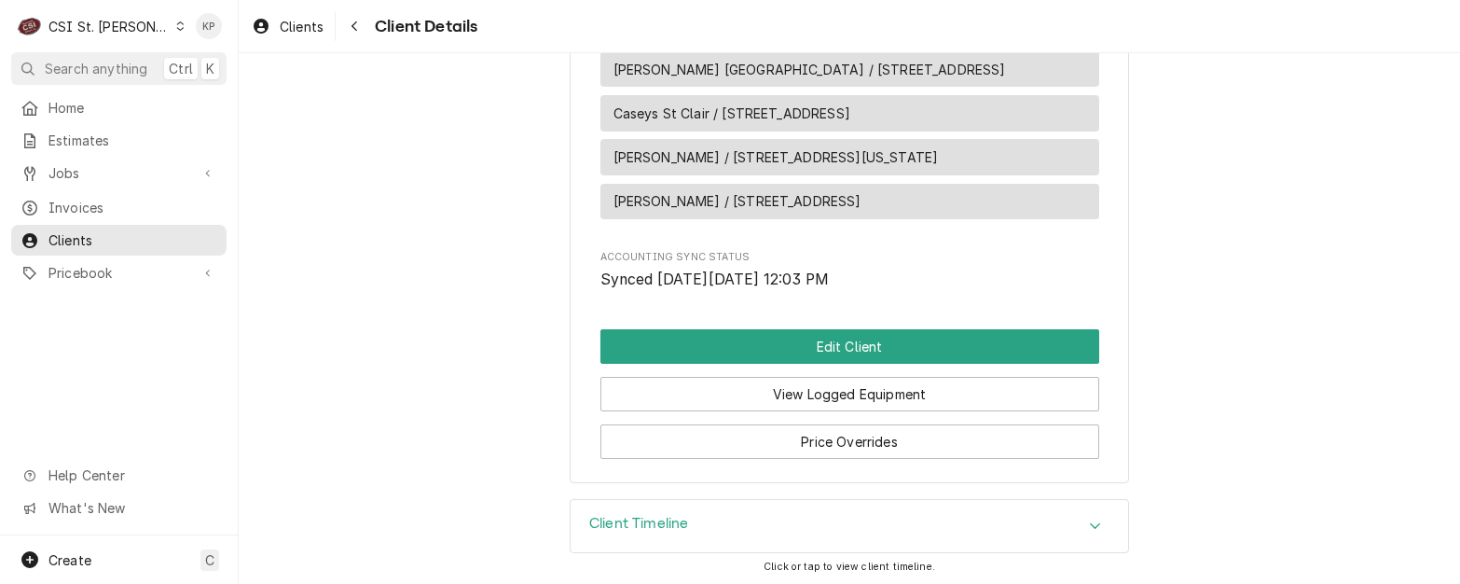
scroll to position [1305, 0]
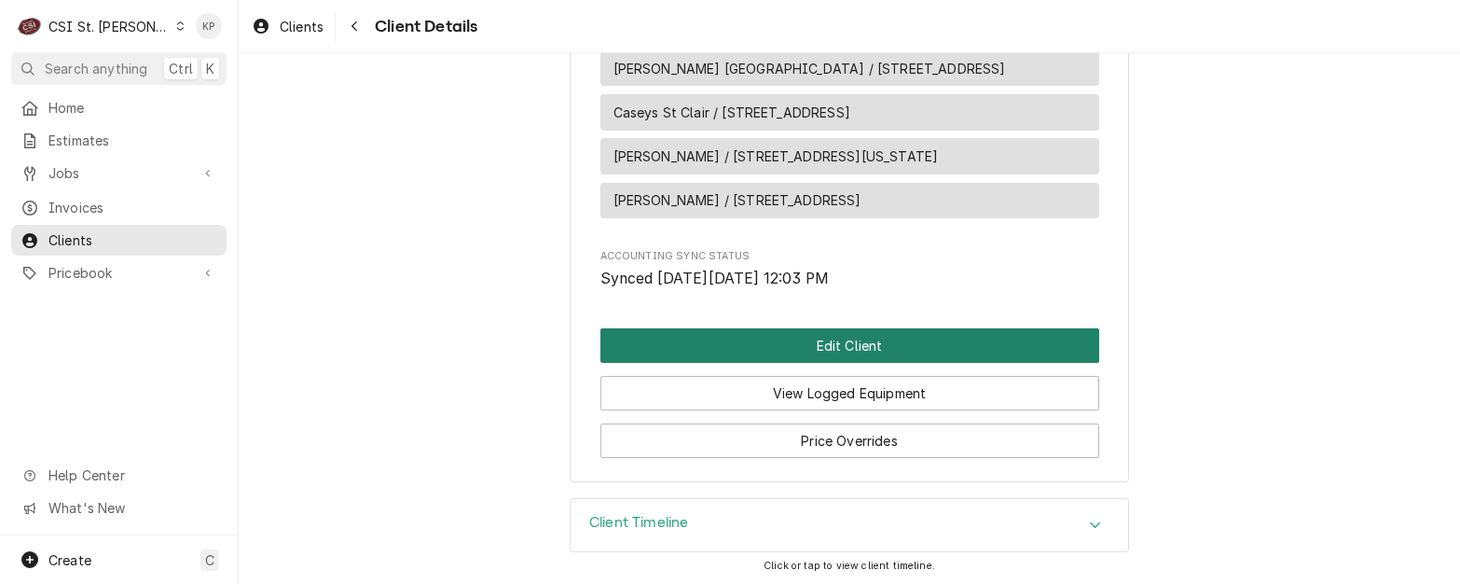
click at [849, 340] on button "Edit Client" at bounding box center [849, 345] width 499 height 34
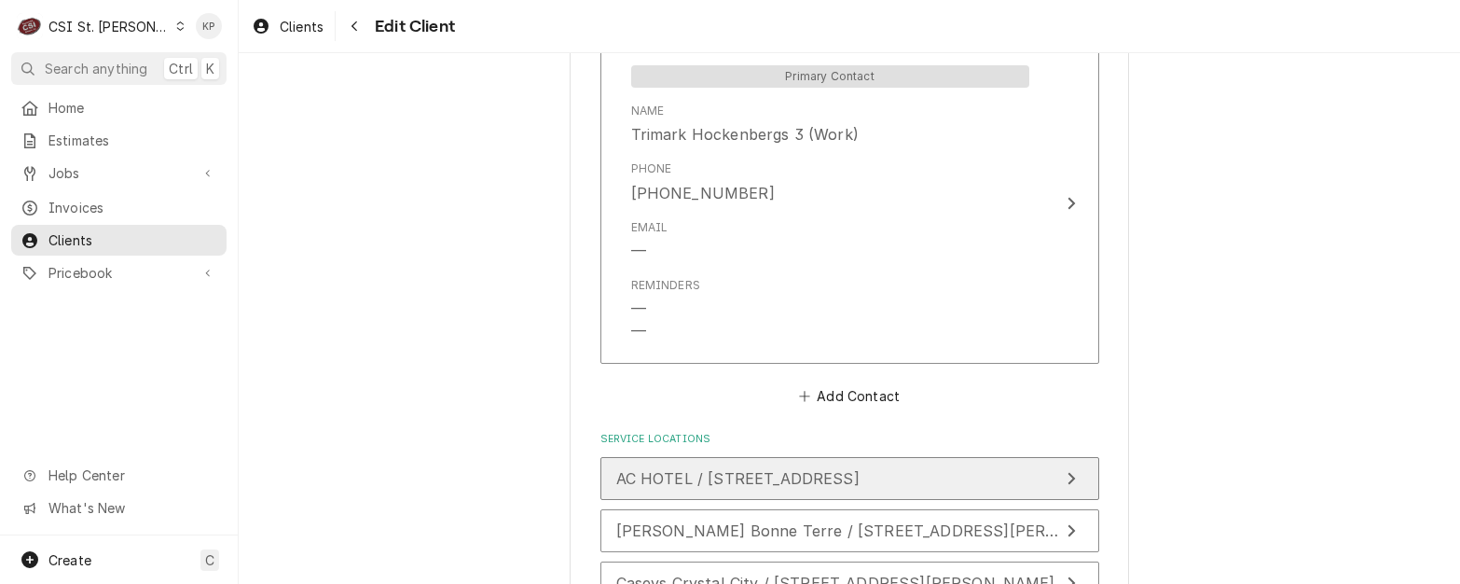
scroll to position [1399, 0]
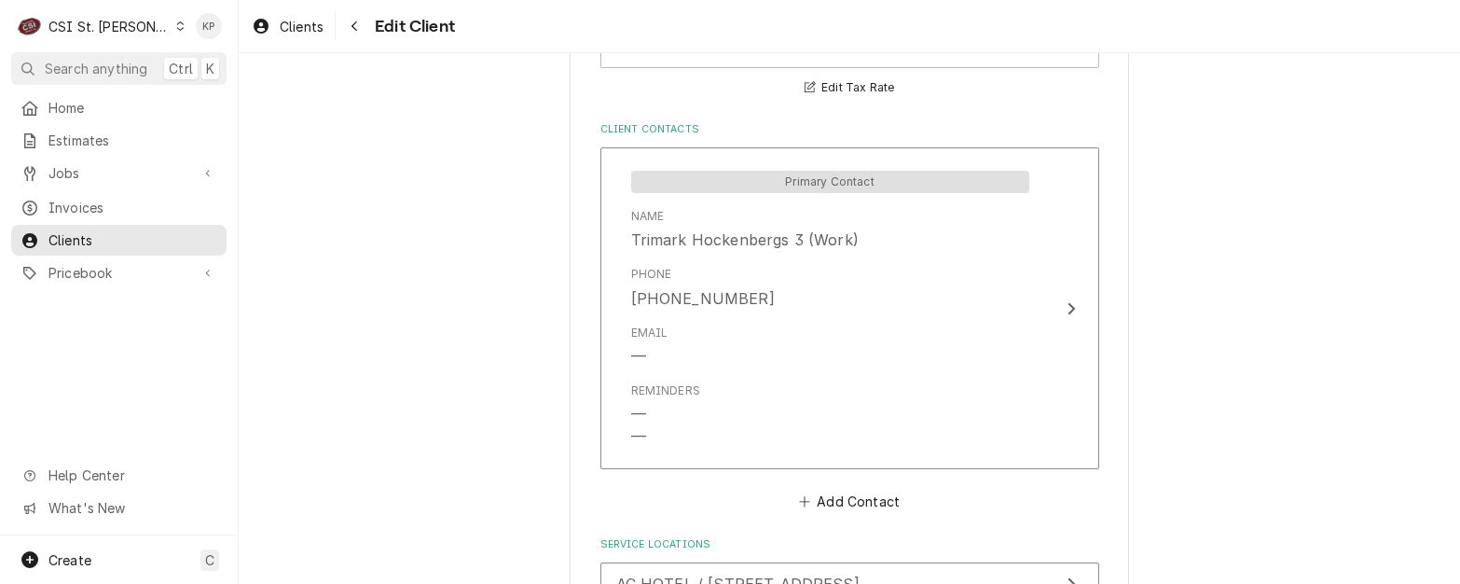
drag, startPoint x: 87, startPoint y: 202, endPoint x: 267, endPoint y: 116, distance: 199.7
click at [87, 201] on span "Invoices" at bounding box center [132, 208] width 169 height 20
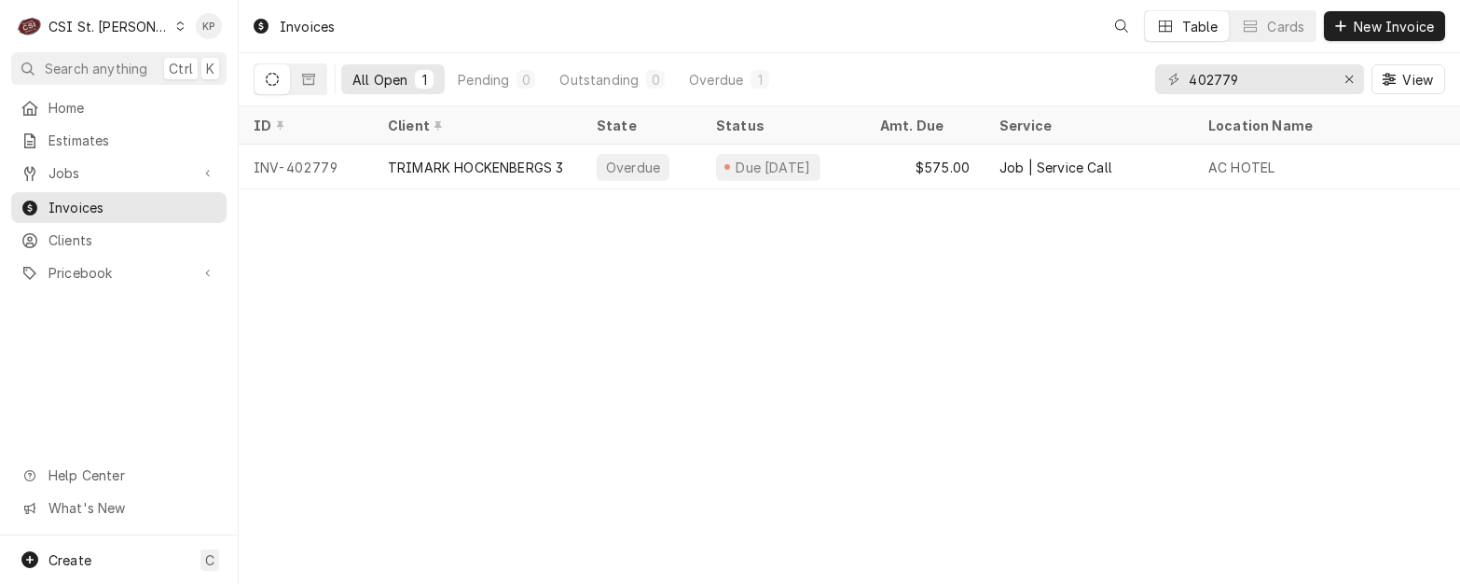
click at [308, 23] on div "Invoices" at bounding box center [293, 26] width 98 height 31
click at [1352, 77] on icon "Erase input" at bounding box center [1349, 79] width 10 height 13
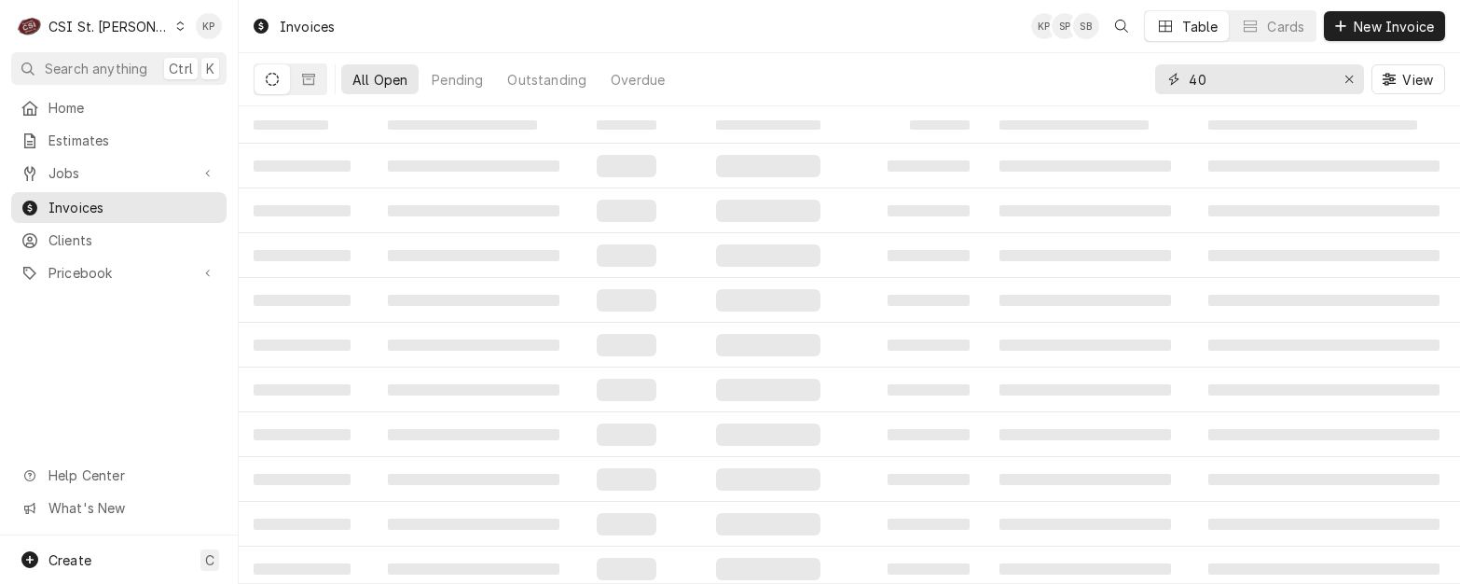
type input "4"
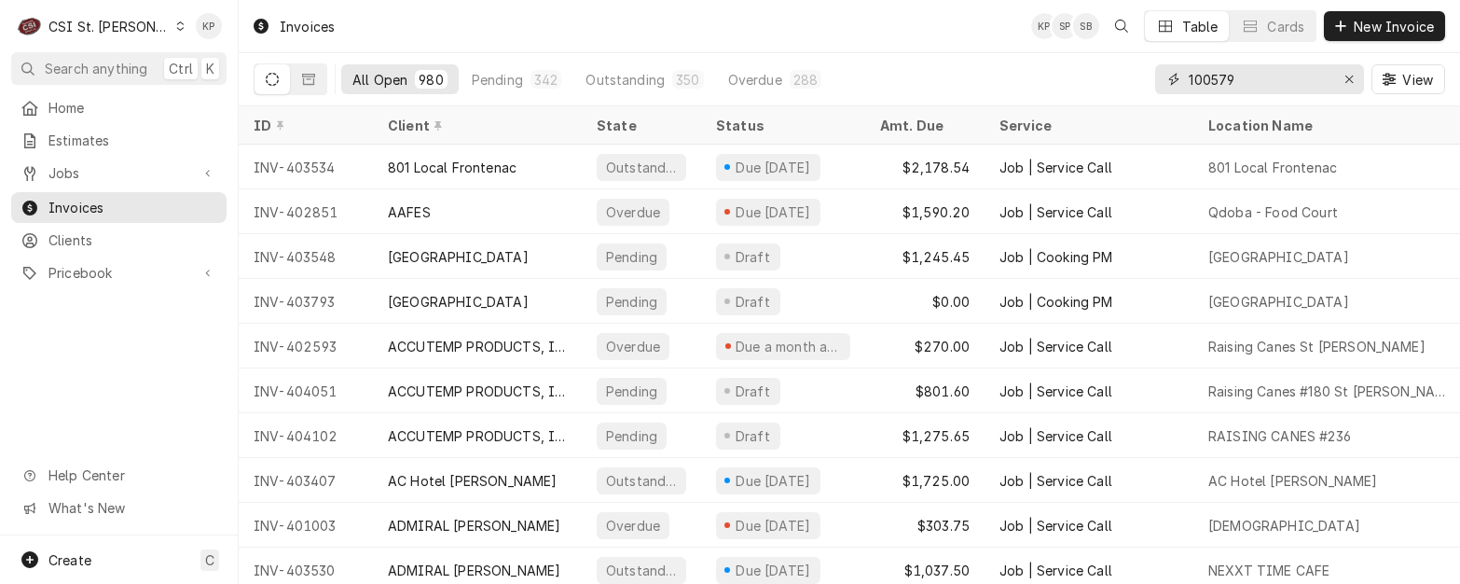
type input "100579"
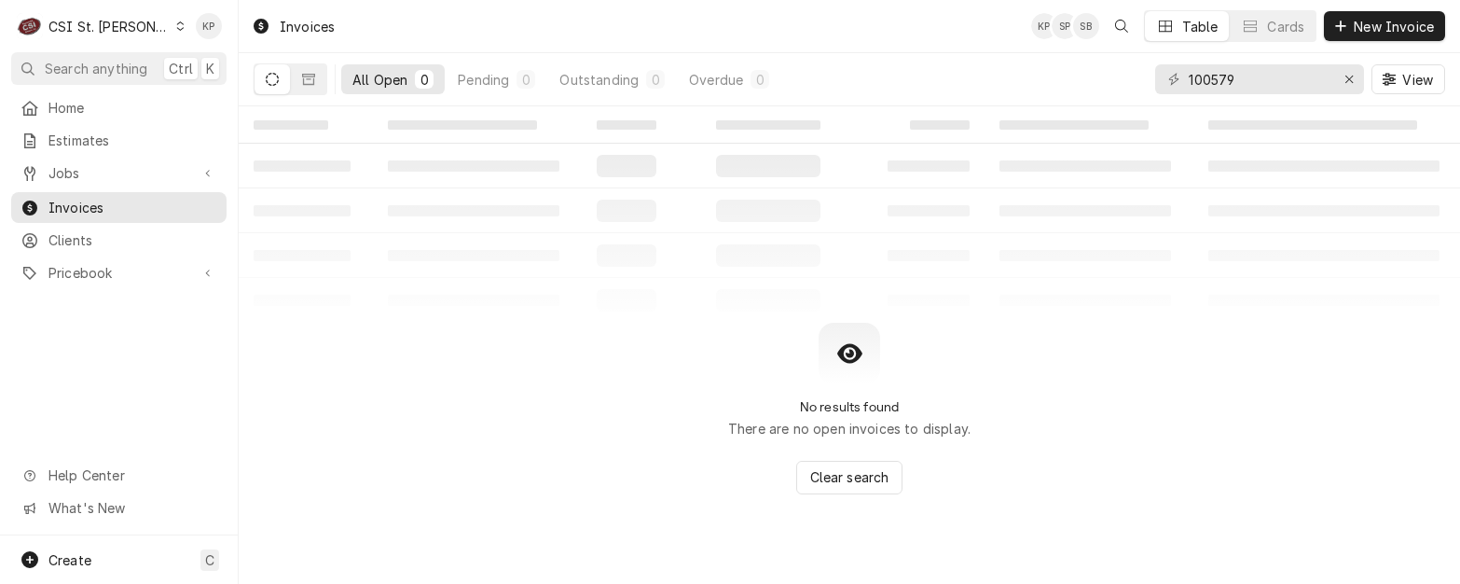
click at [176, 27] on icon "Dynamic Content Wrapper" at bounding box center [180, 25] width 8 height 9
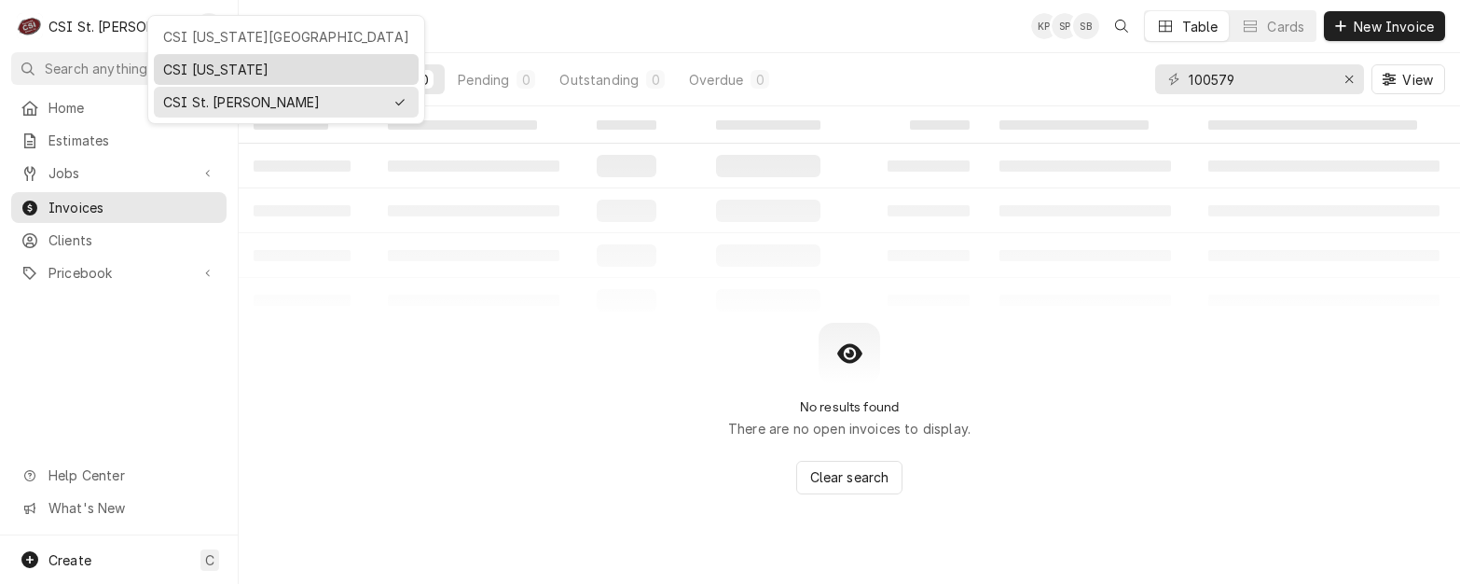
click at [178, 65] on div "CSI [US_STATE]" at bounding box center [286, 70] width 246 height 20
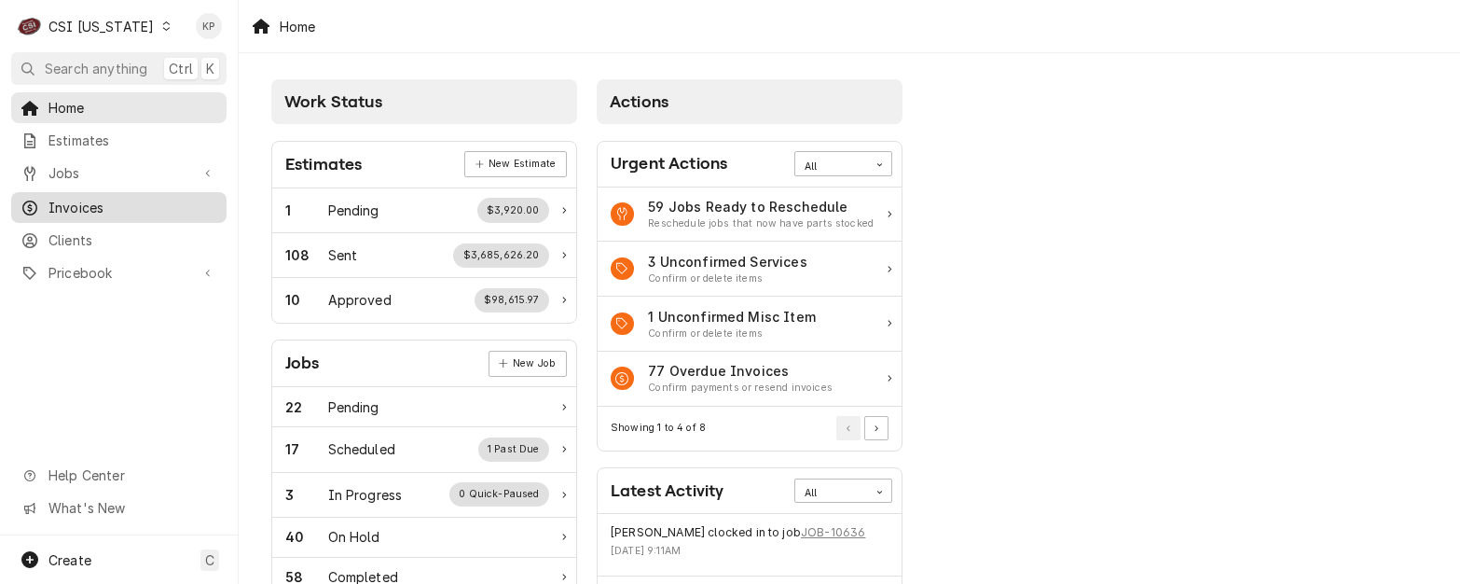
click at [80, 199] on span "Invoices" at bounding box center [132, 208] width 169 height 20
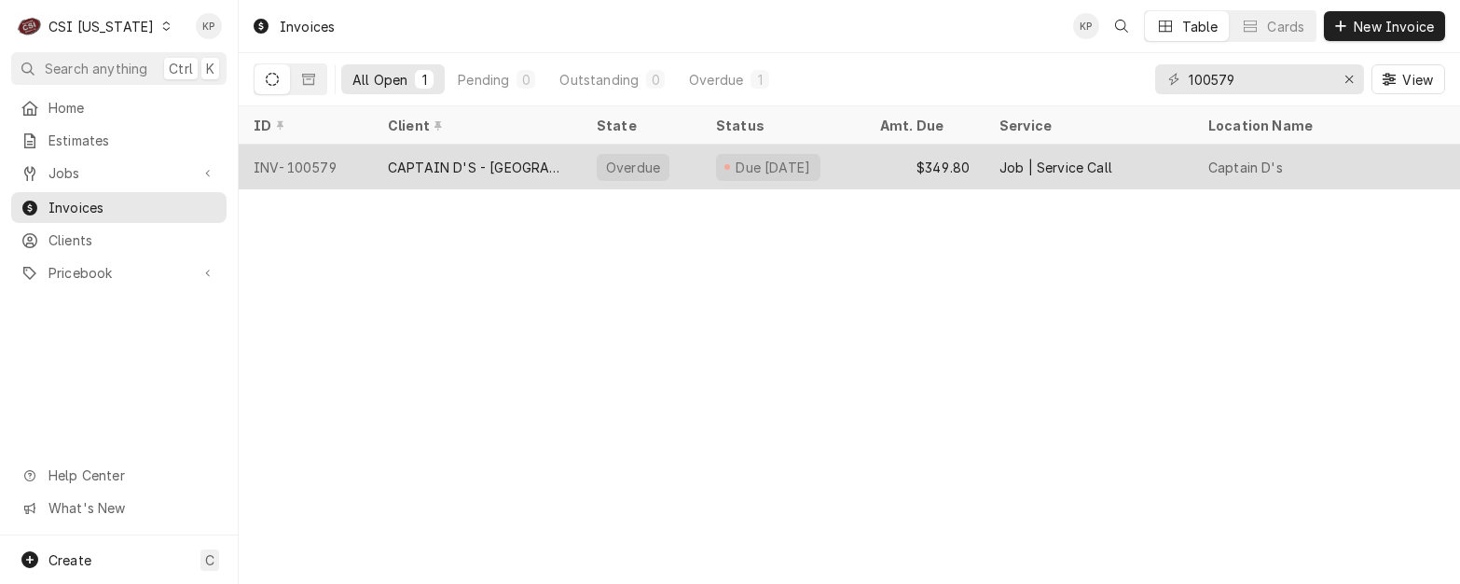
click at [301, 162] on div "INV-100579" at bounding box center [306, 167] width 134 height 45
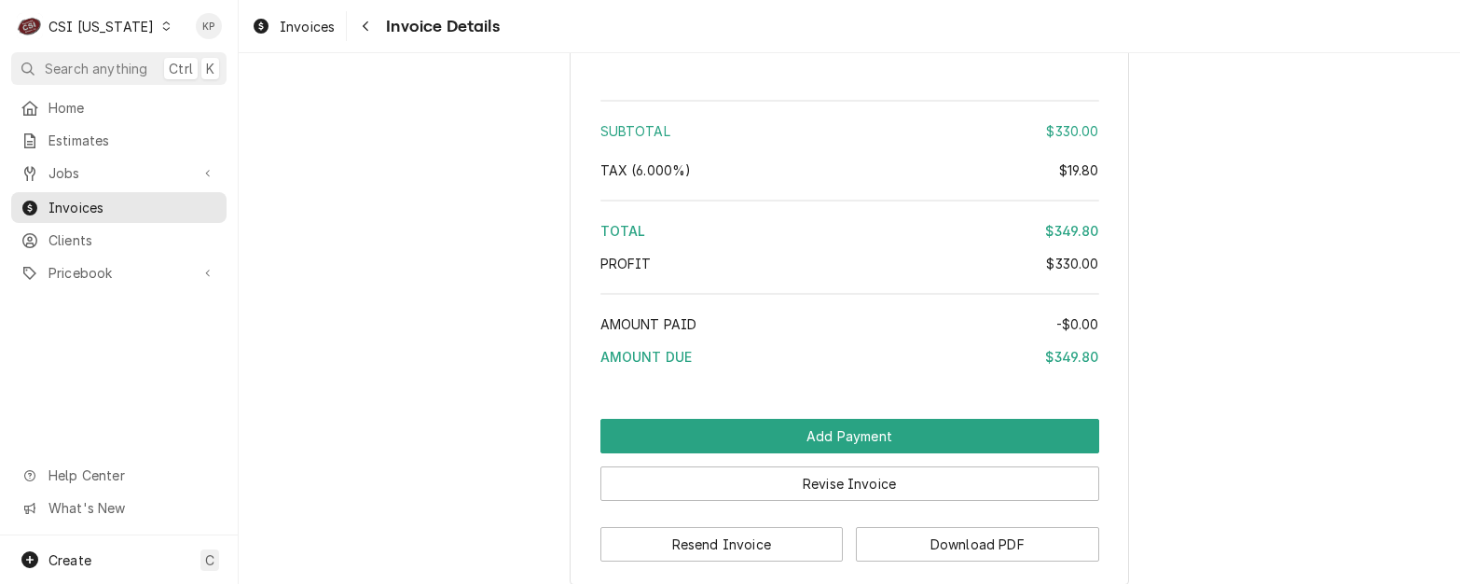
scroll to position [3350, 0]
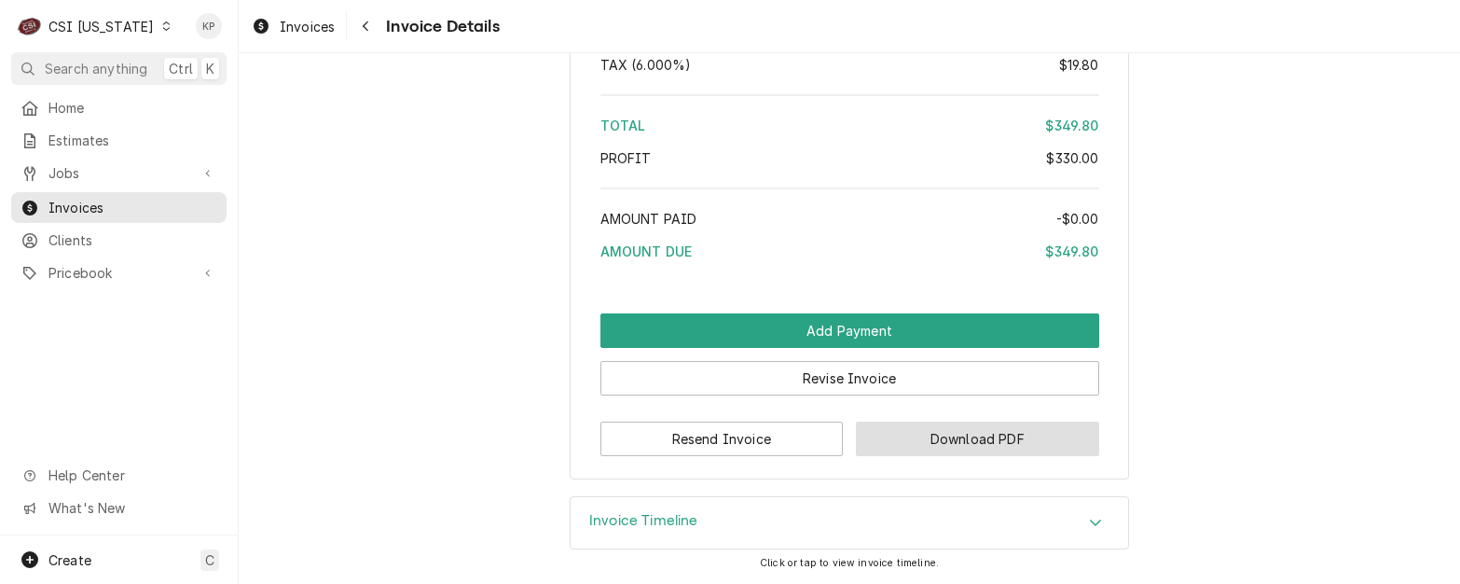
click at [874, 426] on button "Download PDF" at bounding box center [977, 438] width 243 height 34
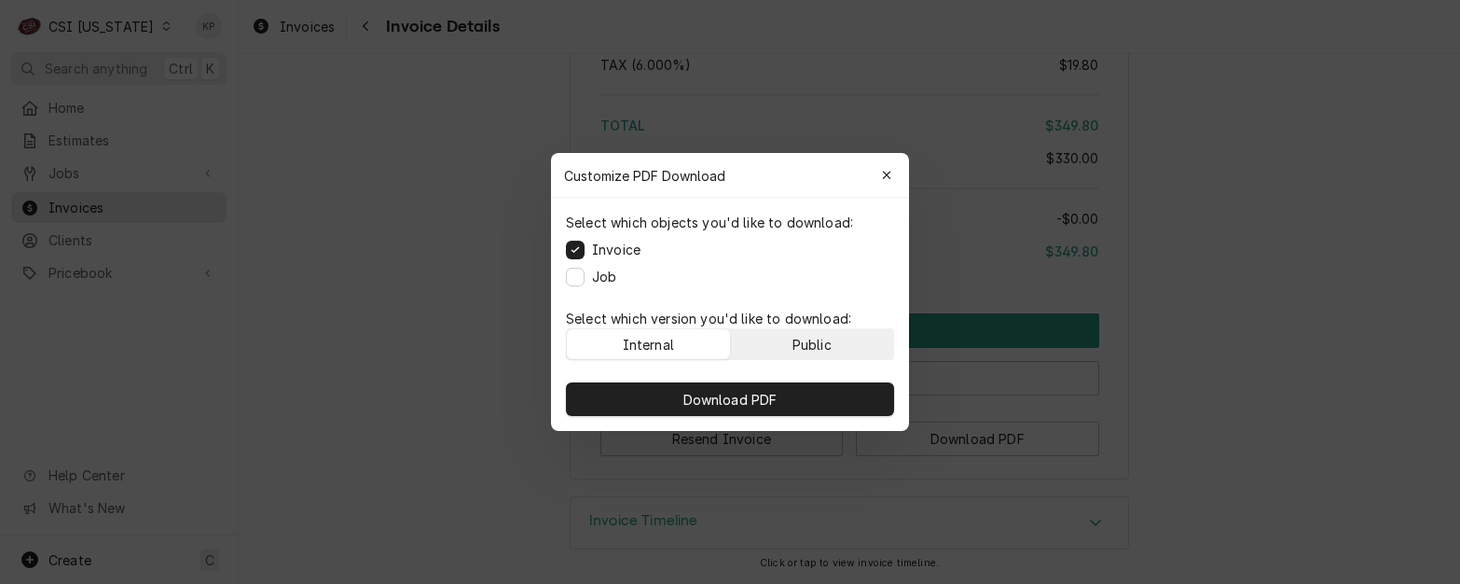
click at [786, 334] on button "Public" at bounding box center [812, 344] width 163 height 30
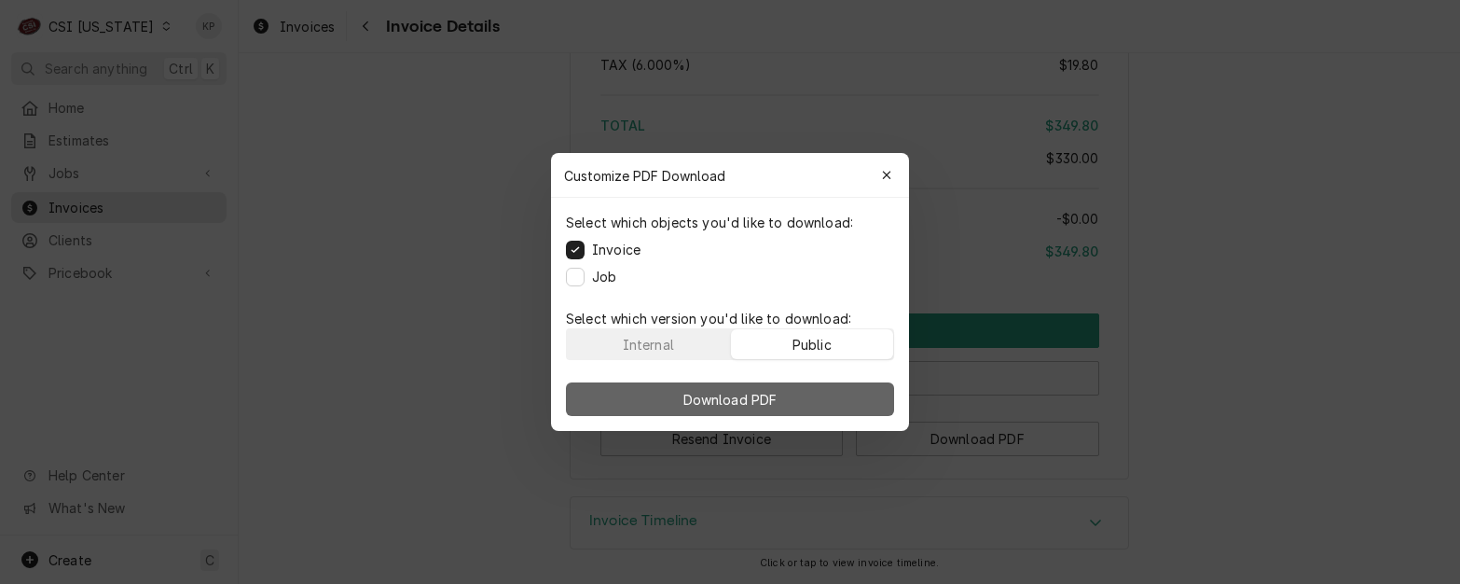
click at [788, 398] on button "Download PDF" at bounding box center [730, 399] width 328 height 34
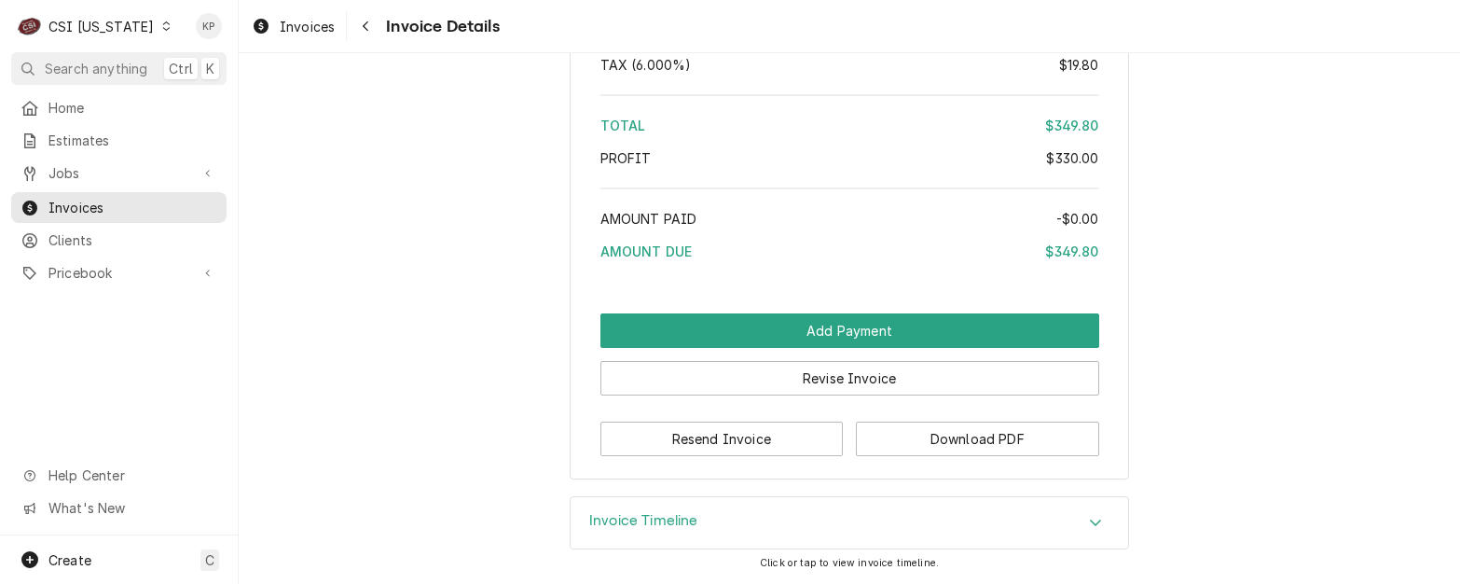
click at [162, 27] on icon "Dynamic Content Wrapper" at bounding box center [166, 25] width 8 height 9
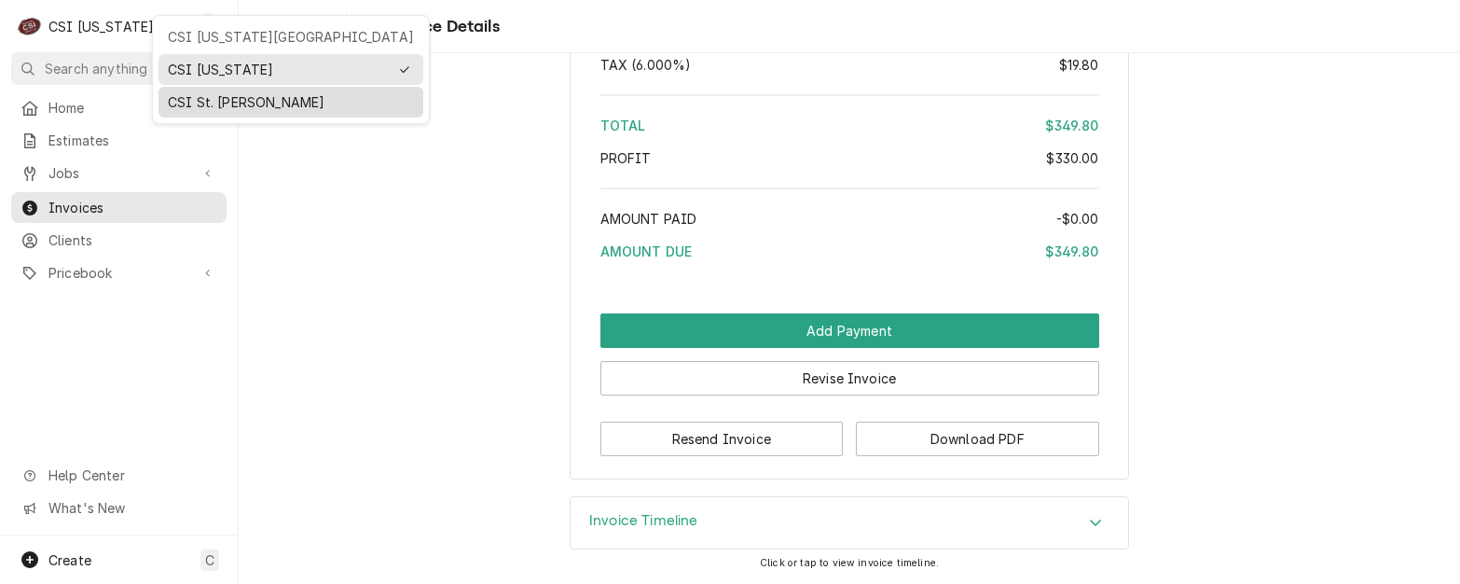
click at [178, 98] on div "CSI St. Louis" at bounding box center [291, 102] width 246 height 20
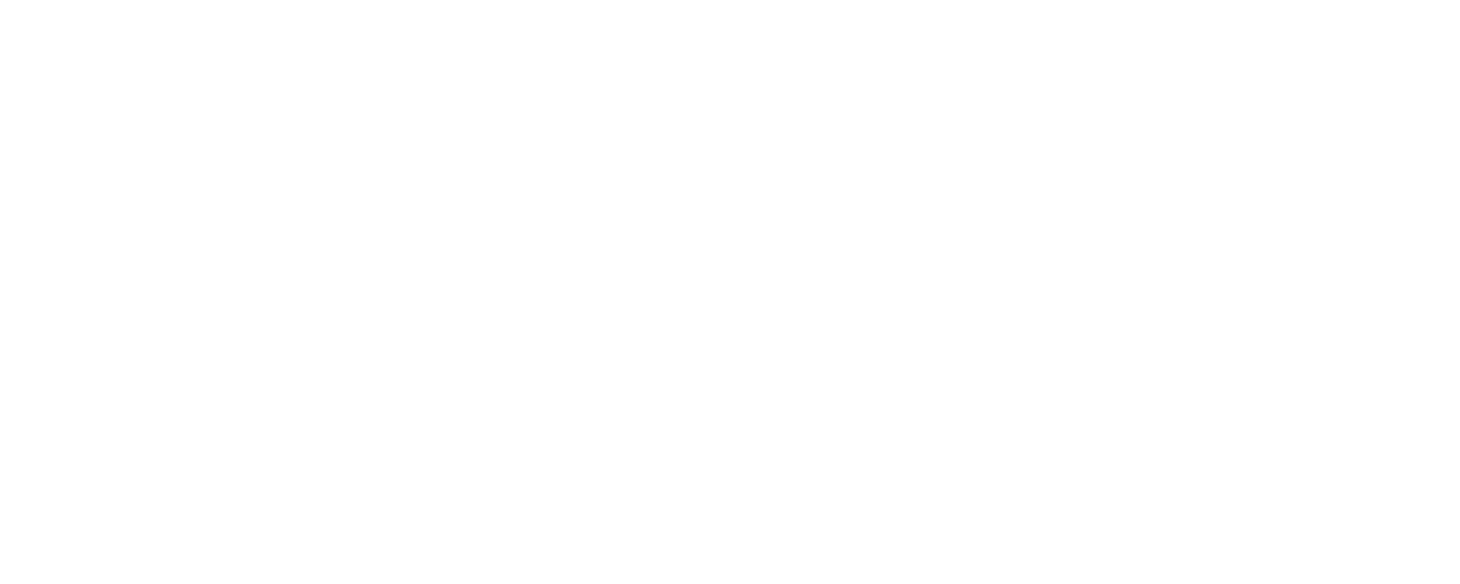
click at [303, 27] on div "Dynamic Content Wrapper" at bounding box center [730, 292] width 1460 height 584
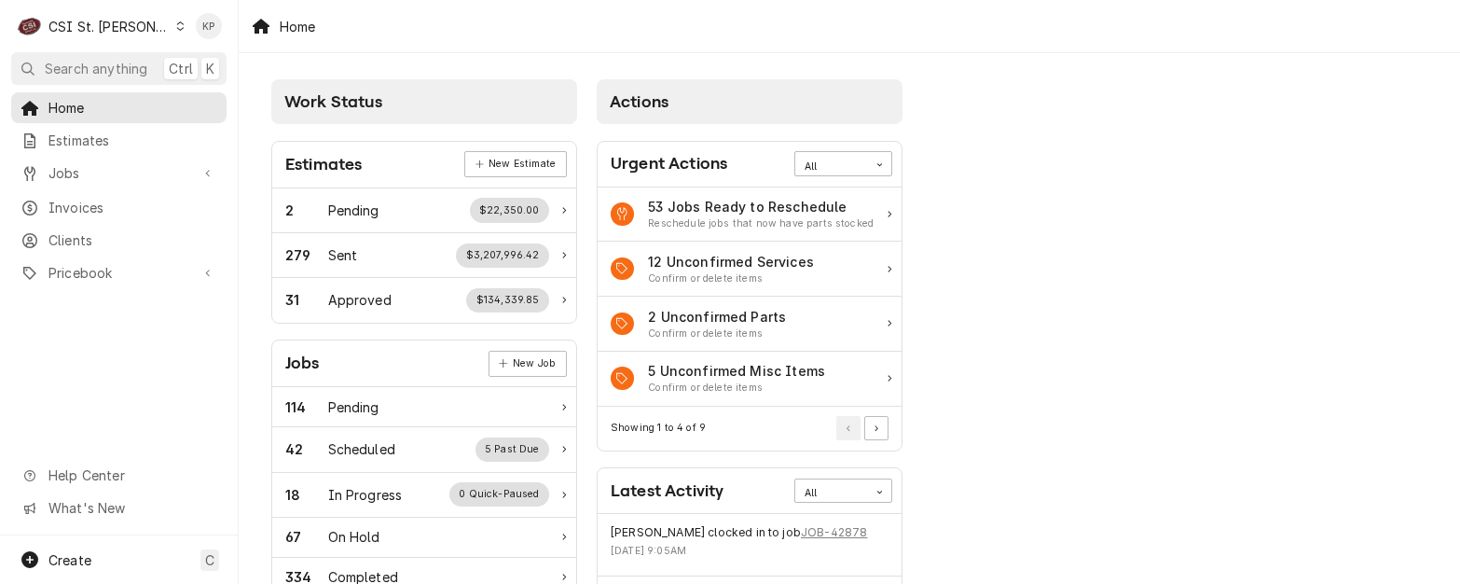
click at [75, 203] on span "Invoices" at bounding box center [132, 208] width 169 height 20
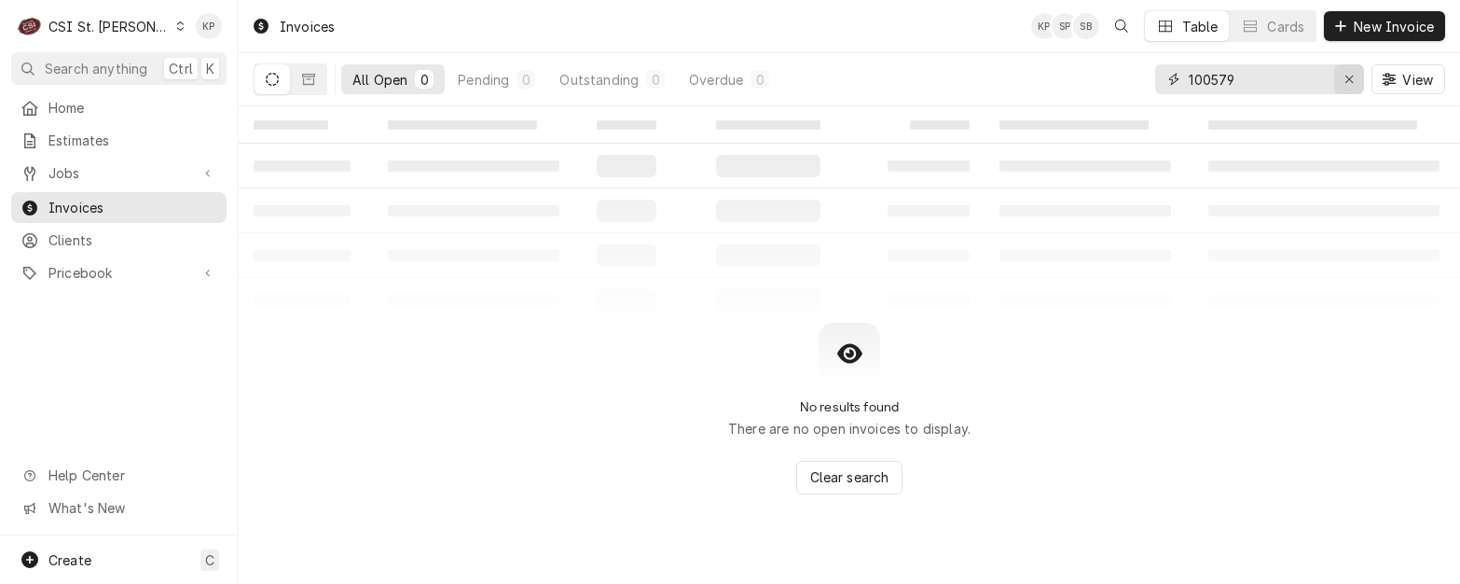
click at [1353, 77] on icon "Erase input" at bounding box center [1349, 79] width 10 height 13
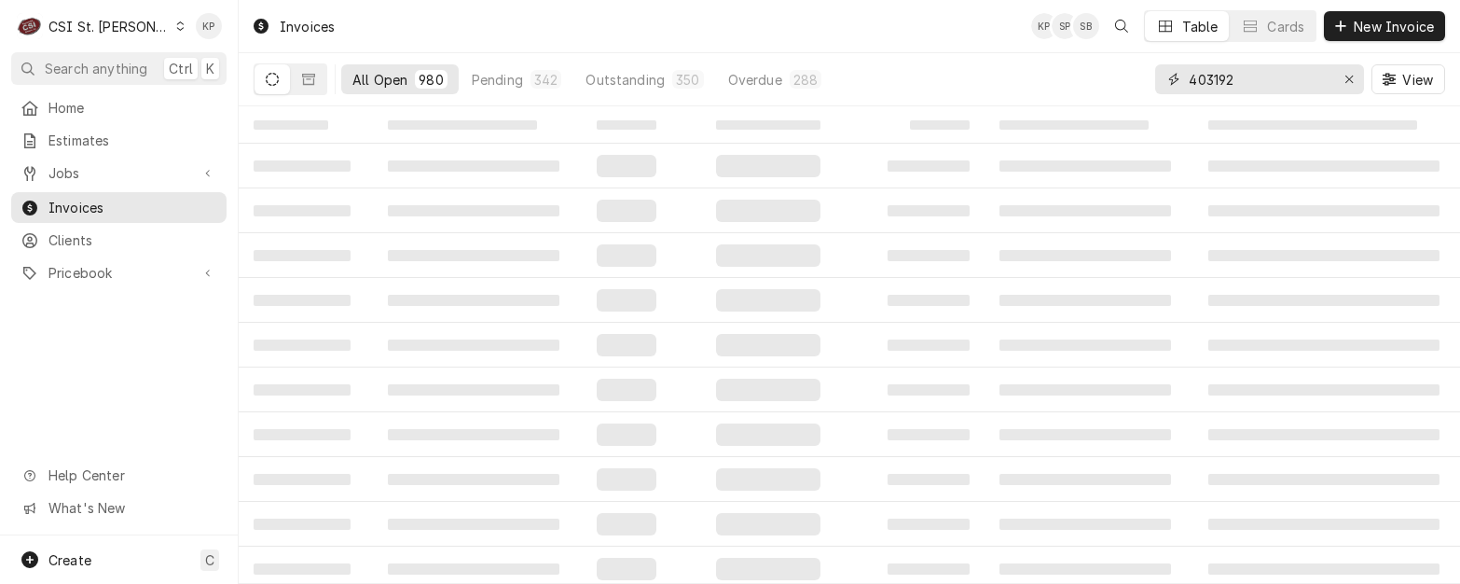
type input "403192"
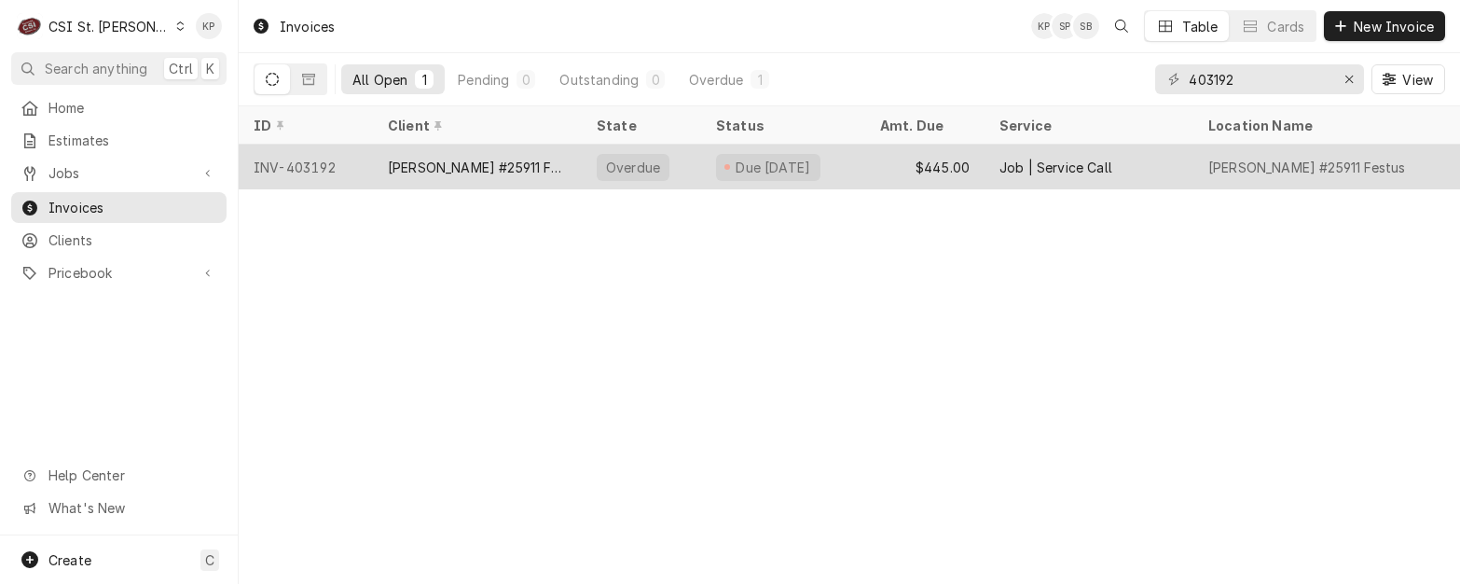
click at [277, 168] on div "INV-403192" at bounding box center [306, 167] width 134 height 45
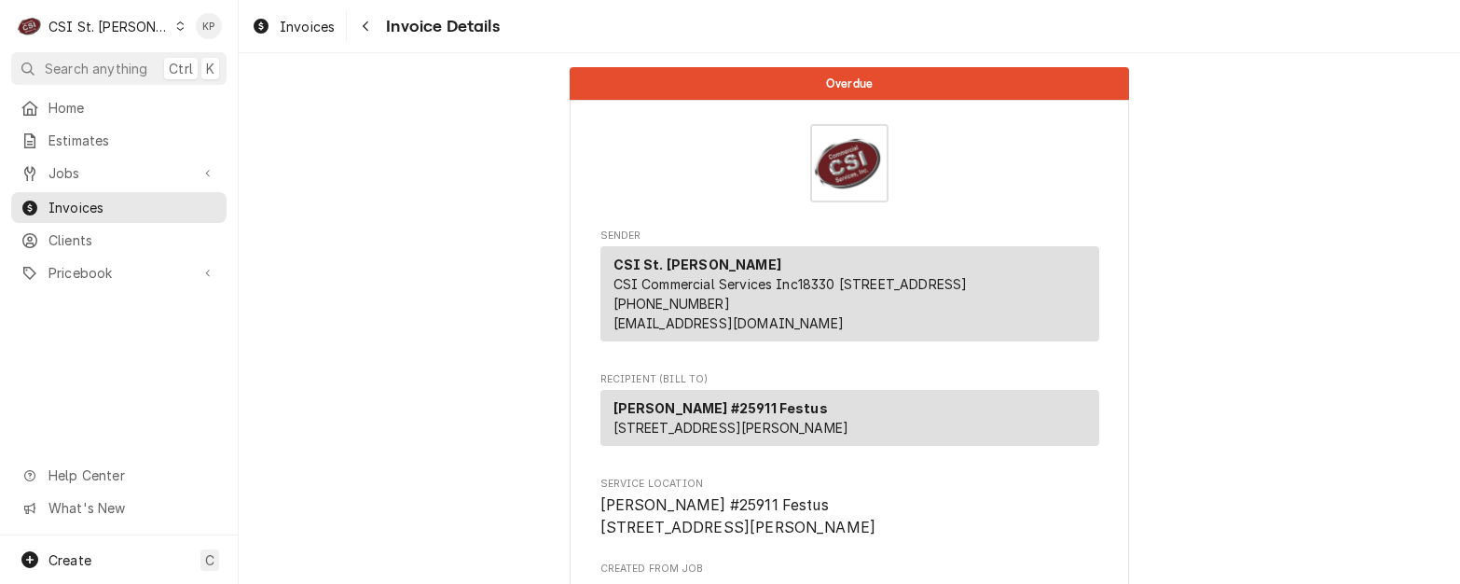
click at [176, 22] on icon "Dynamic Content Wrapper" at bounding box center [180, 25] width 8 height 9
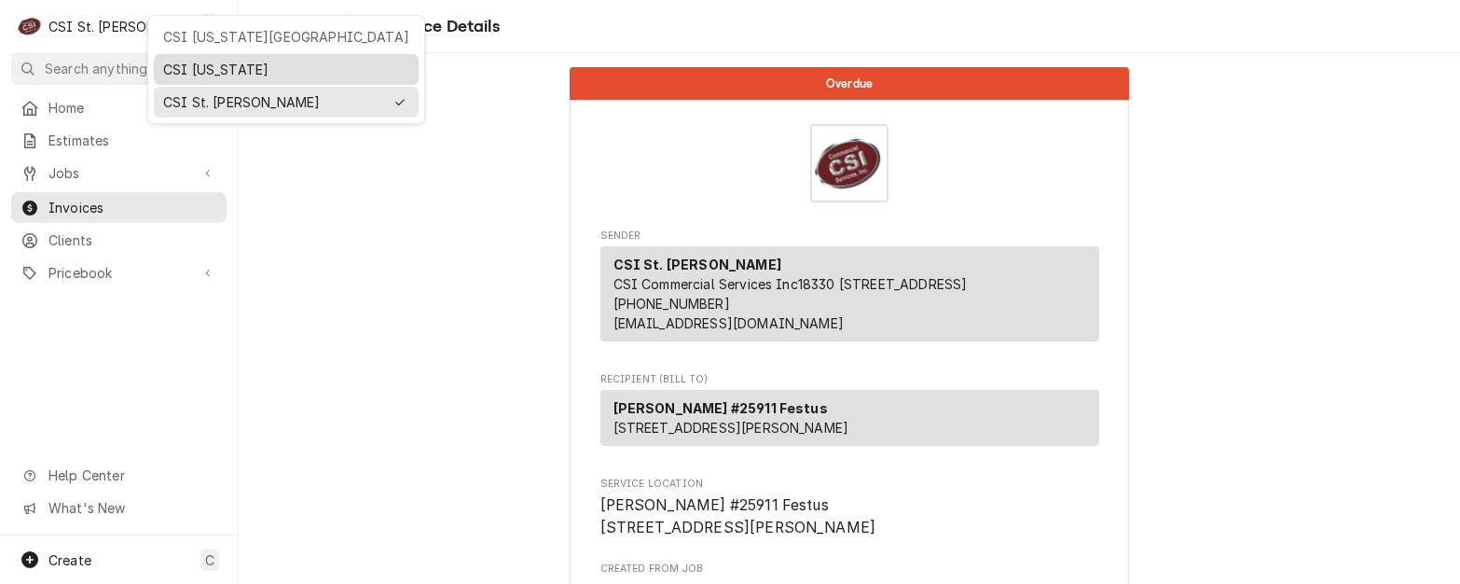
click at [185, 68] on div "CSI [US_STATE]" at bounding box center [286, 70] width 246 height 20
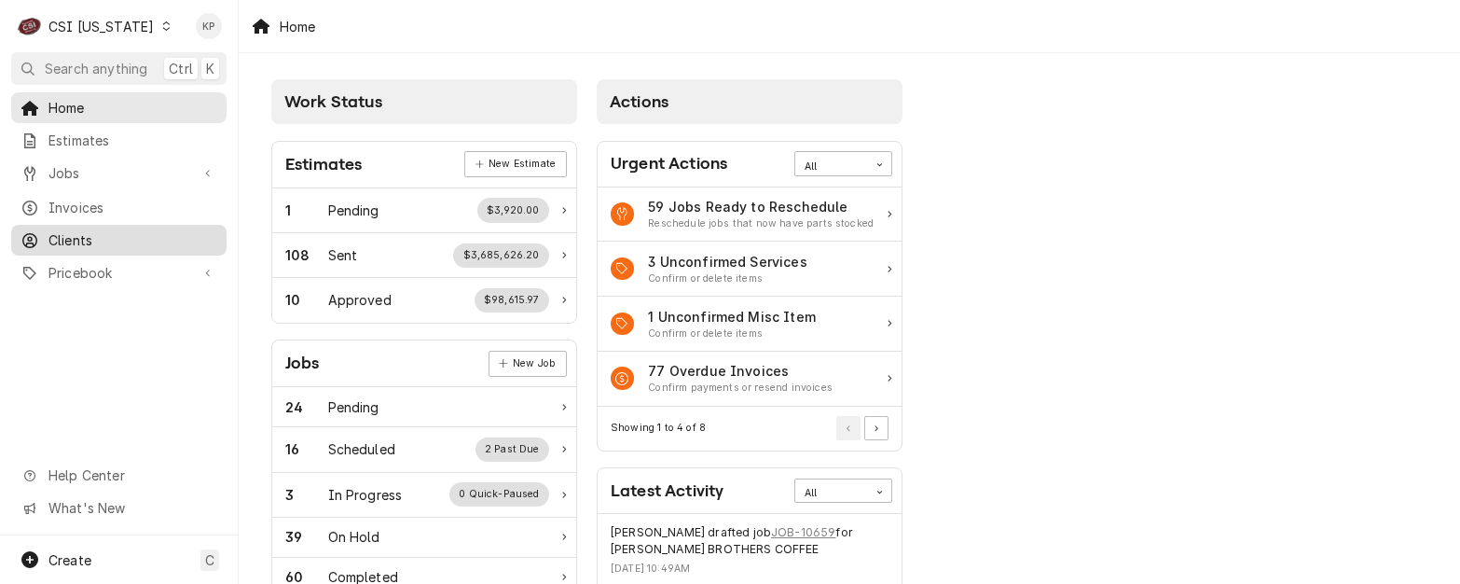
click at [76, 230] on span "Clients" at bounding box center [132, 240] width 169 height 20
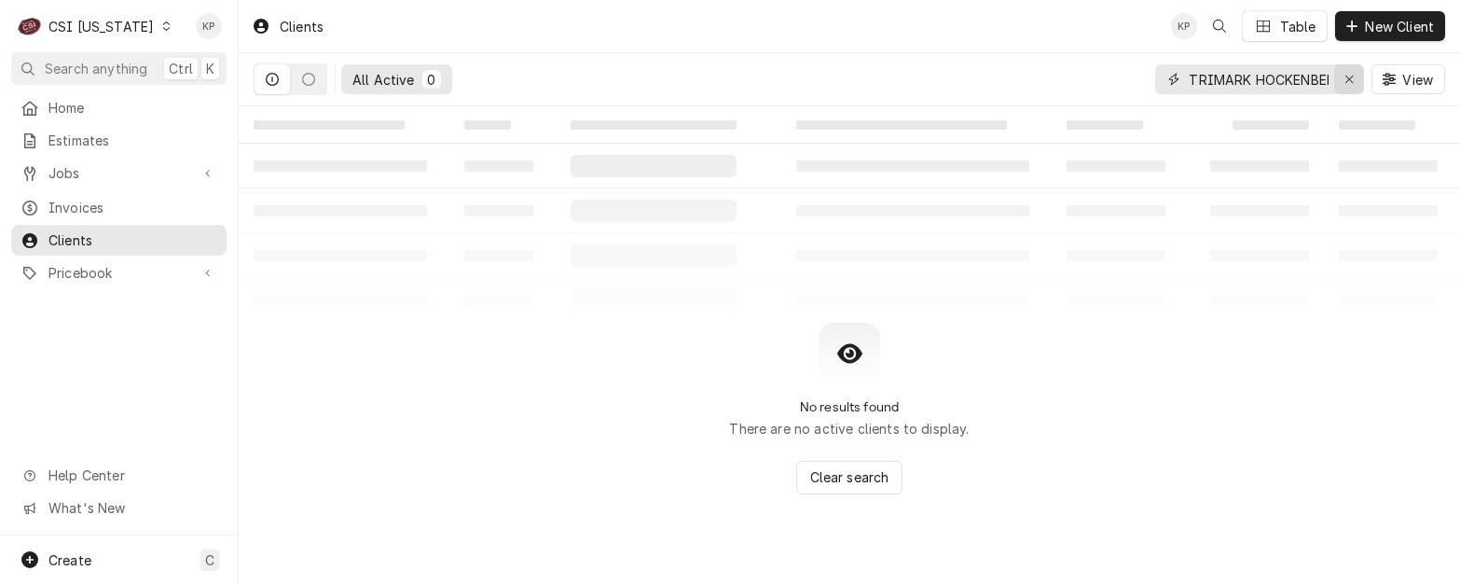
click at [1349, 77] on icon "Erase input" at bounding box center [1349, 79] width 10 height 13
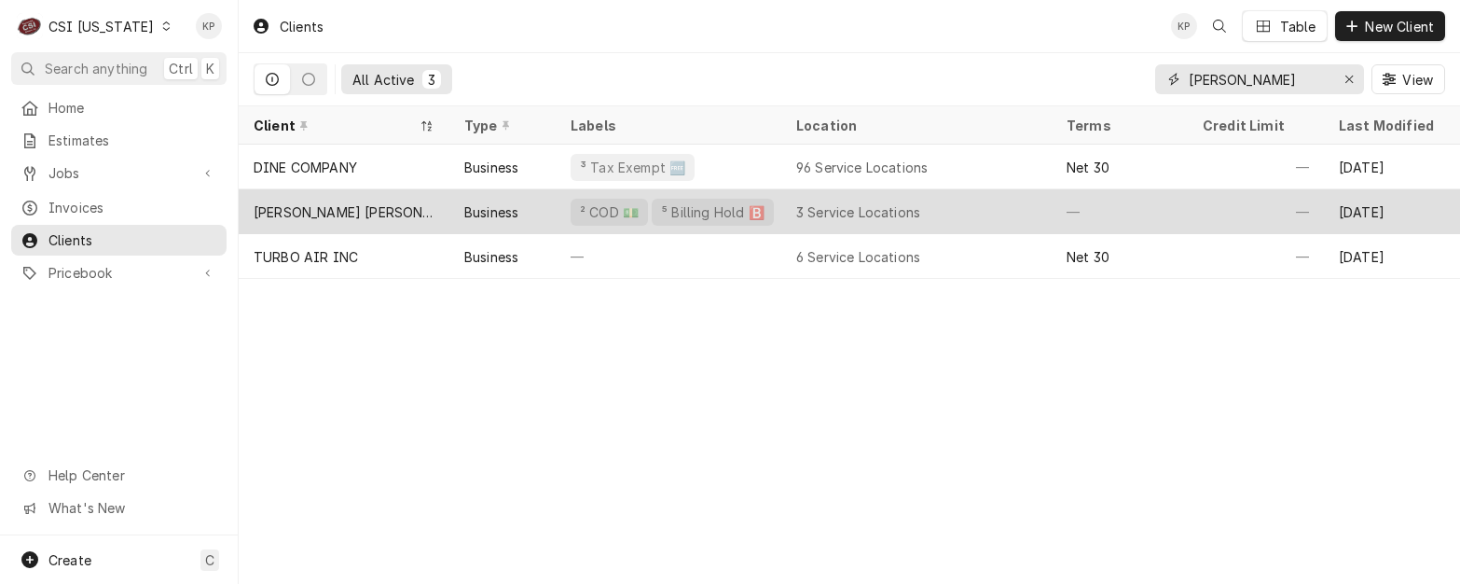
type input "GALLANT"
click at [323, 208] on div "[PERSON_NAME] [PERSON_NAME]" at bounding box center [344, 212] width 181 height 20
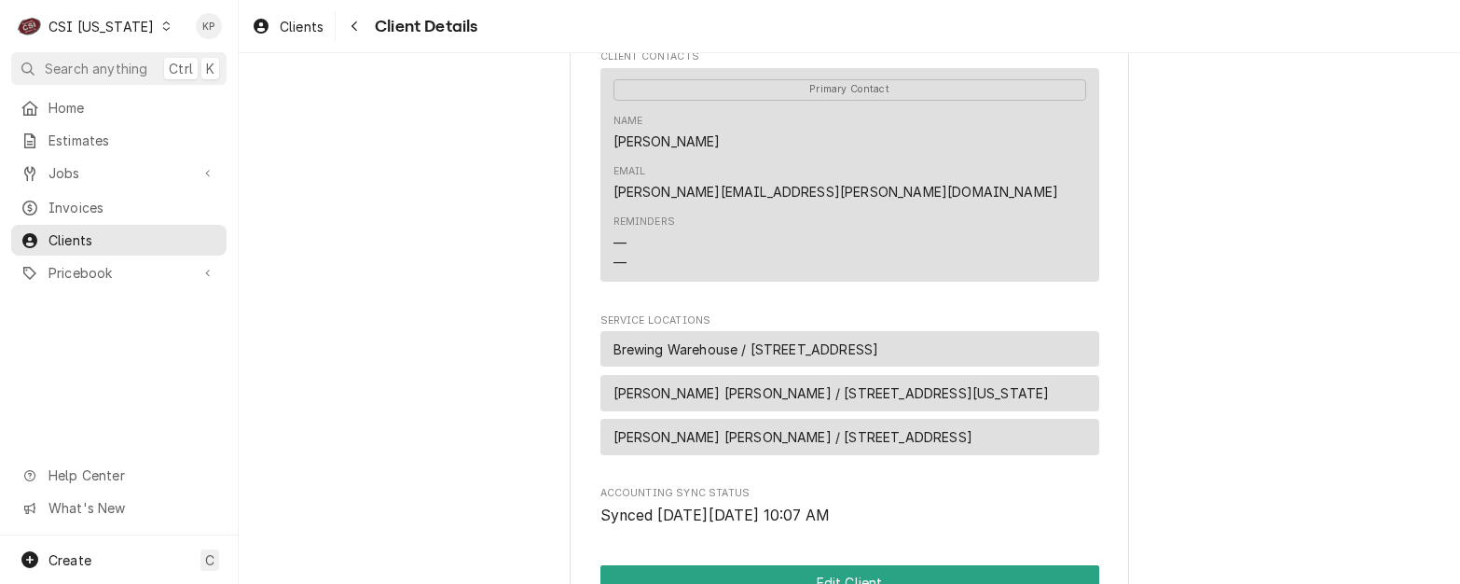
scroll to position [839, 0]
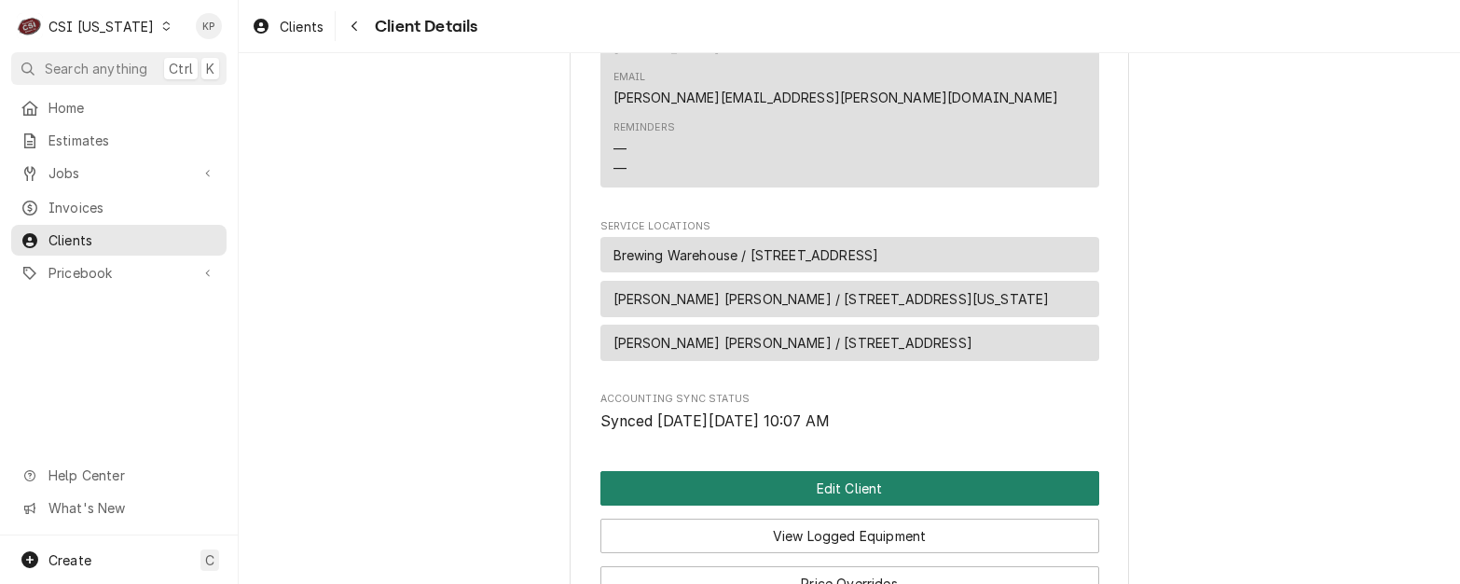
click at [765, 471] on button "Edit Client" at bounding box center [849, 488] width 499 height 34
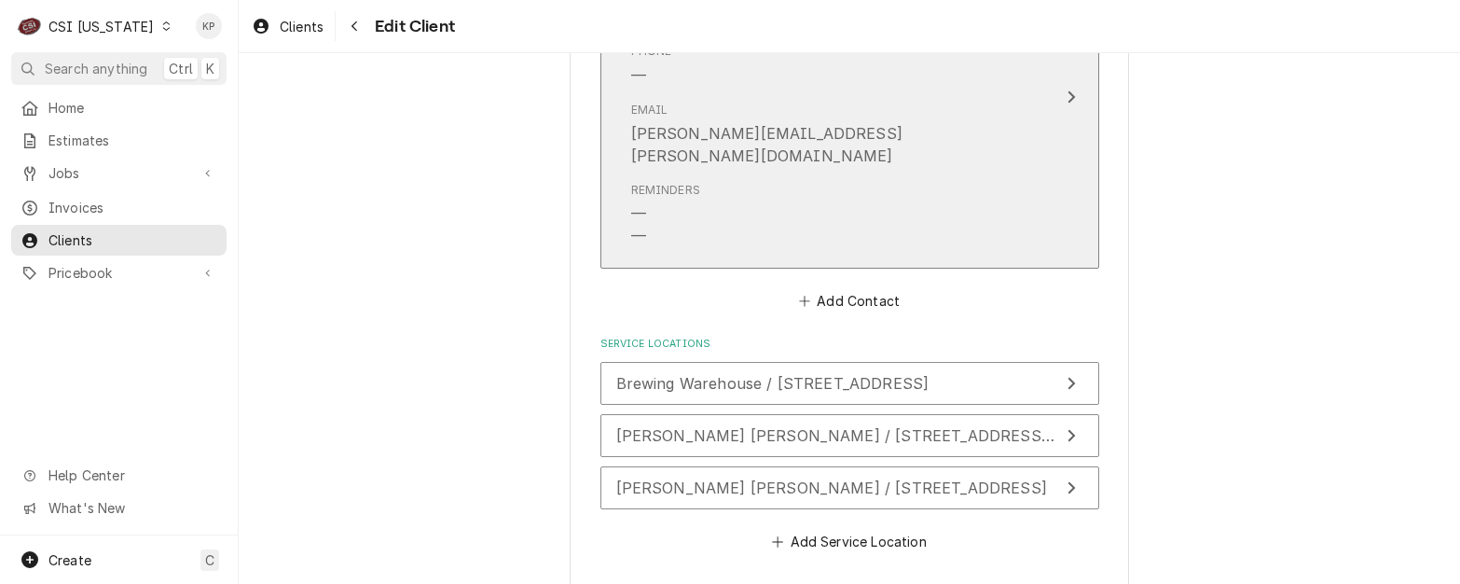
scroll to position [1554, 0]
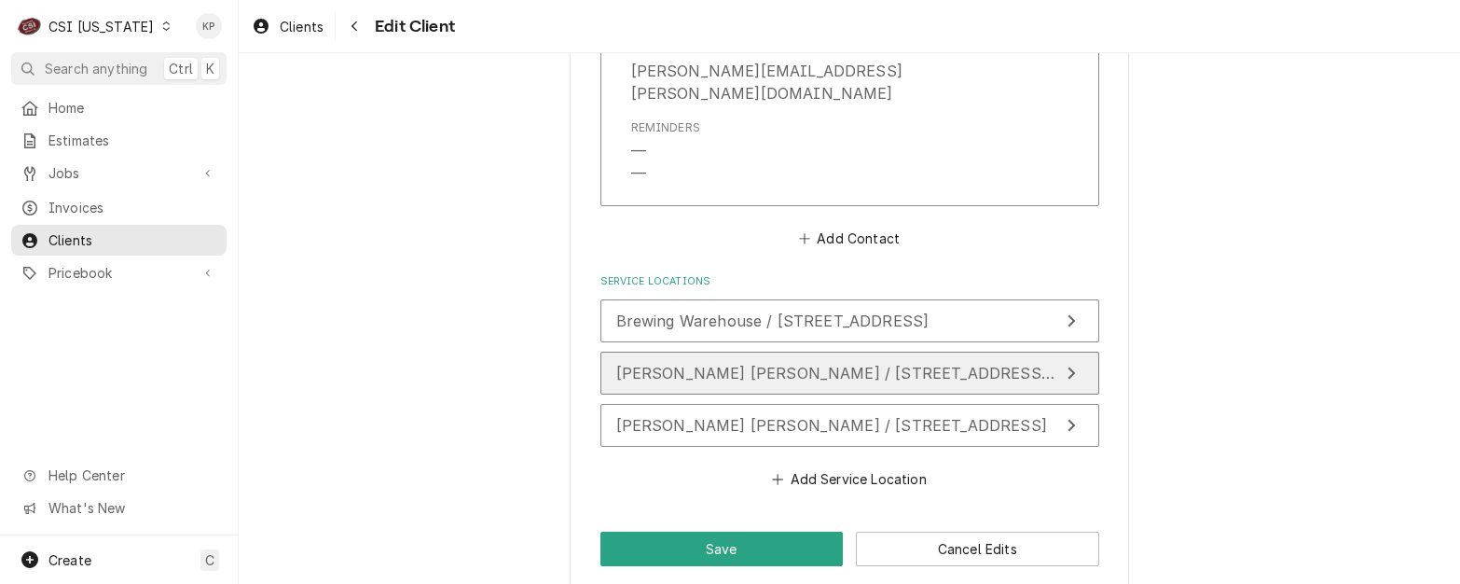
click at [880, 364] on span "[PERSON_NAME] [PERSON_NAME] / [STREET_ADDRESS][US_STATE]" at bounding box center [876, 373] width 521 height 19
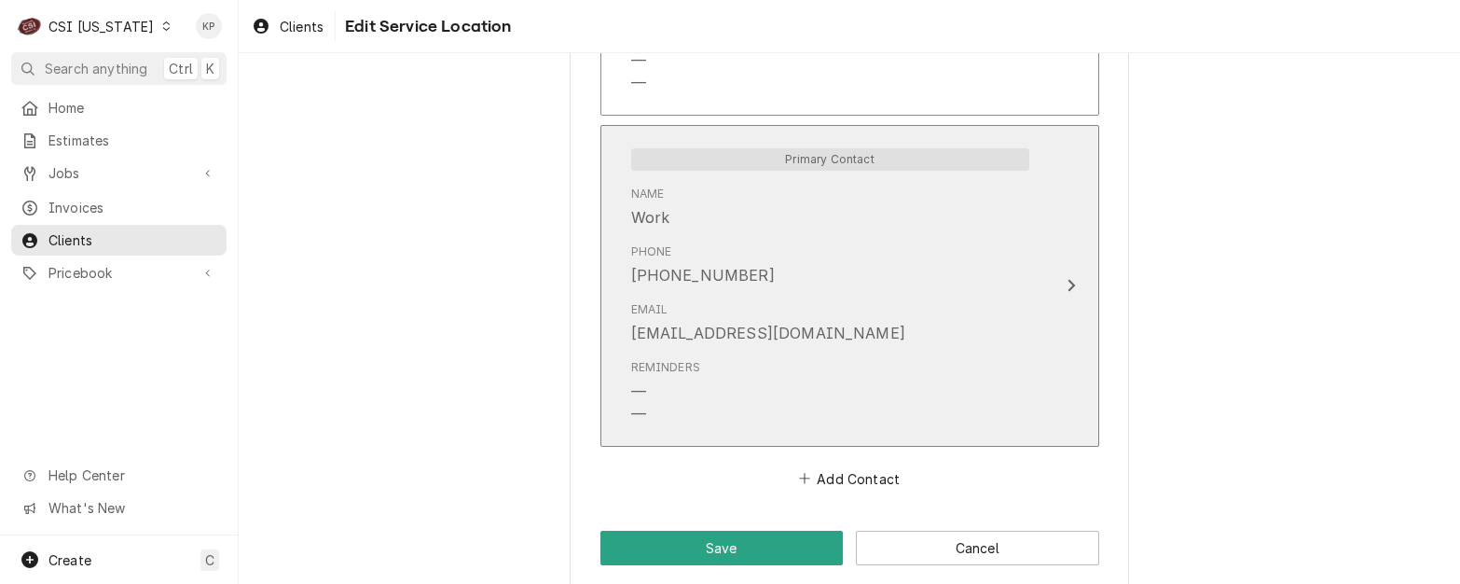
scroll to position [1840, 0]
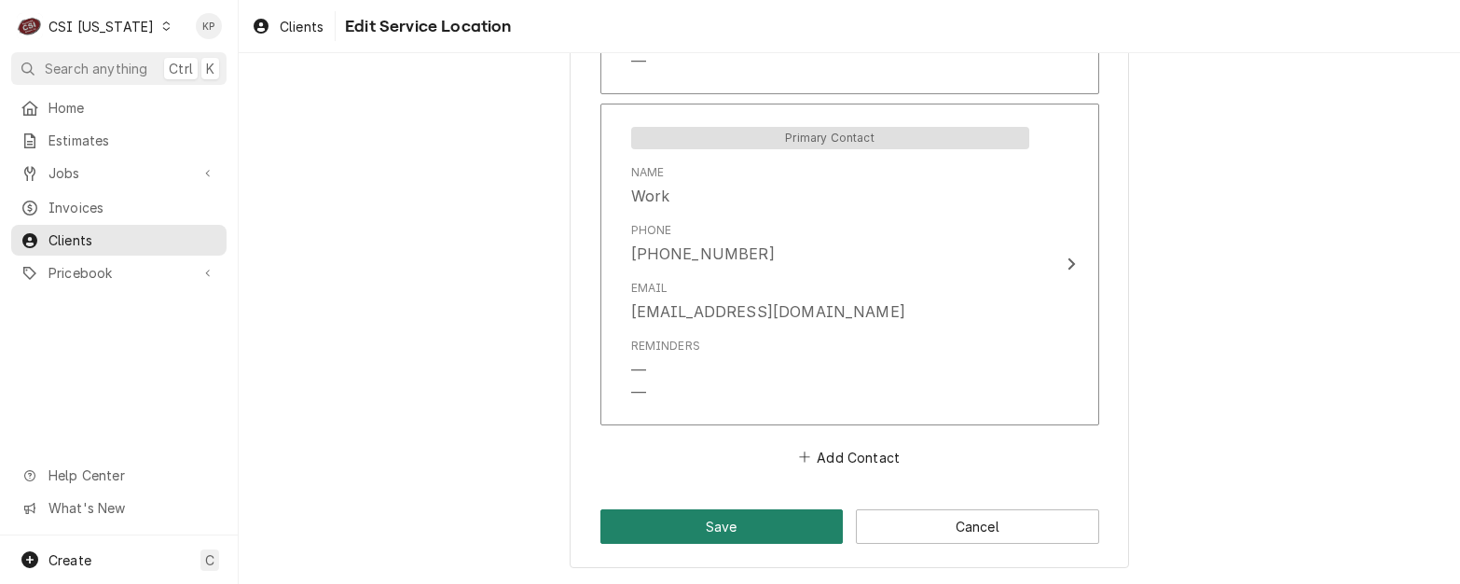
click at [720, 524] on button "Save" at bounding box center [721, 526] width 243 height 34
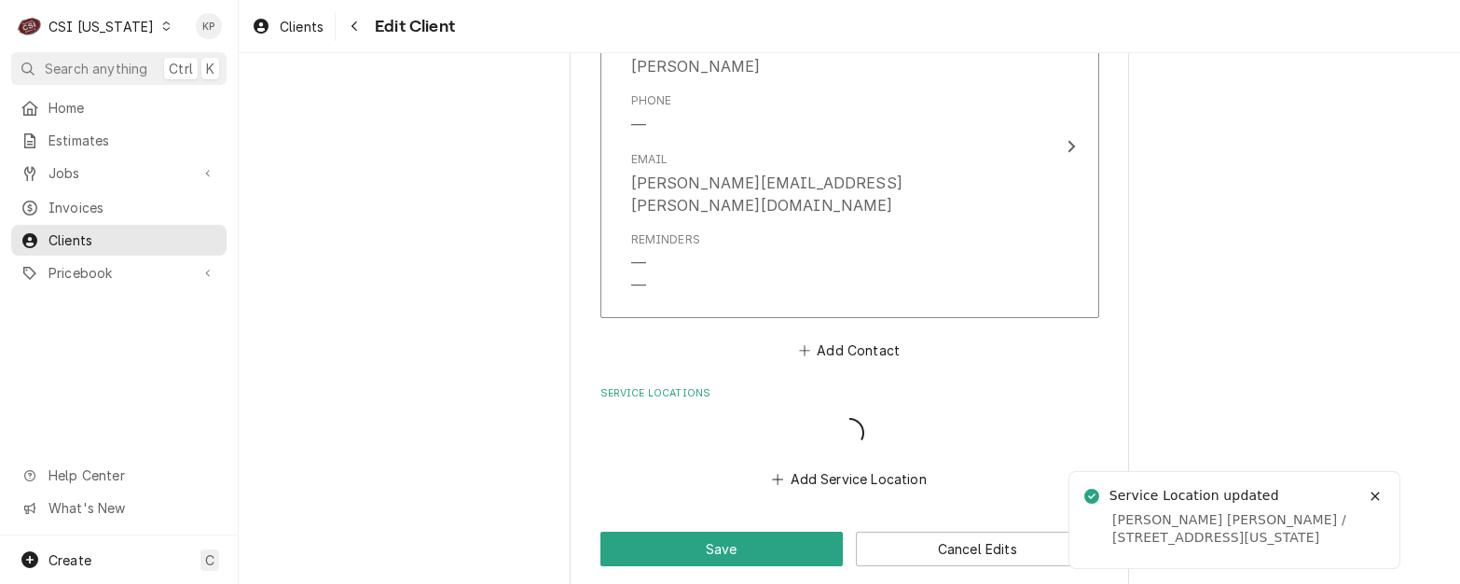
scroll to position [1554, 0]
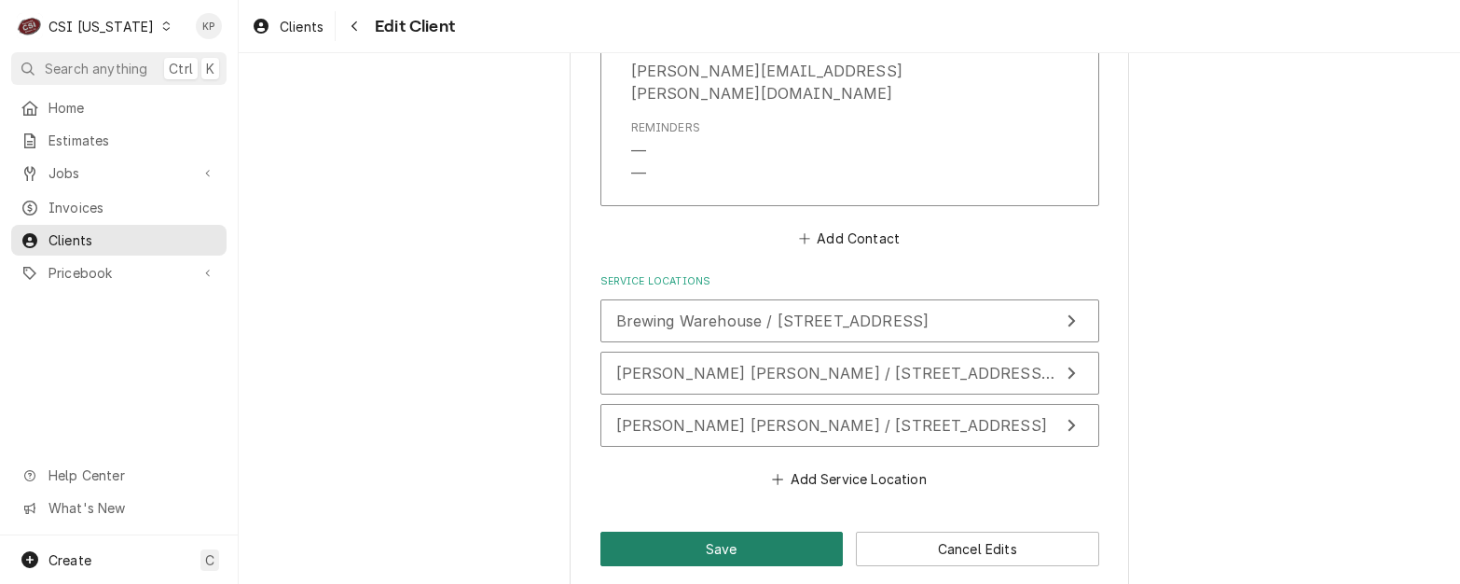
click at [739, 531] on button "Save" at bounding box center [721, 548] width 243 height 34
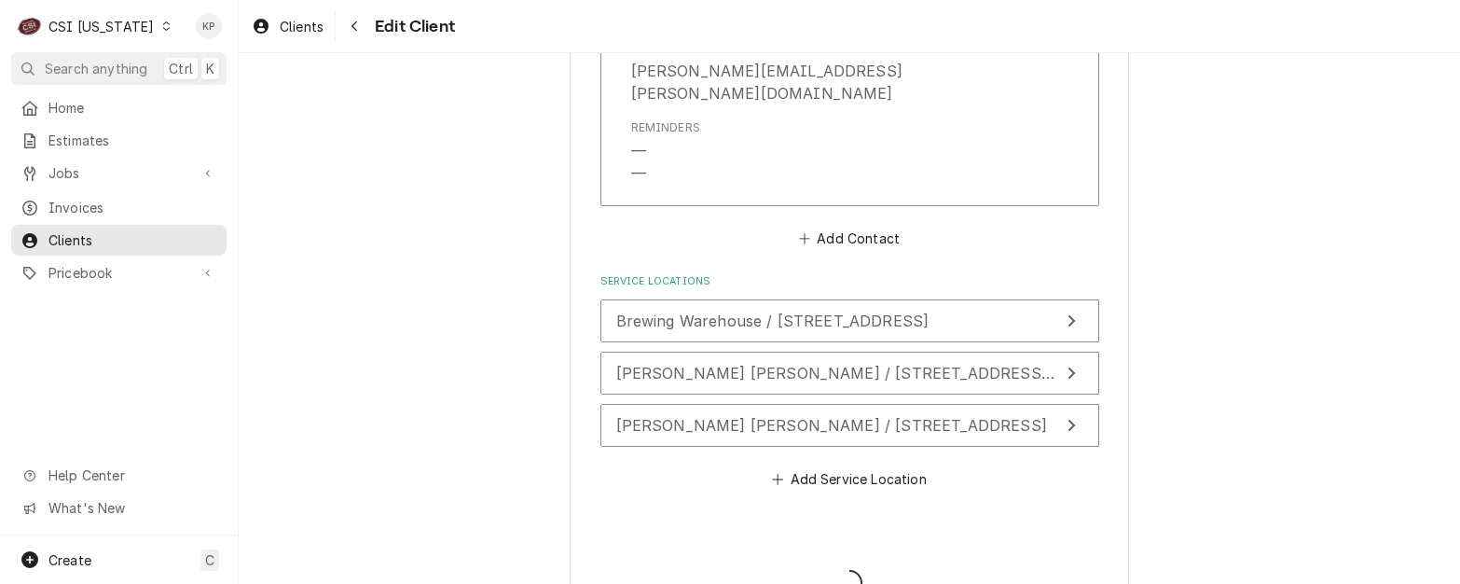
type textarea "x"
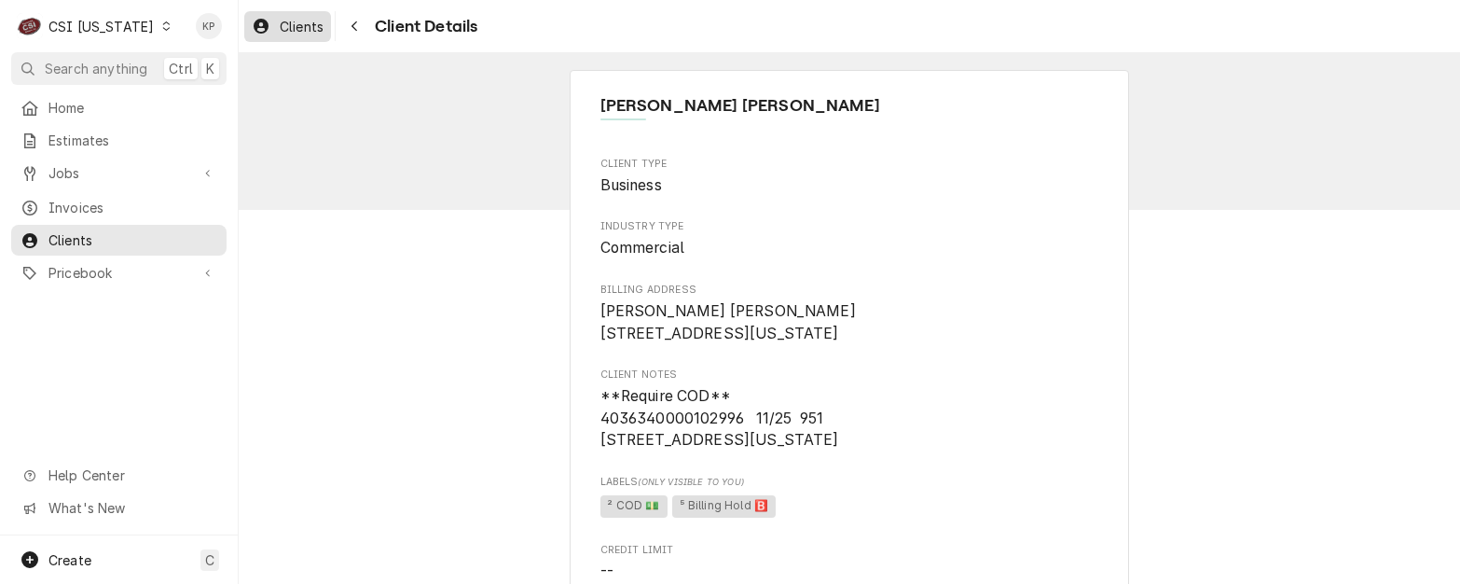
click at [306, 29] on span "Clients" at bounding box center [302, 27] width 44 height 20
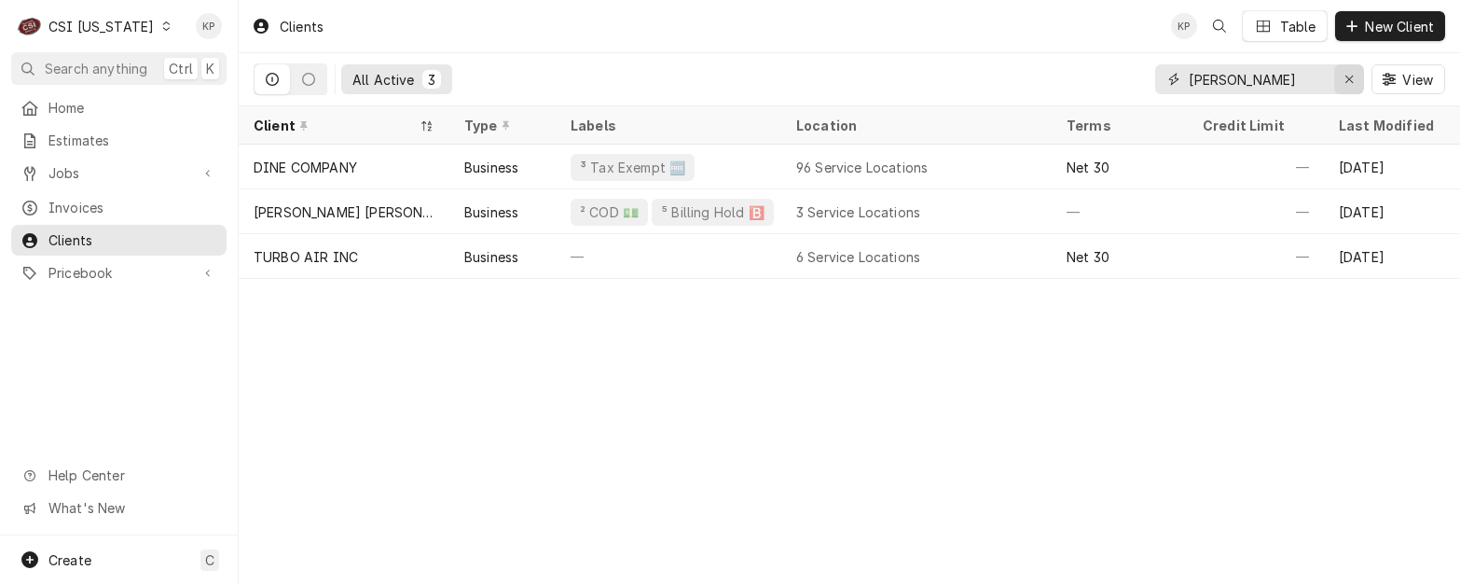
click at [1349, 76] on icon "Erase input" at bounding box center [1349, 79] width 10 height 13
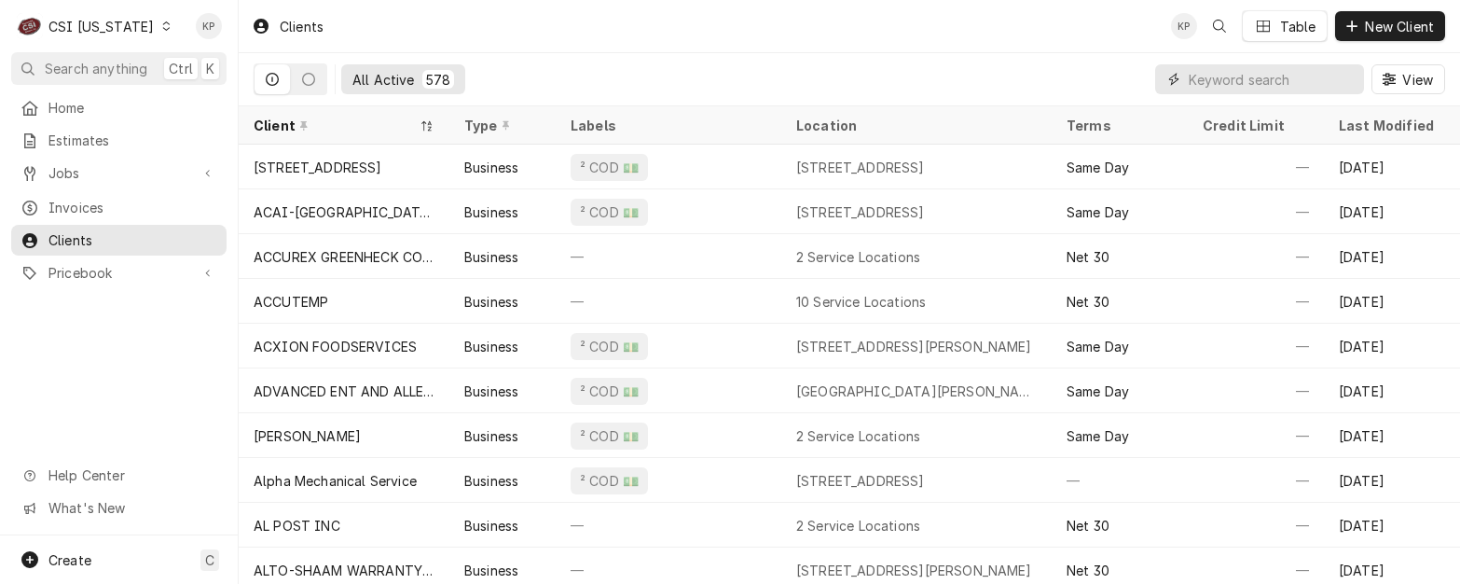
paste input "The [GEOGRAPHIC_DATA]"
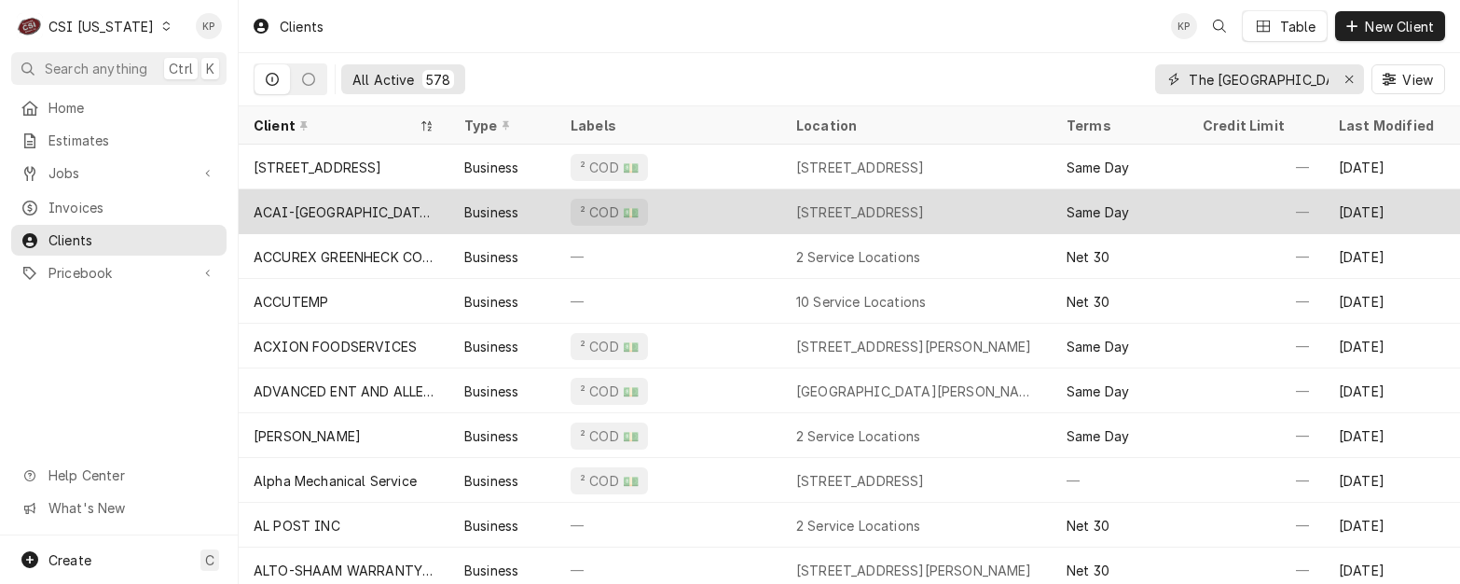
scroll to position [0, 137]
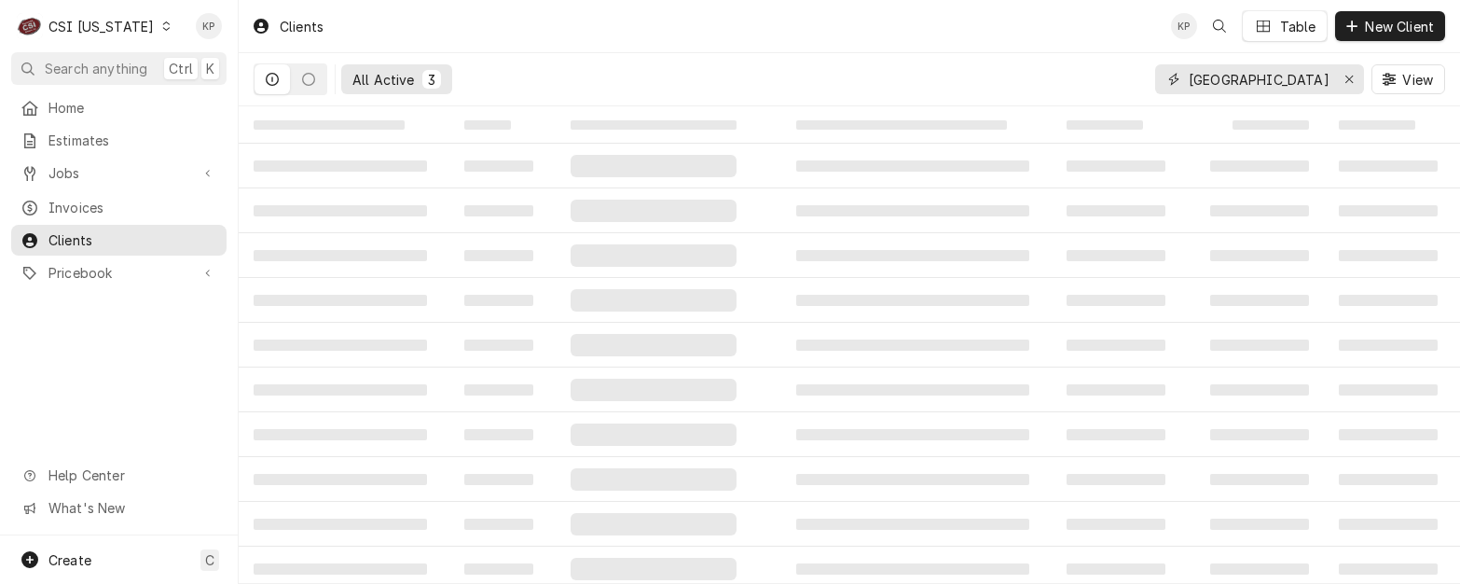
type input "The [GEOGRAPHIC_DATA]"
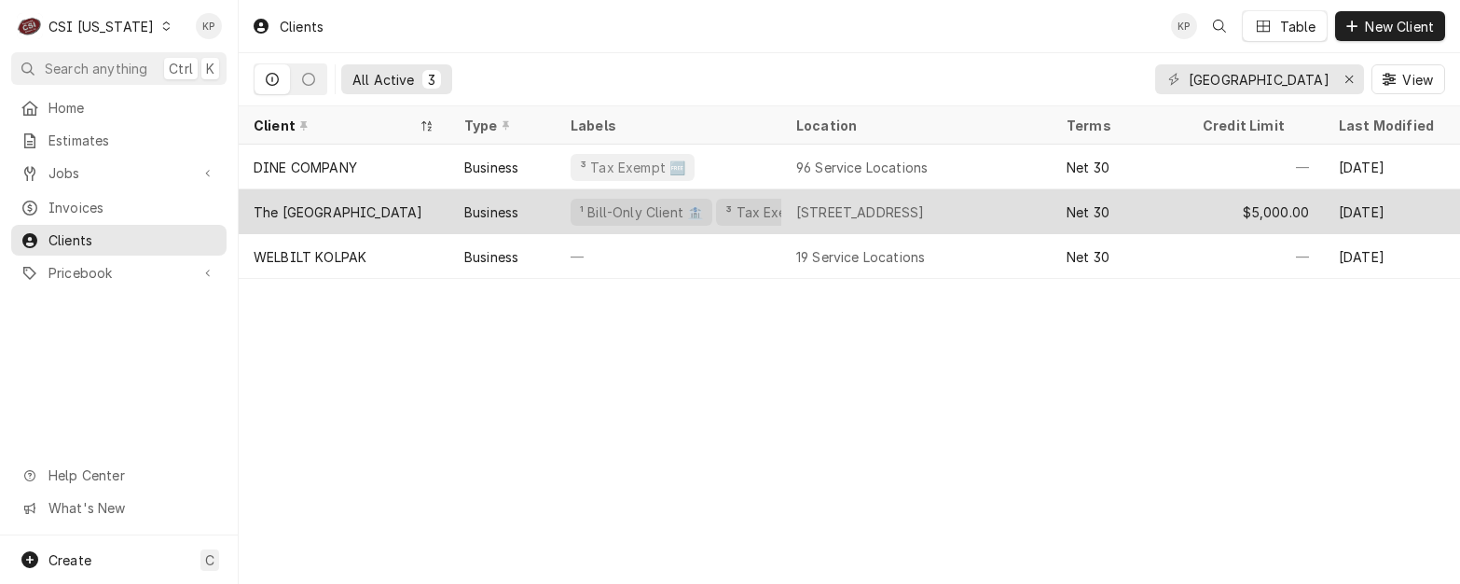
scroll to position [0, 0]
click at [330, 208] on div "The [GEOGRAPHIC_DATA]" at bounding box center [338, 212] width 169 height 20
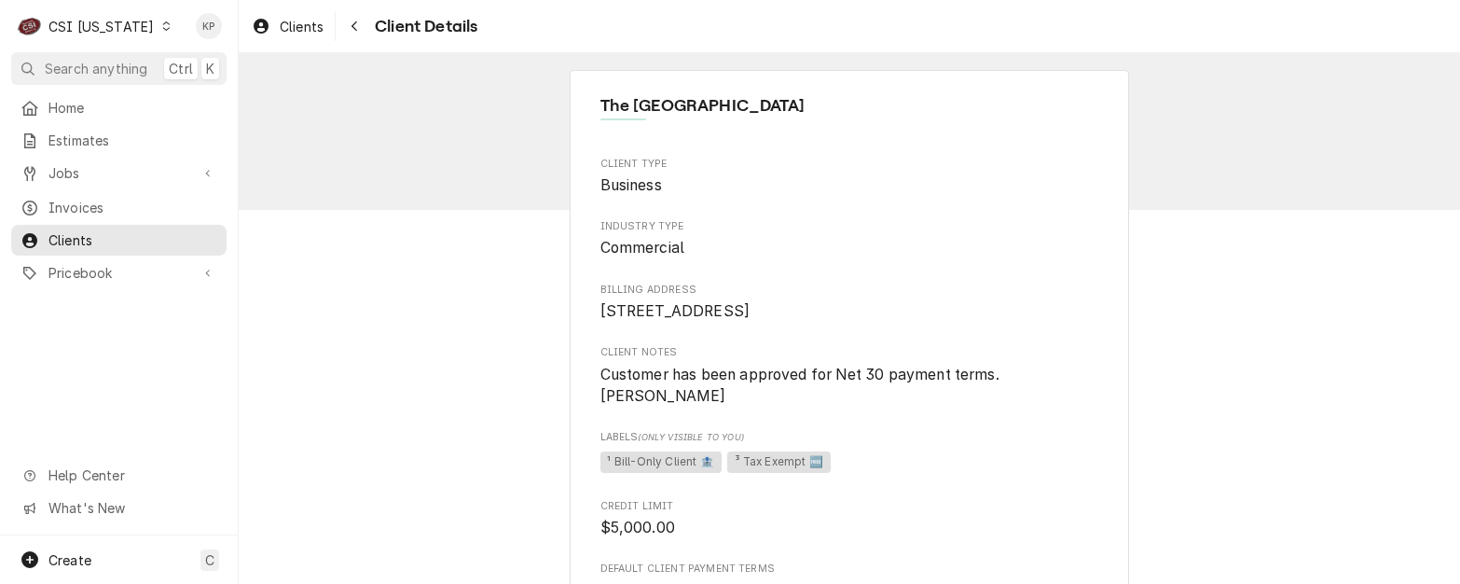
scroll to position [559, 0]
